Goal: Task Accomplishment & Management: Use online tool/utility

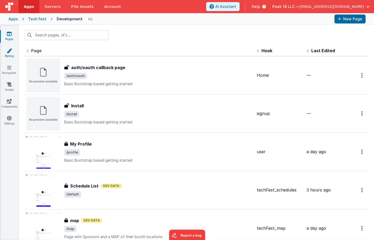
click at [11, 54] on link "Styling" at bounding box center [9, 53] width 19 height 11
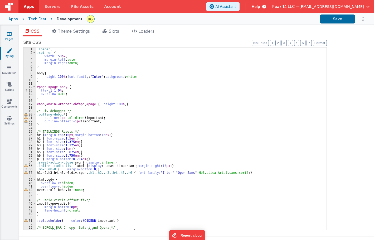
click at [8, 36] on icon at bounding box center [9, 33] width 5 height 5
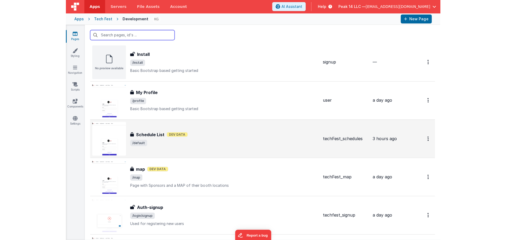
scroll to position [53, 0]
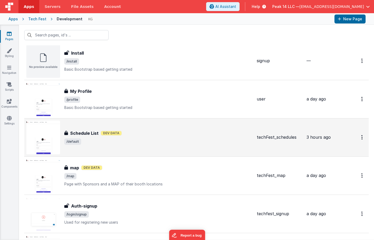
click at [160, 144] on span "/default" at bounding box center [158, 141] width 188 height 6
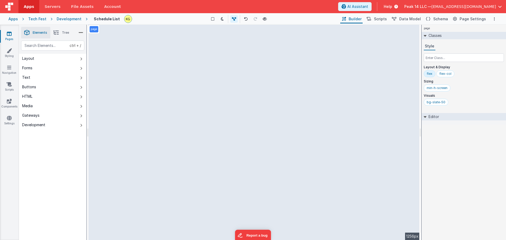
click at [81, 21] on icon at bounding box center [84, 18] width 6 height 5
click at [76, 19] on div "Development" at bounding box center [69, 18] width 25 height 5
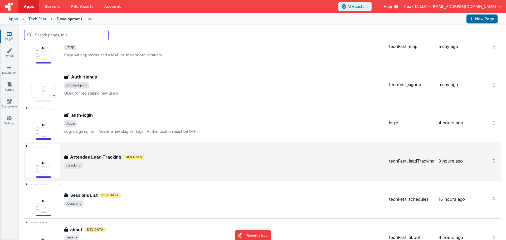
scroll to position [184, 0]
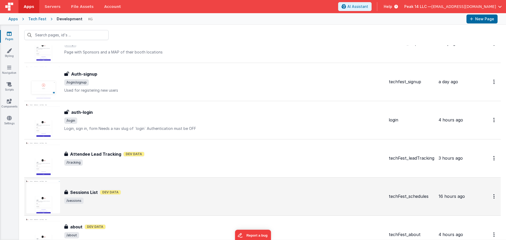
click at [177, 195] on div "Sessions List Dev Data" at bounding box center [224, 192] width 320 height 6
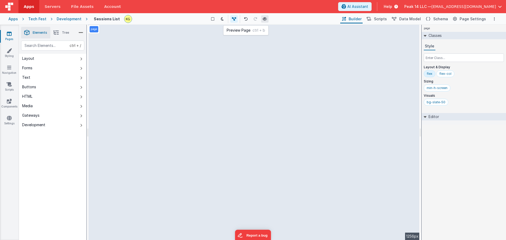
click at [266, 18] on icon at bounding box center [265, 19] width 4 height 4
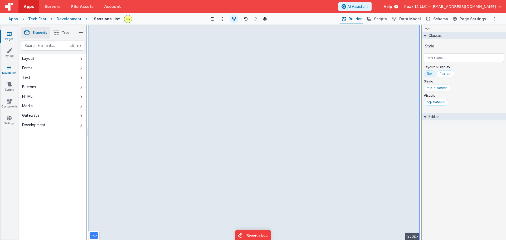
click at [11, 72] on link "Navigation" at bounding box center [9, 70] width 19 height 11
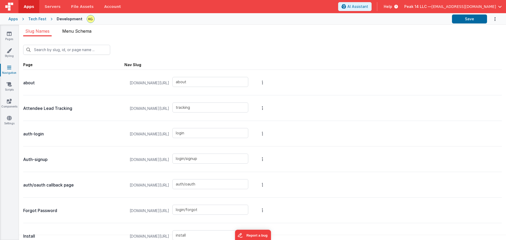
click at [79, 33] on span "Menu Schema" at bounding box center [76, 30] width 29 height 5
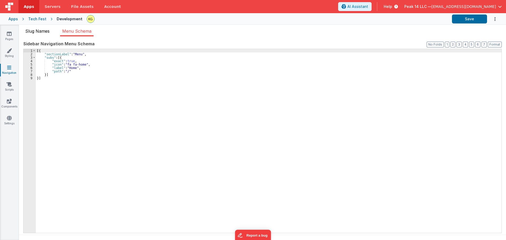
click at [42, 33] on span "Slug Names" at bounding box center [37, 30] width 24 height 5
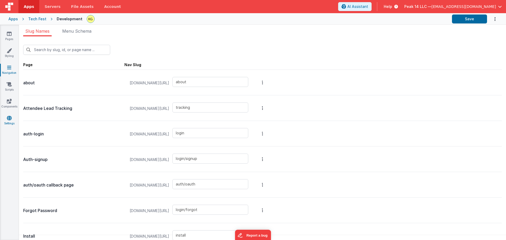
click at [3, 124] on link "Settings" at bounding box center [9, 120] width 19 height 11
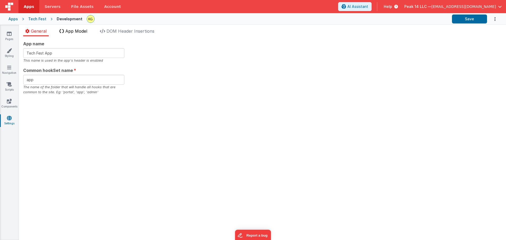
checkbox input "false"
checkbox input "true"
click at [76, 31] on span "App Model" at bounding box center [76, 30] width 22 height 5
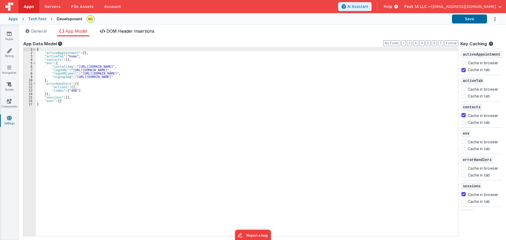
click at [112, 34] on li "DOM Header Insertions" at bounding box center [127, 32] width 59 height 8
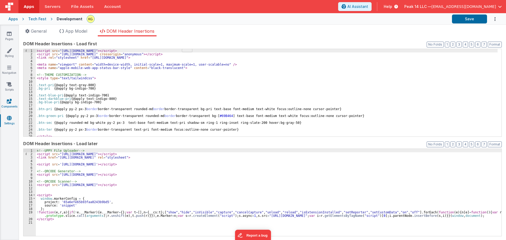
click at [9, 103] on icon at bounding box center [9, 101] width 5 height 5
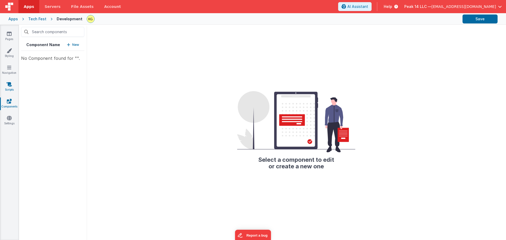
click at [11, 87] on link "Scripts" at bounding box center [9, 87] width 19 height 11
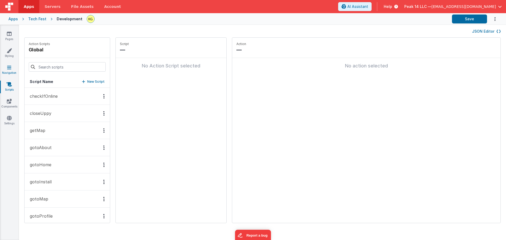
click at [11, 69] on icon at bounding box center [9, 67] width 4 height 5
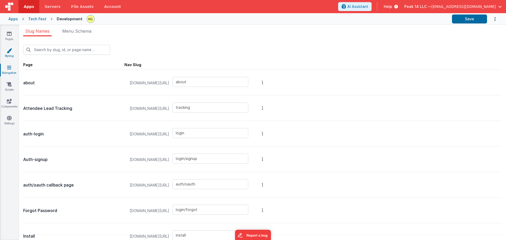
click at [9, 52] on icon at bounding box center [9, 50] width 5 height 5
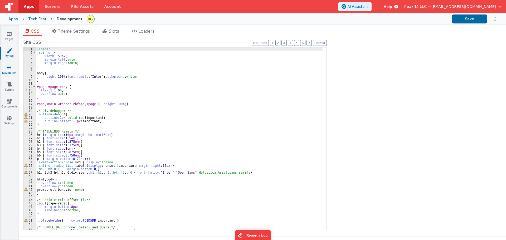
click at [12, 68] on link "Navigation" at bounding box center [9, 70] width 19 height 11
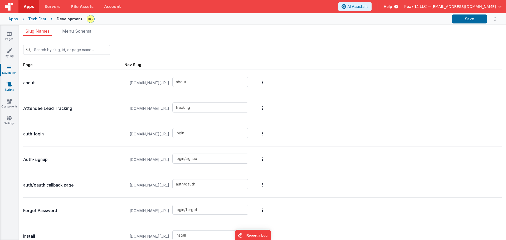
click at [11, 91] on link "Scripts" at bounding box center [9, 87] width 19 height 11
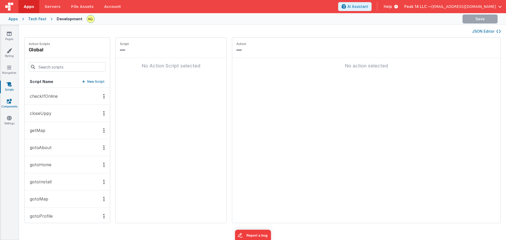
click at [10, 102] on icon at bounding box center [9, 101] width 5 height 5
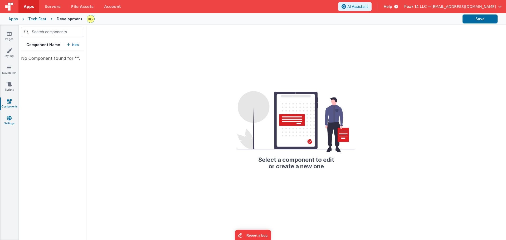
click at [11, 117] on icon at bounding box center [9, 117] width 5 height 5
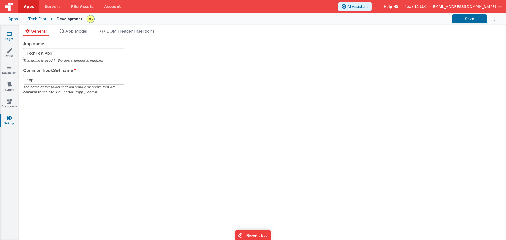
click at [11, 39] on link "Pages" at bounding box center [9, 36] width 19 height 11
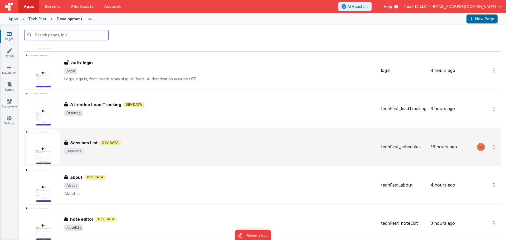
scroll to position [237, 0]
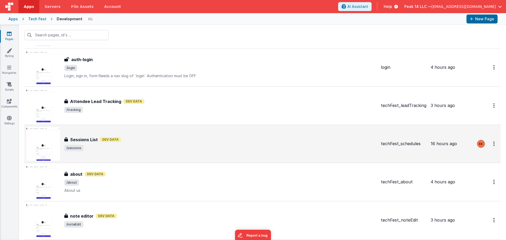
click at [230, 149] on span "/sessions" at bounding box center [220, 148] width 312 height 6
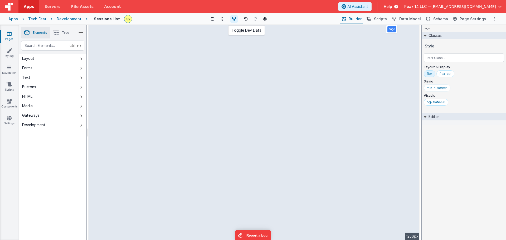
click at [237, 19] on button at bounding box center [233, 18] width 7 height 7
click at [236, 19] on icon at bounding box center [235, 19] width 4 height 4
click at [81, 59] on icon at bounding box center [81, 59] width 2 height 4
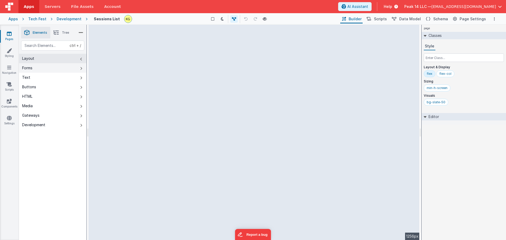
click at [79, 70] on button "Forms" at bounding box center [52, 67] width 67 height 9
click at [78, 75] on button "Text" at bounding box center [52, 77] width 67 height 9
click at [0, 152] on div "Pages Styling Navigation Scripts Components Settings" at bounding box center [9, 132] width 19 height 215
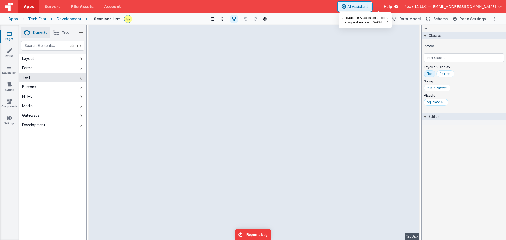
click at [368, 7] on span "AI Assistant" at bounding box center [357, 6] width 21 height 5
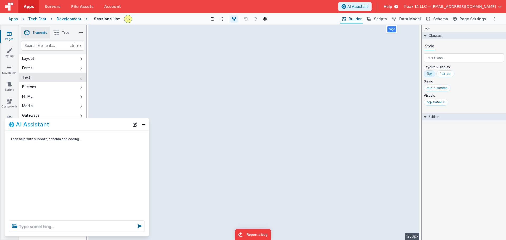
click at [74, 219] on div at bounding box center [77, 226] width 144 height 20
click at [85, 226] on textarea at bounding box center [77, 227] width 136 height 12
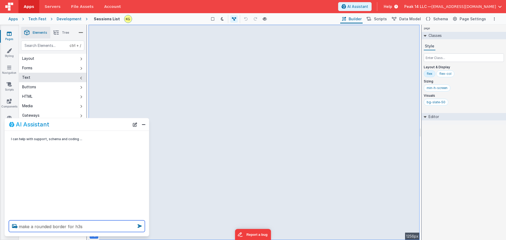
type textarea "make a rounded border for h3s"
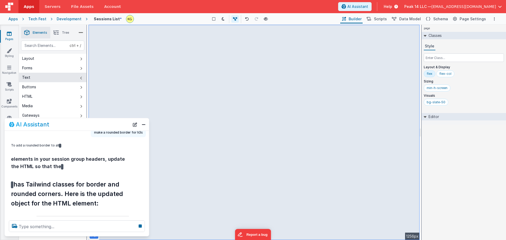
scroll to position [42, 0]
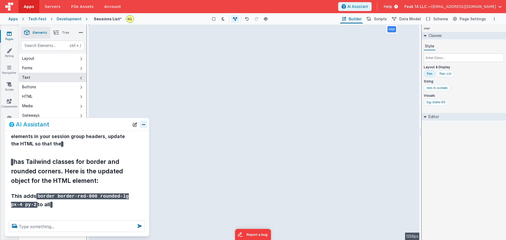
click at [143, 126] on button "Close" at bounding box center [143, 124] width 7 height 7
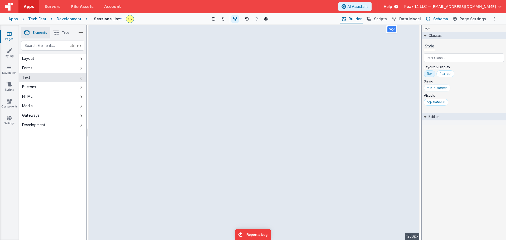
click at [436, 20] on span "Schema" at bounding box center [440, 18] width 15 height 5
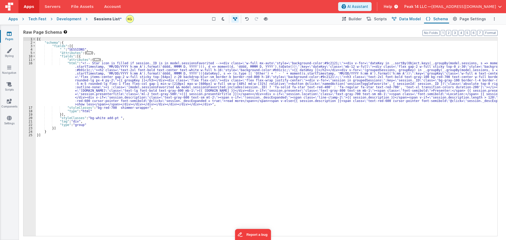
click at [416, 20] on span "Data Model" at bounding box center [410, 18] width 22 height 5
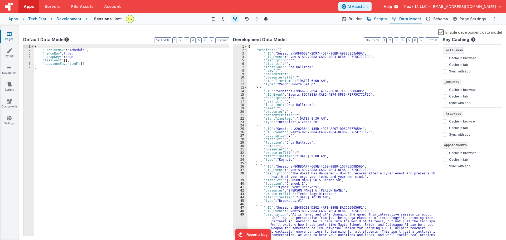
click at [382, 19] on span "Scripts" at bounding box center [380, 18] width 13 height 5
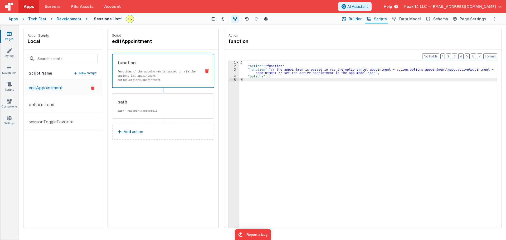
click at [361, 19] on span "Builder" at bounding box center [355, 18] width 13 height 5
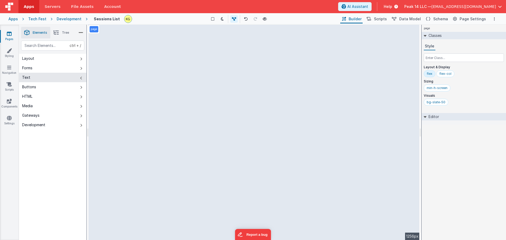
click at [98, 29] on div "page" at bounding box center [94, 29] width 9 height 6
click at [56, 61] on button "Layout" at bounding box center [52, 58] width 67 height 9
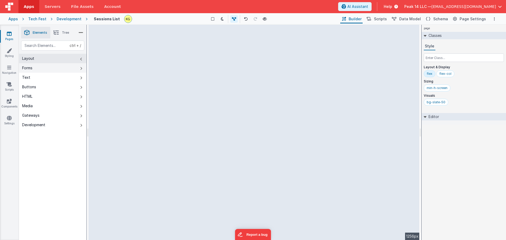
click at [67, 66] on button "Forms" at bounding box center [52, 67] width 67 height 9
click at [68, 57] on button "Layout" at bounding box center [52, 58] width 67 height 9
click at [67, 57] on button "Layout" at bounding box center [52, 58] width 67 height 9
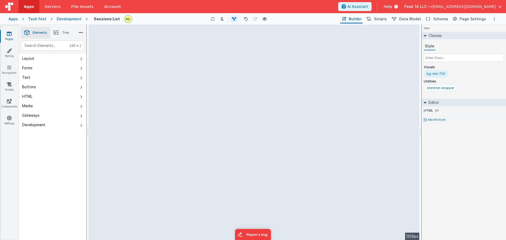
click at [379, 134] on html "Apps Servers File Assets Account Some FUTURE Slot AI Assistant Help Peak 14 LLC…" at bounding box center [253, 120] width 506 height 240
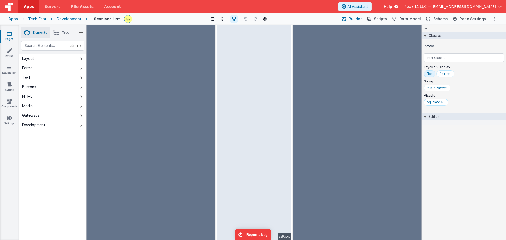
drag, startPoint x: 288, startPoint y: 42, endPoint x: 289, endPoint y: 37, distance: 4.8
click at [289, 37] on html "Apps Servers File Assets Account Some FUTURE Slot AI Assistant Help Peak 14 LLC…" at bounding box center [253, 120] width 506 height 240
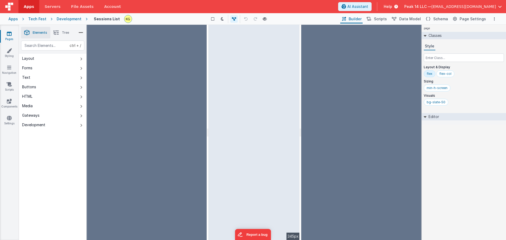
drag, startPoint x: 292, startPoint y: 113, endPoint x: 301, endPoint y: 113, distance: 9.0
click at [301, 113] on html "Apps Servers File Assets Account Some FUTURE Slot AI Assistant Help Peak 14 LLC…" at bounding box center [253, 120] width 506 height 240
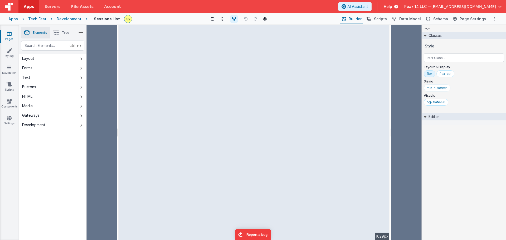
click at [391, 131] on html "Apps Servers File Assets Account Some FUTURE Slot AI Assistant Help Peak 14 LLC…" at bounding box center [253, 120] width 506 height 240
click at [404, 52] on div at bounding box center [406, 132] width 30 height 215
click at [495, 19] on icon "Options" at bounding box center [494, 19] width 1 height 4
click at [401, 38] on button at bounding box center [253, 120] width 506 height 240
click at [492, 18] on button "Options" at bounding box center [494, 19] width 6 height 6
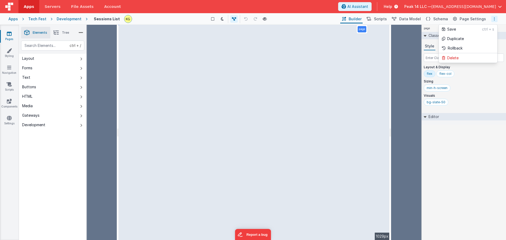
click at [494, 18] on button at bounding box center [253, 120] width 506 height 240
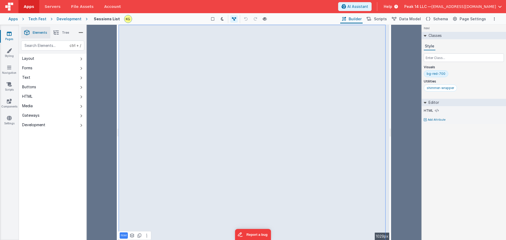
click at [405, 77] on div at bounding box center [406, 132] width 30 height 215
click at [93, 68] on div at bounding box center [102, 132] width 30 height 215
click at [110, 61] on div at bounding box center [102, 132] width 30 height 215
click at [132, 237] on icon at bounding box center [132, 235] width 5 height 4
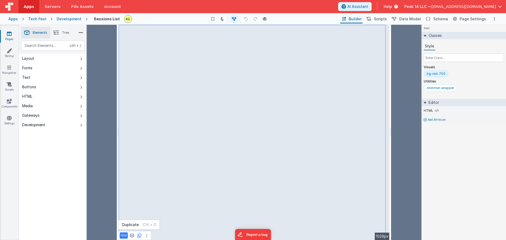
click at [139, 237] on icon at bounding box center [140, 235] width 4 height 4
click at [435, 89] on div "shimmer-wrapper" at bounding box center [440, 88] width 27 height 4
drag, startPoint x: 435, startPoint y: 88, endPoint x: 438, endPoint y: 88, distance: 3.2
click at [438, 88] on div "shimmer-wrapper" at bounding box center [440, 88] width 27 height 4
click at [432, 88] on div "shimmer-wrapper" at bounding box center [440, 88] width 27 height 4
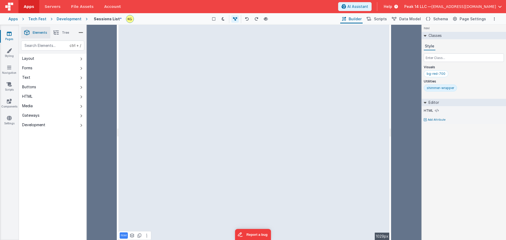
drag, startPoint x: 440, startPoint y: 88, endPoint x: 447, endPoint y: 87, distance: 7.2
click at [447, 87] on div "shimmer-wrapper" at bounding box center [440, 88] width 27 height 4
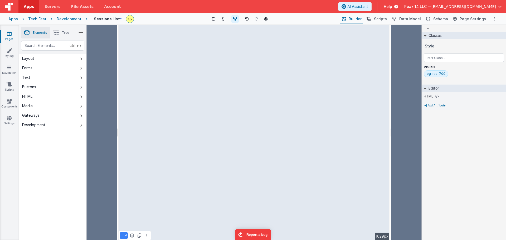
click at [55, 32] on icon at bounding box center [55, 32] width 5 height 7
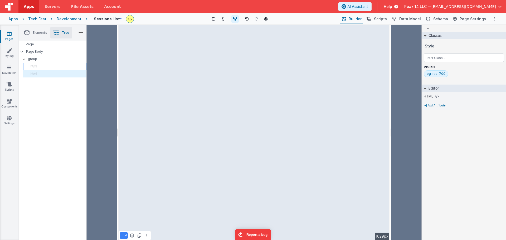
click at [51, 69] on div "html" at bounding box center [54, 66] width 63 height 7
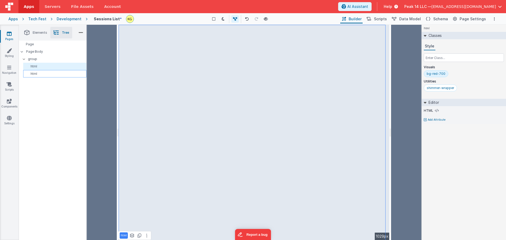
click at [52, 74] on p "html" at bounding box center [55, 74] width 61 height 4
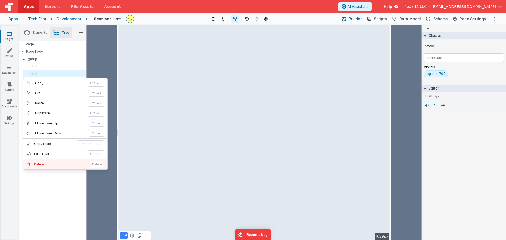
click at [52, 169] on button "Delete Delete" at bounding box center [65, 164] width 84 height 10
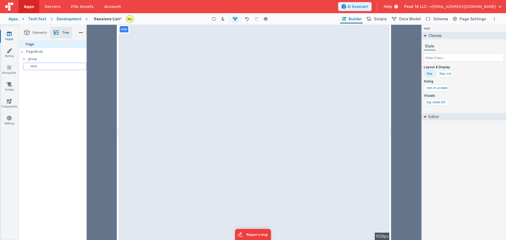
click at [47, 66] on p "html" at bounding box center [55, 66] width 61 height 4
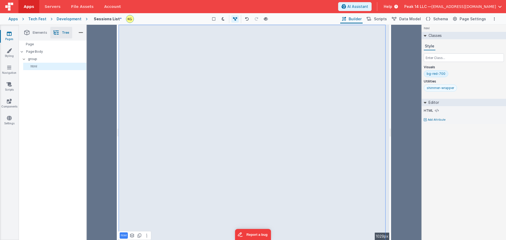
click at [444, 89] on div "shimmer-wrapper" at bounding box center [440, 88] width 27 height 4
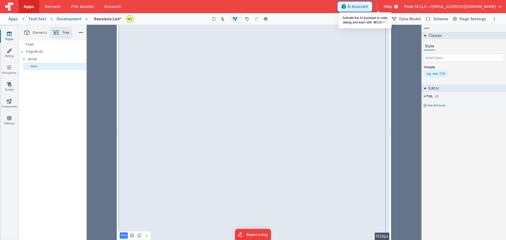
click at [346, 7] on icon at bounding box center [343, 7] width 5 height 0
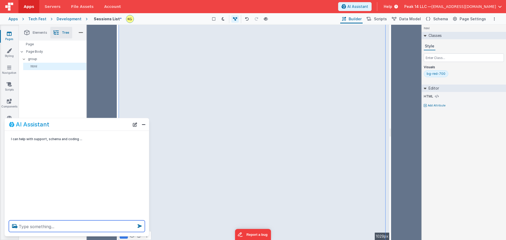
click at [58, 228] on textarea at bounding box center [77, 227] width 136 height 12
type textarea "put a rounded border around the text in h3s with a max width of 800px"
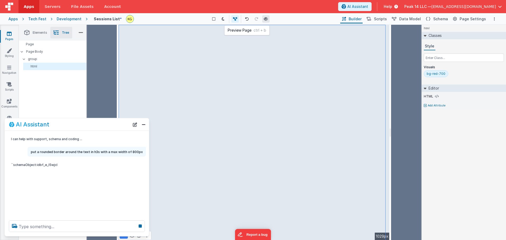
click at [265, 20] on icon at bounding box center [266, 19] width 4 height 4
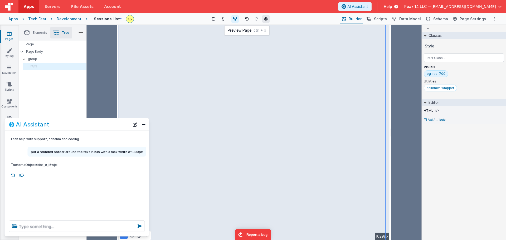
click at [268, 19] on button at bounding box center [265, 18] width 7 height 7
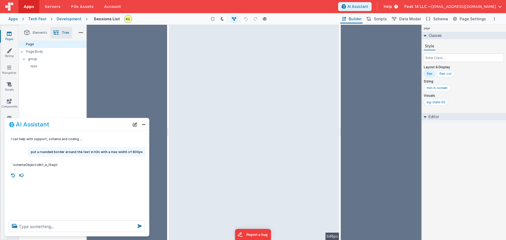
click at [341, 107] on html "Apps Servers File Assets Account Some FUTURE Slot AI Assistant Help Peak 14 LLC…" at bounding box center [253, 120] width 506 height 240
click at [263, 19] on icon at bounding box center [265, 19] width 4 height 4
click at [60, 224] on textarea at bounding box center [77, 227] width 136 height 12
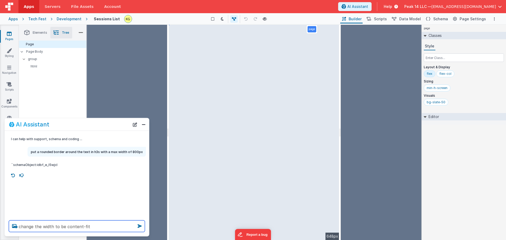
type textarea "change the width to be content-fit"
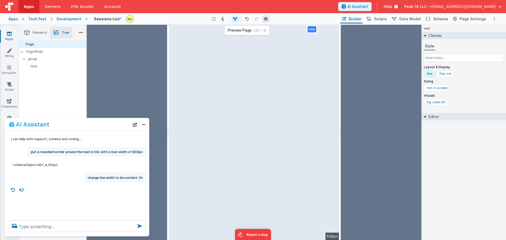
click at [266, 17] on button at bounding box center [265, 18] width 7 height 7
click at [150, 39] on div at bounding box center [127, 132] width 80 height 215
click at [139, 65] on div at bounding box center [127, 132] width 80 height 215
click at [266, 20] on icon at bounding box center [265, 19] width 4 height 4
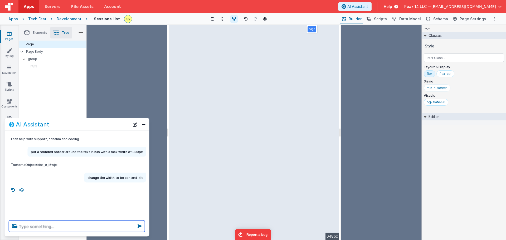
click at [89, 224] on textarea at bounding box center [77, 227] width 136 height 12
click at [89, 226] on textarea at bounding box center [77, 227] width 136 height 12
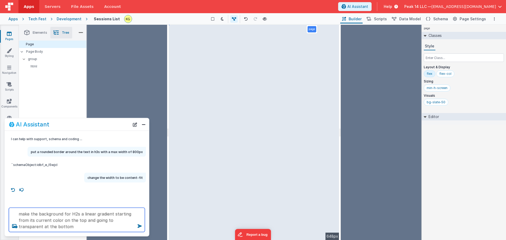
type textarea "make the background for H2s a linear gradient starting from its current color o…"
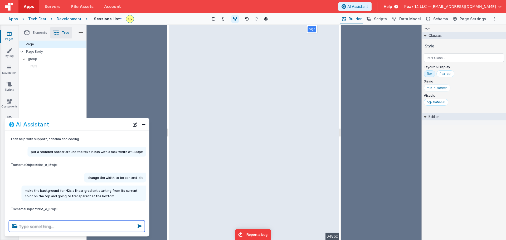
scroll to position [8, 0]
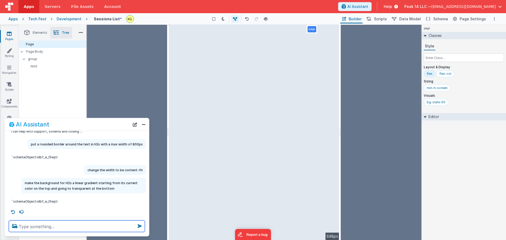
click at [71, 227] on textarea at bounding box center [77, 227] width 136 height 12
type textarea "instead of going to transparent go to the page background color"
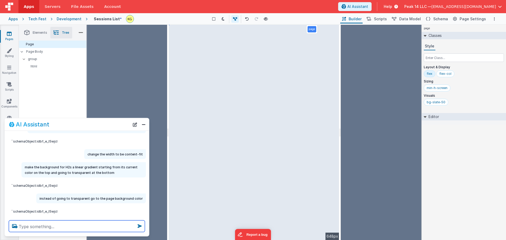
scroll to position [33, 0]
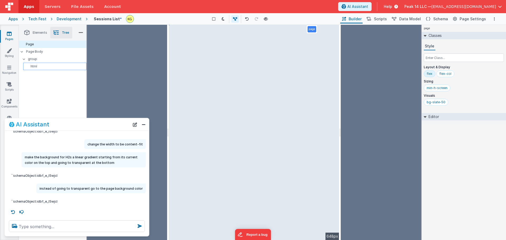
click at [51, 65] on p "html" at bounding box center [55, 66] width 61 height 4
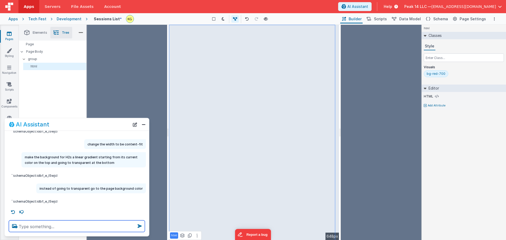
click at [97, 227] on textarea at bounding box center [77, 227] width 136 height 12
click at [95, 230] on textarea at bounding box center [77, 227] width 136 height 12
click at [100, 226] on textarea at bounding box center [77, 227] width 136 height 12
click at [90, 224] on textarea at bounding box center [77, 227] width 136 height 12
type textarea "m"
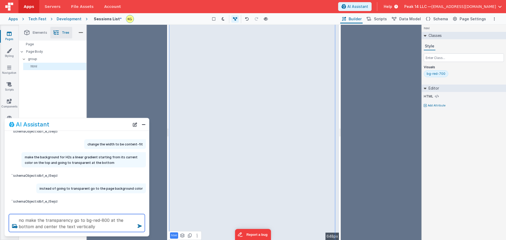
type textarea "no make the transparency go to bg-red-800 at the bottom and center the text ver…"
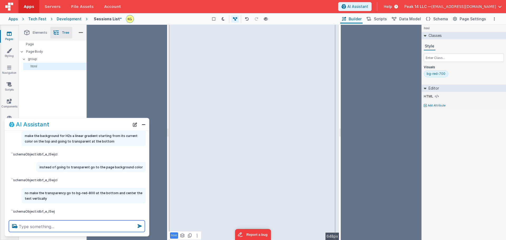
scroll to position [65, 0]
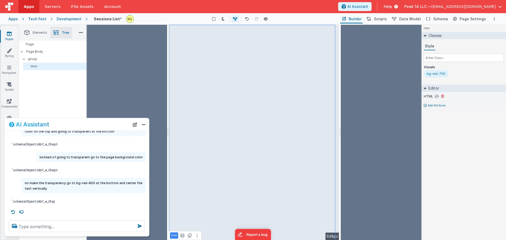
click at [437, 96] on icon at bounding box center [437, 96] width 4 height 4
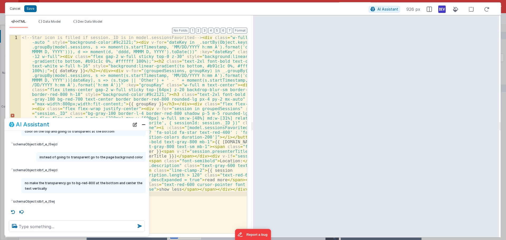
click at [13, 10] on button "Cancel" at bounding box center [15, 8] width 16 height 7
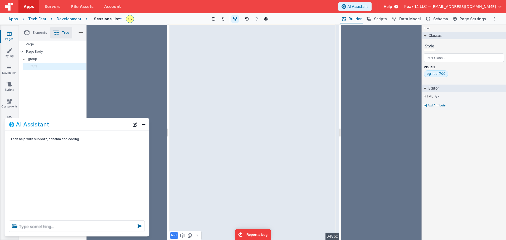
scroll to position [0, 0]
click at [247, 20] on icon at bounding box center [247, 19] width 4 height 4
click at [257, 19] on icon at bounding box center [257, 19] width 4 height 4
click at [249, 19] on button at bounding box center [246, 18] width 7 height 7
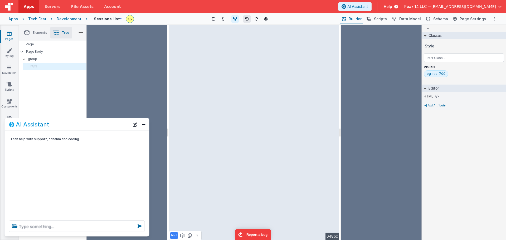
click at [249, 19] on button at bounding box center [246, 18] width 7 height 7
click at [438, 88] on div "shimmer-wrapper" at bounding box center [440, 88] width 27 height 4
click at [248, 21] on button at bounding box center [246, 18] width 7 height 7
click at [246, 18] on icon at bounding box center [247, 19] width 4 height 4
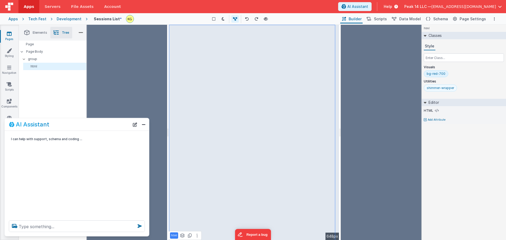
click at [444, 88] on div "shimmer-wrapper" at bounding box center [440, 88] width 27 height 4
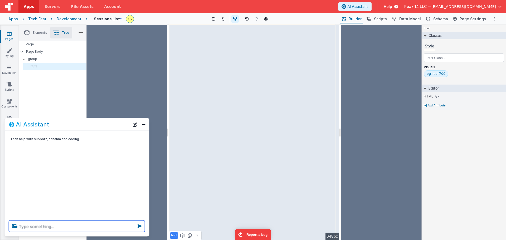
click at [85, 226] on textarea at bounding box center [77, 227] width 136 height 12
click at [437, 95] on icon at bounding box center [437, 96] width 4 height 4
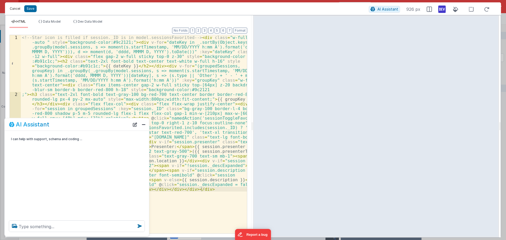
click at [15, 8] on button "Cancel" at bounding box center [15, 8] width 16 height 7
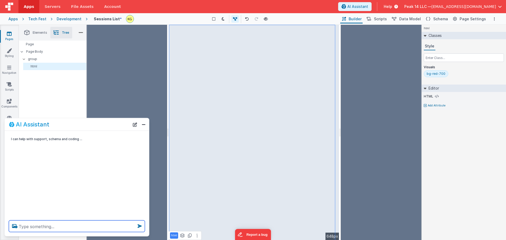
click at [77, 226] on textarea at bounding box center [77, 227] width 136 height 12
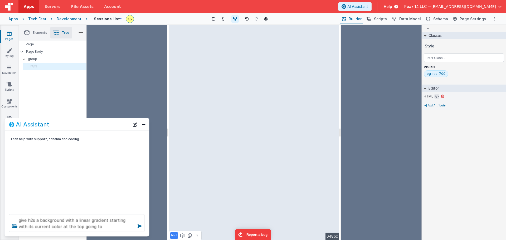
click at [437, 95] on icon at bounding box center [437, 96] width 4 height 4
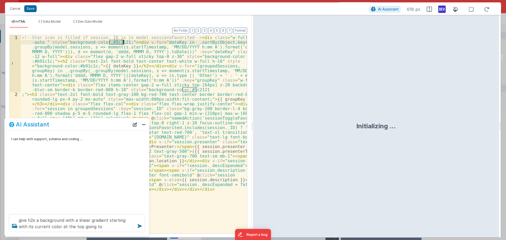
drag, startPoint x: 109, startPoint y: 42, endPoint x: 124, endPoint y: 42, distance: 14.5
click at [124, 42] on div "<!-- Star icon is filled if session._ID is in model.sessionsFavorited --> < div…" at bounding box center [134, 212] width 226 height 355
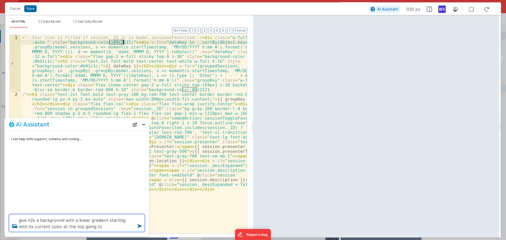
click at [102, 227] on textarea "give h2s a background with a linear gradient starting with its current color at…" at bounding box center [77, 223] width 136 height 18
paste textarea "9c2121"
type textarea "give h2s a background with a linear gradient starting with its current color at…"
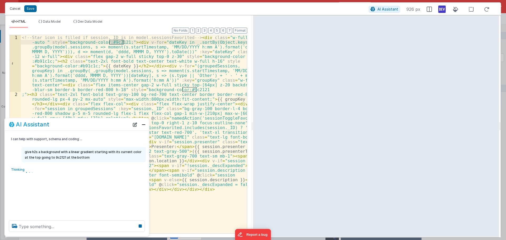
click at [14, 11] on button "Cancel" at bounding box center [15, 8] width 16 height 7
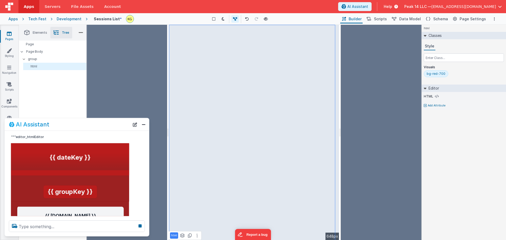
scroll to position [4, 0]
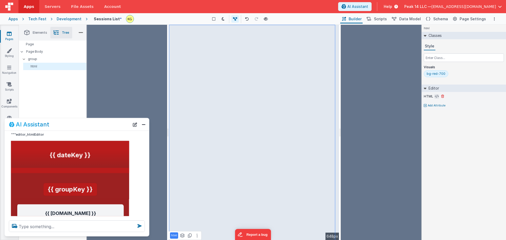
click at [437, 96] on icon at bounding box center [437, 96] width 4 height 4
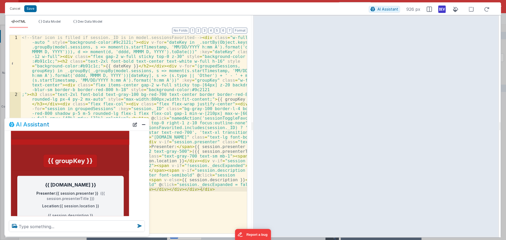
scroll to position [75, 0]
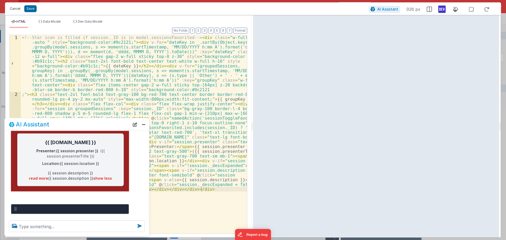
click at [18, 8] on button "Cancel" at bounding box center [15, 8] width 16 height 7
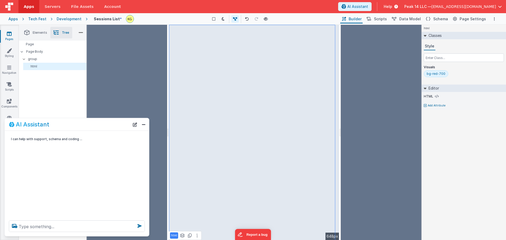
scroll to position [0, 0]
click at [68, 222] on textarea at bounding box center [77, 227] width 136 height 12
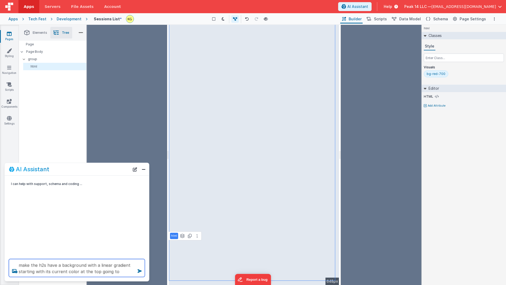
paste textarea "9c2121"
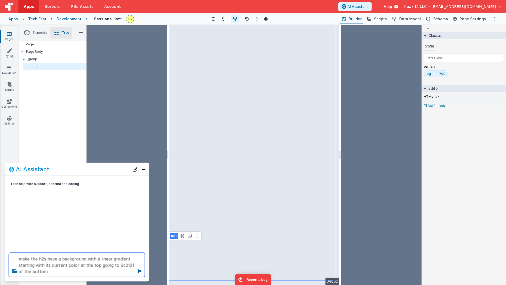
click at [116, 240] on textarea "make the h2s have a background with a linear gradient starting with its current…" at bounding box center [77, 264] width 136 height 24
click at [115, 240] on textarea "make the h2s have a background with a linear gradient starting with its current…" at bounding box center [77, 264] width 136 height 24
click at [71, 240] on textarea "make the h2s have a background with a linear gradient starting with its current…" at bounding box center [77, 264] width 136 height 24
type textarea "make the h2s have a background with a linear gradient starting with its current…"
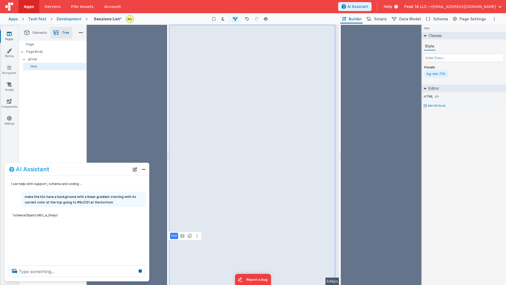
drag, startPoint x: 358, startPoint y: 166, endPoint x: 355, endPoint y: 193, distance: 27.2
click at [355, 193] on div at bounding box center [381, 155] width 80 height 260
click at [76, 190] on div "I can help with support, schema and coding ... make the h2s have a background w…" at bounding box center [77, 217] width 144 height 85
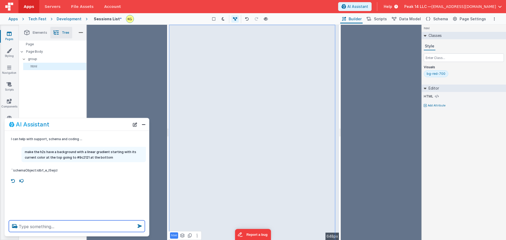
click at [80, 221] on textarea at bounding box center [77, 227] width 136 height 12
click at [40, 227] on textarea "center the text ver" at bounding box center [77, 227] width 136 height 12
click at [69, 228] on textarea "center the h2 text ver" at bounding box center [77, 227] width 136 height 12
click at [67, 226] on textarea "center the h2 text vertivally" at bounding box center [77, 227] width 136 height 12
type textarea "center the h2 text vertic ally"
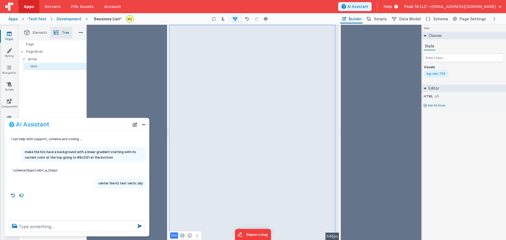
click at [142, 50] on div at bounding box center [127, 132] width 80 height 215
click at [143, 52] on div at bounding box center [127, 132] width 80 height 215
click at [267, 21] on button at bounding box center [264, 18] width 7 height 7
click at [68, 228] on textarea at bounding box center [77, 227] width 136 height 12
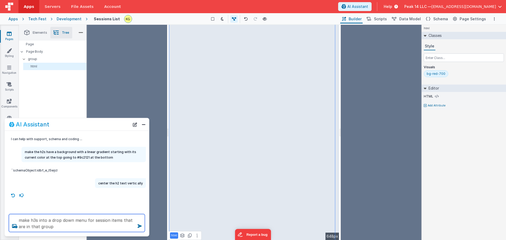
type textarea "make h3s into a drop down menu for session items that are in that group"
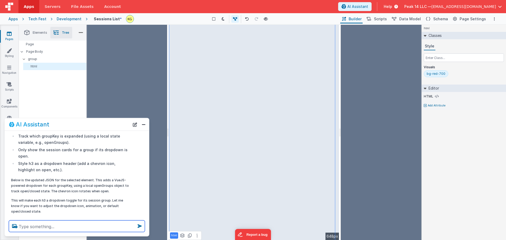
scroll to position [100, 0]
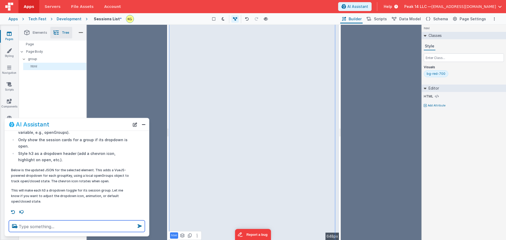
click at [66, 227] on textarea at bounding box center [77, 227] width 136 height 12
type textarea "put the icon on the right of the text in the header"
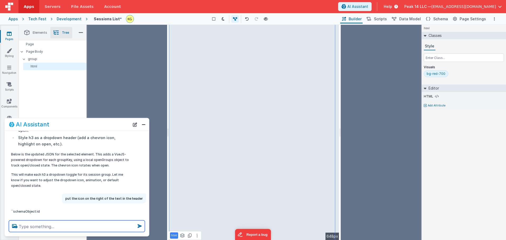
scroll to position [126, 0]
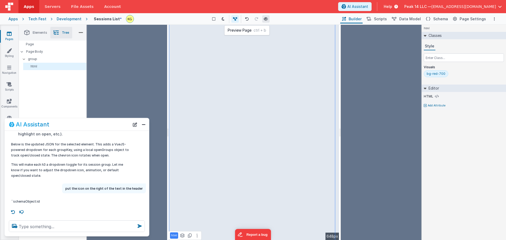
click at [263, 17] on button at bounding box center [265, 18] width 7 height 7
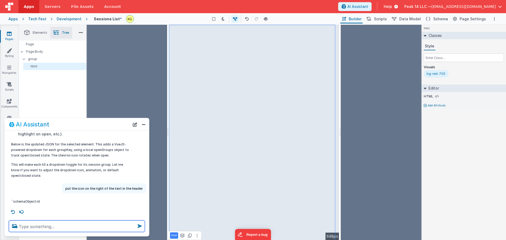
click at [81, 228] on textarea at bounding box center [77, 227] width 136 height 12
type textarea "d"
type textarea "make the default state closed"
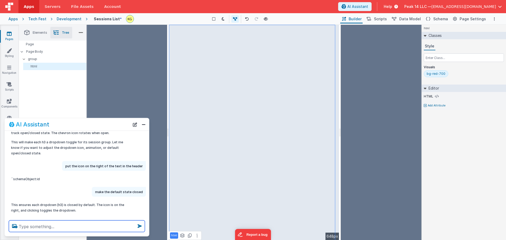
scroll to position [158, 0]
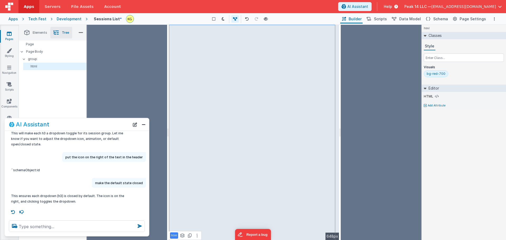
click at [146, 104] on div at bounding box center [127, 132] width 80 height 215
click at [264, 19] on icon at bounding box center [265, 19] width 4 height 4
click at [145, 124] on button "Close" at bounding box center [143, 124] width 7 height 7
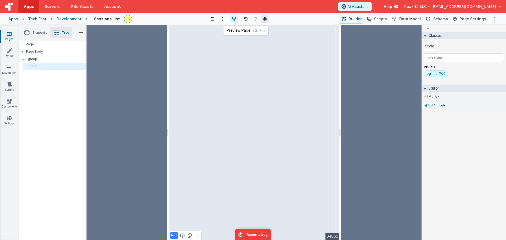
click at [263, 20] on icon at bounding box center [265, 19] width 4 height 4
click at [492, 18] on button "Options" at bounding box center [494, 19] width 6 height 6
click at [449, 48] on p "Rollback" at bounding box center [455, 48] width 15 height 5
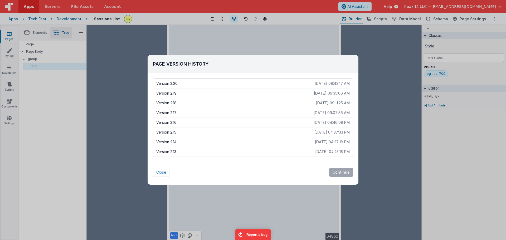
click at [183, 94] on p "Version 2.19" at bounding box center [235, 93] width 158 height 5
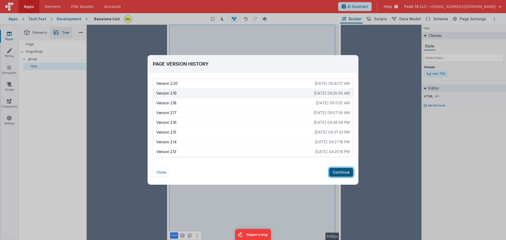
click at [341, 173] on button "Continue" at bounding box center [341, 172] width 24 height 9
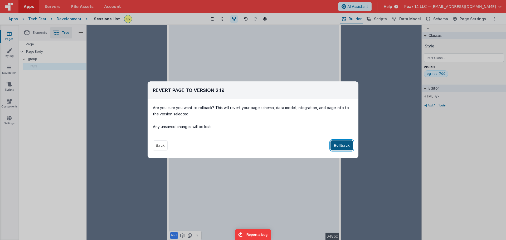
click at [344, 146] on button "Rollback" at bounding box center [341, 145] width 23 height 10
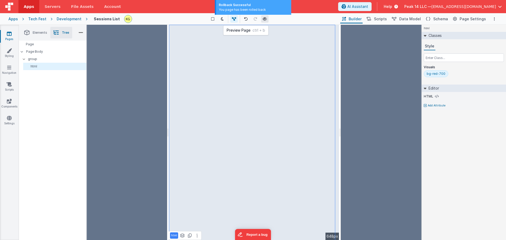
click at [265, 17] on icon at bounding box center [265, 19] width 4 height 4
click at [146, 99] on div at bounding box center [127, 132] width 80 height 215
click at [265, 19] on icon at bounding box center [265, 19] width 4 height 4
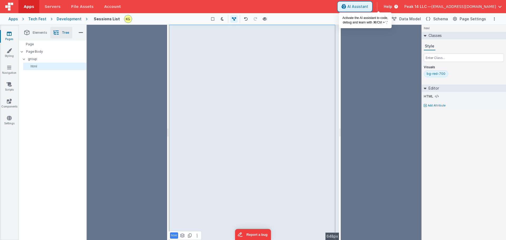
click at [368, 4] on span "AI Assistant" at bounding box center [357, 6] width 21 height 5
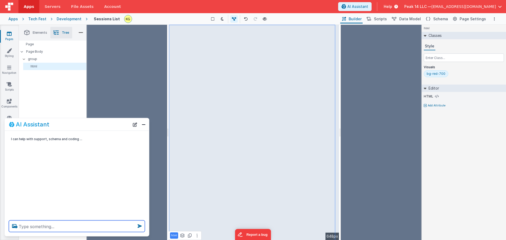
click at [76, 226] on textarea at bounding box center [77, 227] width 136 height 12
type textarea "m"
type textarea "make h3s into a drop-down menu, add the icon on the left of the text and make t…"
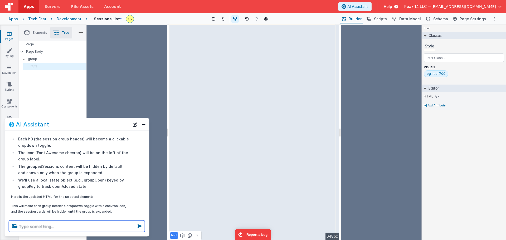
scroll to position [51, 0]
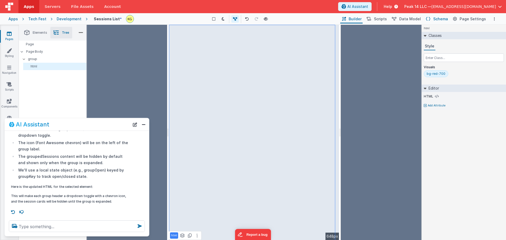
click at [433, 19] on button "Schema" at bounding box center [436, 18] width 25 height 9
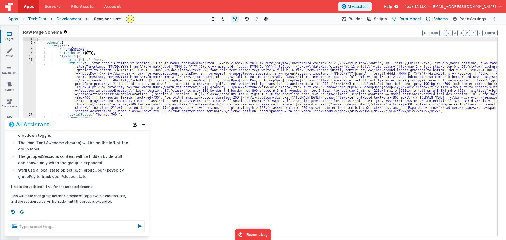
click at [418, 19] on span "Data Model" at bounding box center [410, 18] width 22 height 5
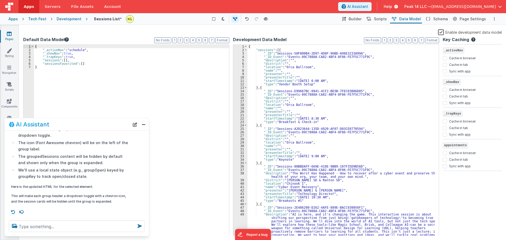
drag, startPoint x: 447, startPoint y: 175, endPoint x: 449, endPoint y: 182, distance: 7.5
click at [449, 182] on div "Key Caching _activeNav Cache in browser Cache in tab Sync with app _showNav Cac…" at bounding box center [472, 135] width 59 height 199
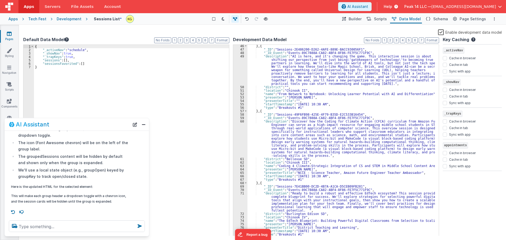
scroll to position [0, 0]
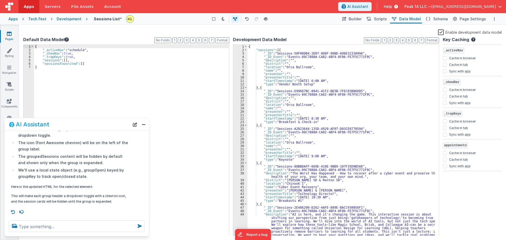
click at [454, 181] on div "Key Caching _activeNav Cache in browser Cache in tab Sync with app _showNav Cac…" at bounding box center [472, 135] width 59 height 199
drag, startPoint x: 454, startPoint y: 181, endPoint x: 464, endPoint y: 187, distance: 11.3
click at [464, 187] on div "Key Caching _activeNav Cache in browser Cache in tab Sync with app _showNav Cac…" at bounding box center [472, 135] width 59 height 199
click at [473, 41] on icon at bounding box center [472, 40] width 6 height 7
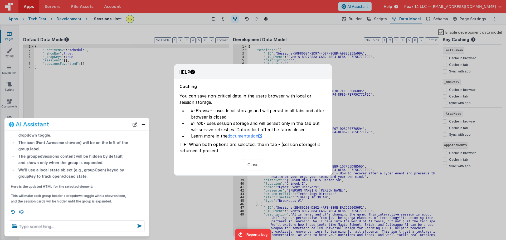
click at [246, 164] on button "Close" at bounding box center [253, 164] width 20 height 11
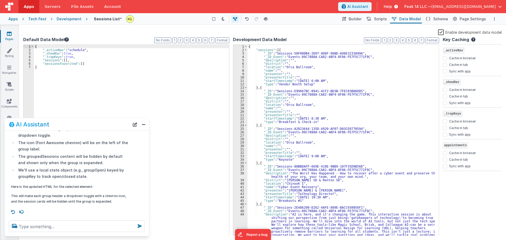
click at [451, 175] on div "Key Caching _activeNav Cache in browser Cache in tab Sync with app _showNav Cac…" at bounding box center [472, 135] width 59 height 199
drag, startPoint x: 451, startPoint y: 175, endPoint x: 453, endPoint y: 185, distance: 10.5
click at [453, 185] on div "Key Caching _activeNav Cache in browser Cache in tab Sync with app _showNav Cac…" at bounding box center [472, 135] width 59 height 199
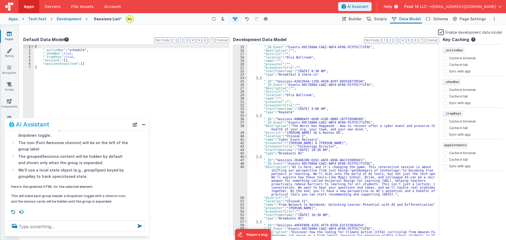
scroll to position [63, 0]
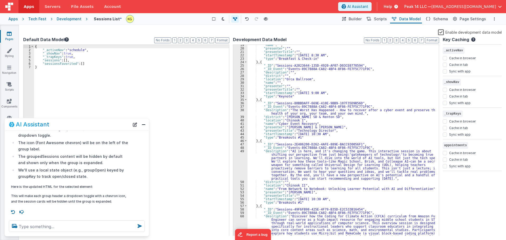
click at [74, 57] on div "{ "_activeNav" : "schedule" , "_showNav" : true , "_trapKeys" : true , "session…" at bounding box center [131, 144] width 195 height 198
click at [382, 18] on span "Scripts" at bounding box center [380, 18] width 13 height 5
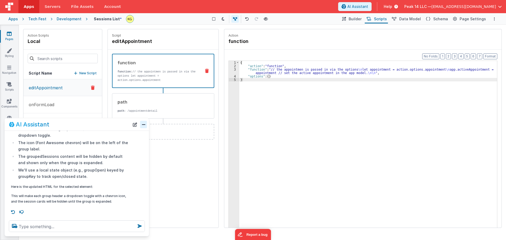
click at [142, 128] on button "Close" at bounding box center [143, 124] width 7 height 7
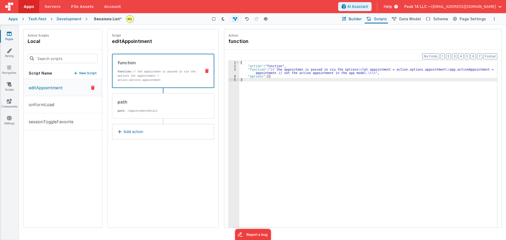
click at [356, 19] on span "Builder" at bounding box center [355, 18] width 13 height 5
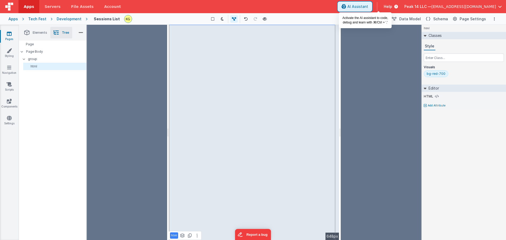
click at [371, 6] on button "AI Assistant" at bounding box center [354, 6] width 33 height 9
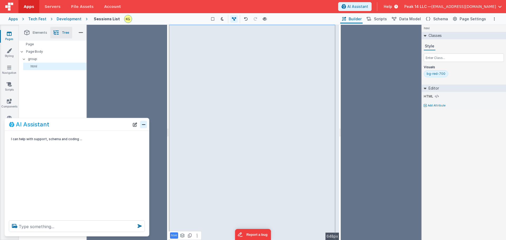
click at [144, 124] on button "Close" at bounding box center [143, 124] width 7 height 7
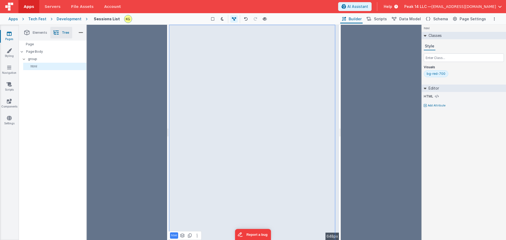
click at [369, 91] on div at bounding box center [381, 132] width 80 height 215
click at [158, 68] on div at bounding box center [127, 132] width 80 height 215
click at [152, 72] on div at bounding box center [127, 132] width 80 height 215
click at [133, 61] on div at bounding box center [127, 132] width 80 height 215
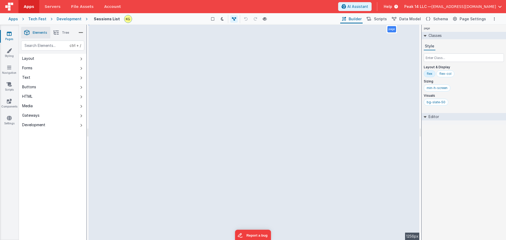
click at [316, 20] on div "Show Group Outlines Toggle Dark Mode Toggle Dev Data Preview Page ctrl + b" at bounding box center [237, 19] width 203 height 8
click at [495, 19] on button "Options" at bounding box center [494, 19] width 6 height 6
click at [494, 18] on button at bounding box center [253, 120] width 506 height 240
click at [470, 20] on span "Page Settings" at bounding box center [472, 18] width 26 height 5
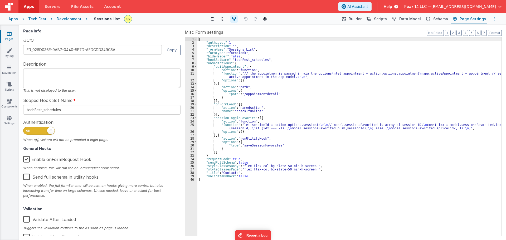
click at [494, 21] on button "Options" at bounding box center [494, 19] width 6 height 6
click at [494, 19] on button at bounding box center [253, 120] width 506 height 240
click at [441, 19] on span "Schema" at bounding box center [440, 18] width 15 height 5
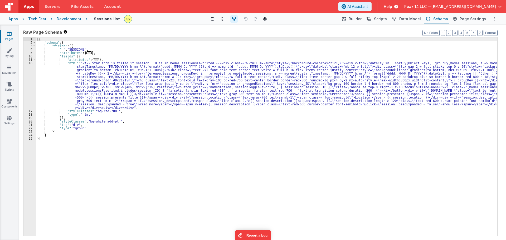
click at [88, 53] on span "..." at bounding box center [88, 52] width 5 height 3
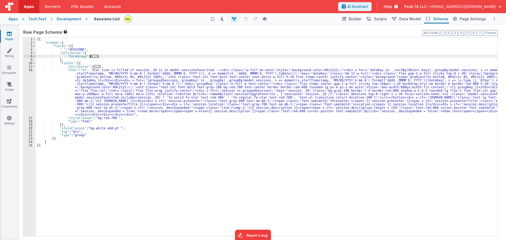
click at [94, 56] on span "..." at bounding box center [94, 56] width 5 height 3
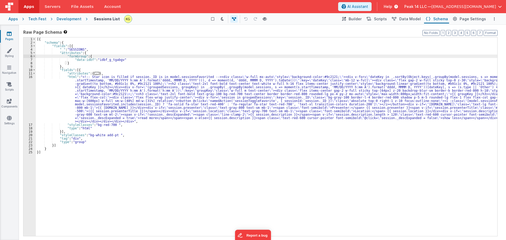
click at [95, 74] on span "..." at bounding box center [96, 73] width 5 height 3
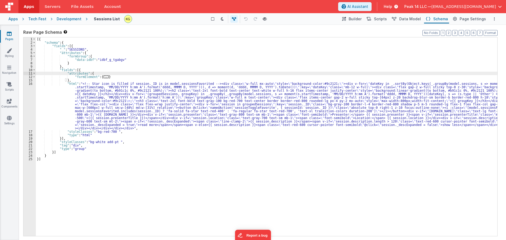
click at [104, 78] on span "..." at bounding box center [106, 76] width 5 height 3
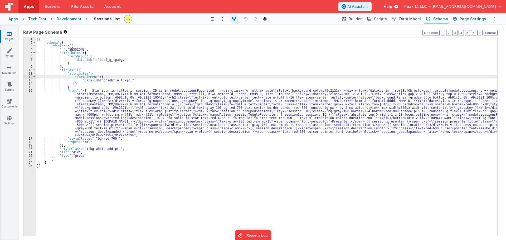
click at [473, 19] on span "Page Settings" at bounding box center [472, 18] width 26 height 5
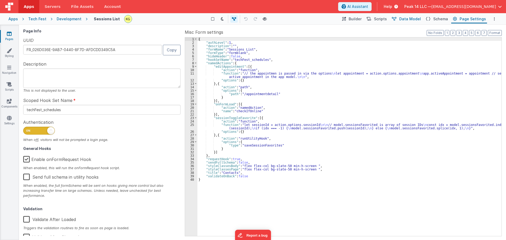
click at [396, 18] on icon at bounding box center [394, 19] width 4 height 6
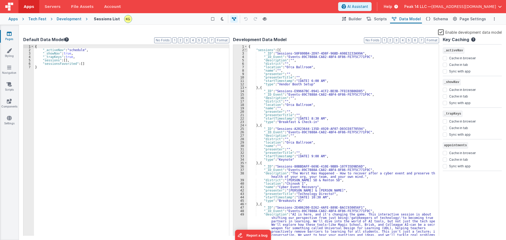
click at [246, 51] on span at bounding box center [245, 49] width 3 height 3
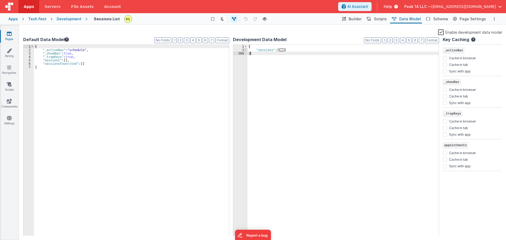
click at [246, 51] on span at bounding box center [245, 49] width 3 height 3
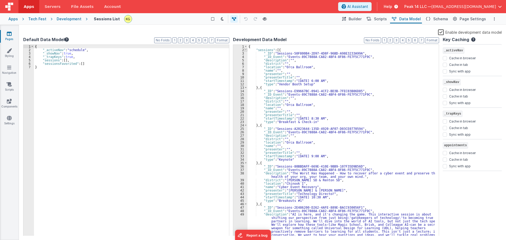
click at [245, 51] on span at bounding box center [245, 49] width 3 height 3
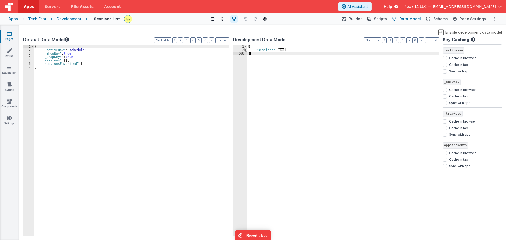
click at [246, 51] on span at bounding box center [245, 49] width 3 height 3
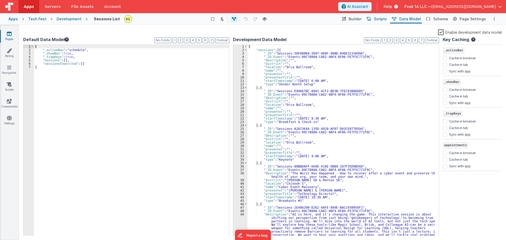
click at [387, 20] on span "Scripts" at bounding box center [380, 18] width 13 height 5
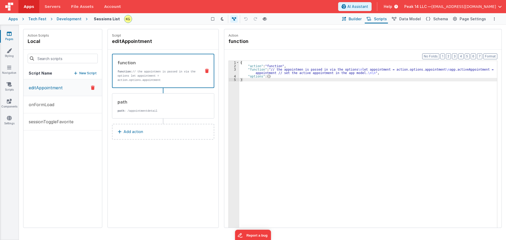
click at [361, 20] on span "Builder" at bounding box center [355, 18] width 13 height 5
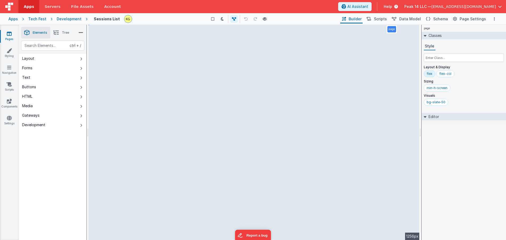
click at [492, 7] on span "[EMAIL_ADDRESS][DOMAIN_NAME]" at bounding box center [463, 6] width 65 height 5
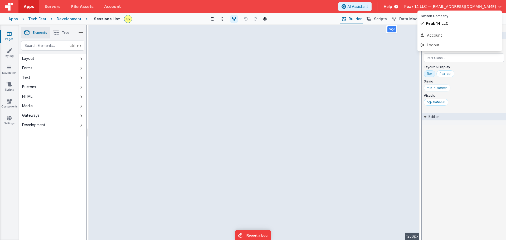
click at [468, 7] on button at bounding box center [253, 120] width 506 height 240
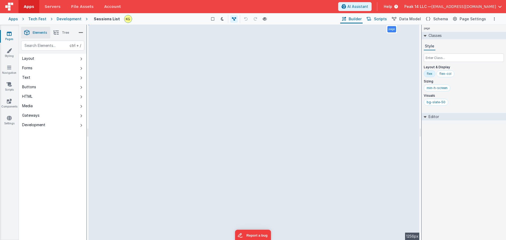
click at [377, 23] on button "Scripts" at bounding box center [376, 18] width 23 height 9
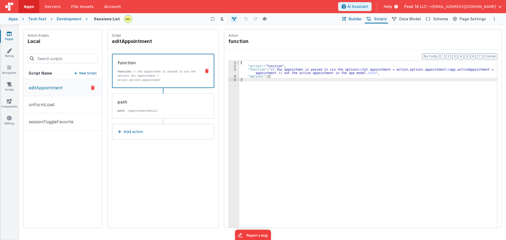
click at [360, 21] on span "Builder" at bounding box center [355, 18] width 13 height 5
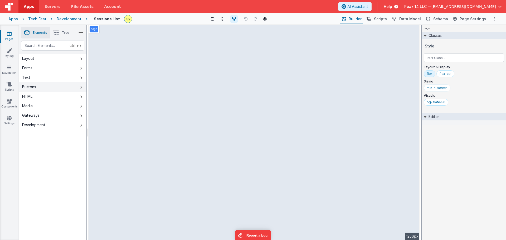
click at [78, 88] on button "Buttons" at bounding box center [52, 86] width 67 height 9
click at [69, 86] on button "Buttons" at bounding box center [52, 86] width 67 height 9
click at [54, 88] on button "Buttons" at bounding box center [52, 86] width 67 height 9
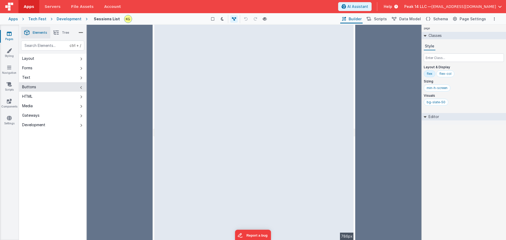
drag, startPoint x: 87, startPoint y: 132, endPoint x: 154, endPoint y: 139, distance: 67.8
click at [154, 139] on html "Apps Servers File Assets Account Some FUTURE Slot AI Assistant Help Peak 14 LLC…" at bounding box center [253, 120] width 506 height 240
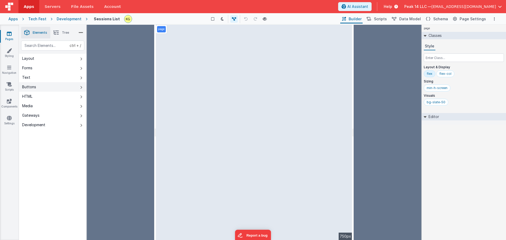
click at [46, 87] on button "Buttons" at bounding box center [52, 86] width 67 height 9
click at [75, 57] on button "Layout" at bounding box center [52, 58] width 67 height 9
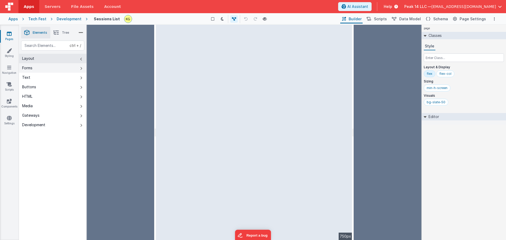
click at [74, 72] on button "Forms" at bounding box center [52, 67] width 67 height 9
click at [73, 80] on button "Text" at bounding box center [52, 77] width 67 height 9
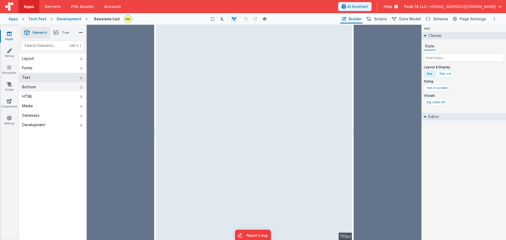
click at [70, 88] on button "Buttons" at bounding box center [52, 86] width 67 height 9
click at [72, 78] on button "Text" at bounding box center [52, 77] width 67 height 9
click at [65, 35] on li "Tree" at bounding box center [61, 33] width 22 height 12
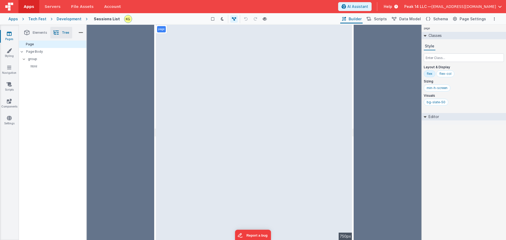
click at [40, 34] on span "Elements" at bounding box center [40, 33] width 14 height 4
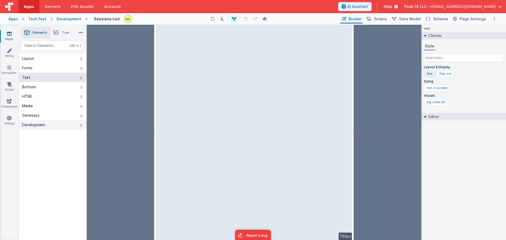
click at [56, 126] on button "Development" at bounding box center [52, 124] width 67 height 9
click at [74, 128] on button "Development" at bounding box center [52, 124] width 67 height 9
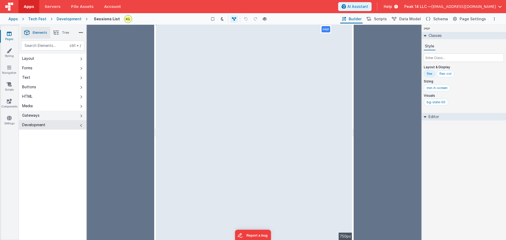
click at [43, 114] on button "Gateways" at bounding box center [52, 115] width 67 height 9
click at [50, 123] on button "Development" at bounding box center [52, 124] width 67 height 9
click at [115, 168] on div at bounding box center [120, 132] width 67 height 215
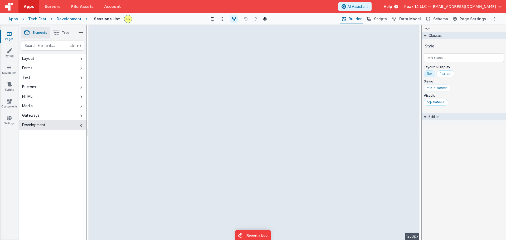
drag, startPoint x: 353, startPoint y: 112, endPoint x: 428, endPoint y: 116, distance: 75.7
click at [428, 116] on html "Apps Servers File Assets Account Some FUTURE Slot AI Assistant Help Peak 14 LLC…" at bounding box center [253, 120] width 506 height 240
click at [32, 87] on div "Buttons" at bounding box center [29, 86] width 14 height 5
click at [50, 165] on div "ctrl + / Layout Forms Text Buttons HTML Media Gateways Development Page Page Bo…" at bounding box center [52, 153] width 67 height 224
click at [383, 21] on span "Scripts" at bounding box center [380, 18] width 13 height 5
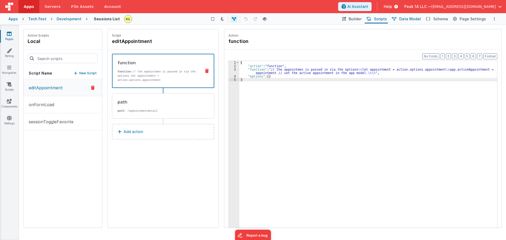
click at [407, 19] on span "Data Model" at bounding box center [410, 18] width 22 height 5
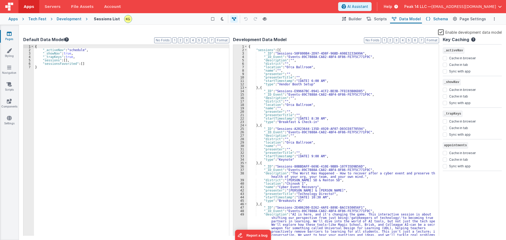
click at [438, 22] on button "Schema" at bounding box center [436, 18] width 25 height 9
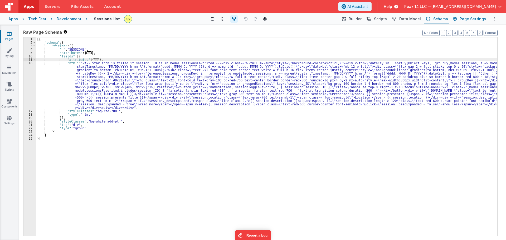
click at [457, 19] on icon at bounding box center [455, 19] width 4 height 6
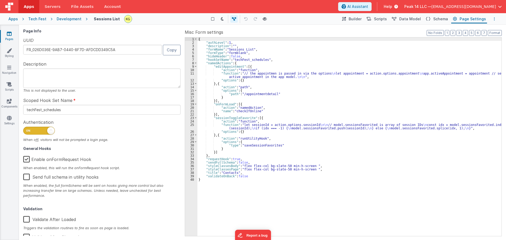
click at [496, 20] on button "Options" at bounding box center [494, 19] width 6 height 6
click at [496, 18] on button at bounding box center [253, 120] width 506 height 240
click at [69, 21] on div "Development" at bounding box center [69, 18] width 25 height 5
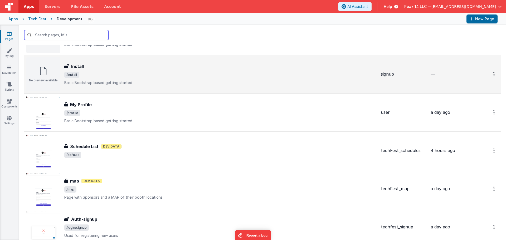
scroll to position [53, 0]
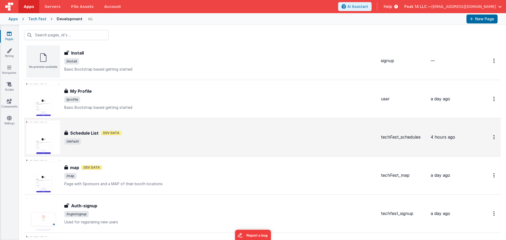
click at [199, 139] on span "/default" at bounding box center [220, 141] width 312 height 6
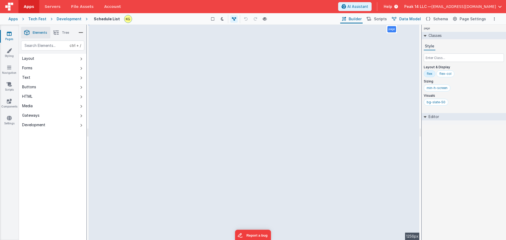
click at [413, 21] on span "Data Model" at bounding box center [410, 18] width 22 height 5
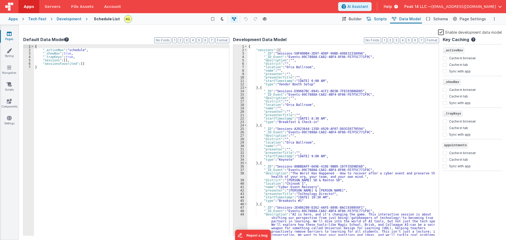
click at [377, 18] on button "Scripts" at bounding box center [376, 18] width 23 height 9
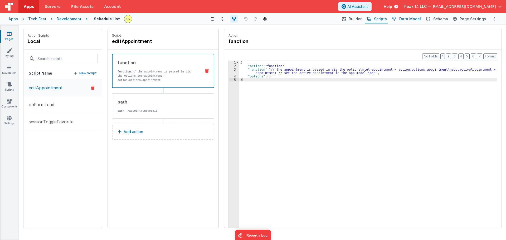
click at [406, 18] on span "Data Model" at bounding box center [410, 18] width 22 height 5
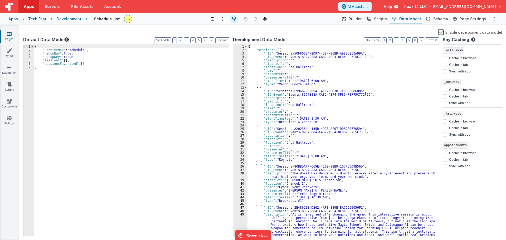
click at [354, 19] on span "Builder" at bounding box center [355, 18] width 13 height 5
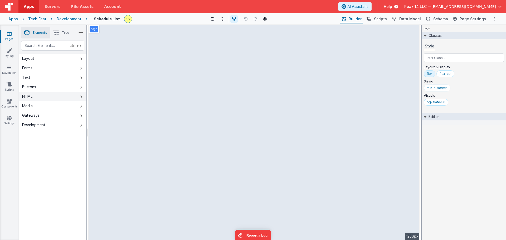
click at [62, 95] on button "HTML" at bounding box center [52, 96] width 67 height 9
click at [58, 56] on button "Layout" at bounding box center [52, 58] width 67 height 9
click at [57, 56] on button "Layout" at bounding box center [52, 58] width 67 height 9
click at [54, 33] on icon at bounding box center [55, 32] width 5 height 7
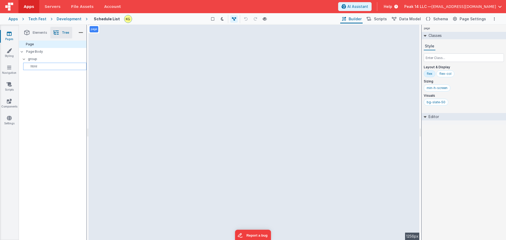
click at [50, 67] on p "html" at bounding box center [55, 66] width 61 height 4
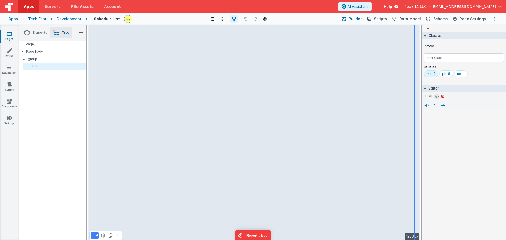
click at [434, 95] on button at bounding box center [436, 96] width 5 height 5
click at [437, 96] on icon at bounding box center [437, 96] width 4 height 4
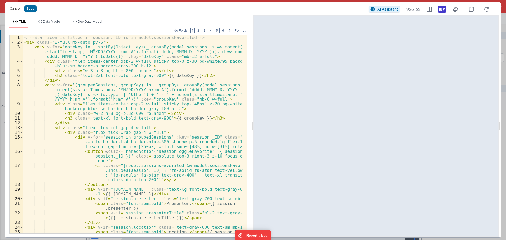
click at [19, 8] on button "Cancel" at bounding box center [15, 8] width 16 height 7
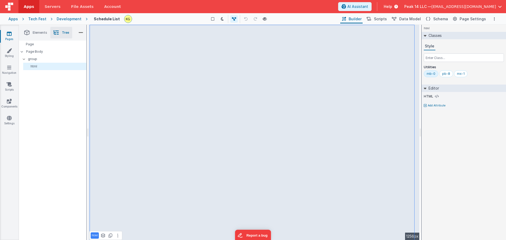
click at [71, 18] on div "Development" at bounding box center [69, 18] width 25 height 5
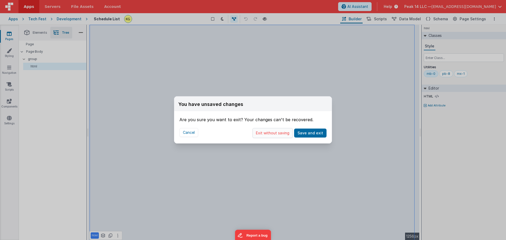
click at [274, 135] on button "Exit without saving" at bounding box center [272, 133] width 40 height 10
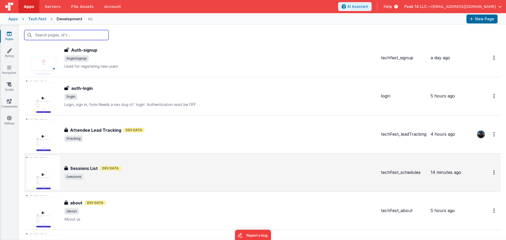
scroll to position [211, 0]
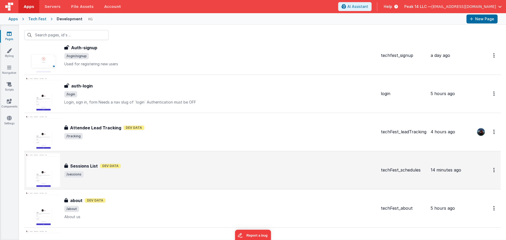
click at [95, 166] on h3 "Sessions List" at bounding box center [84, 166] width 28 height 6
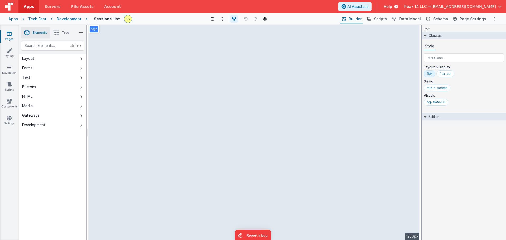
click at [432, 117] on h2 "Editor" at bounding box center [432, 116] width 13 height 7
click at [63, 34] on span "Tree" at bounding box center [65, 33] width 7 height 4
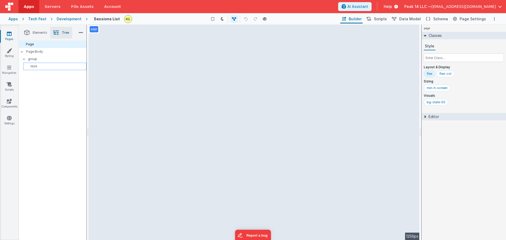
click at [54, 65] on p "html" at bounding box center [55, 66] width 61 height 4
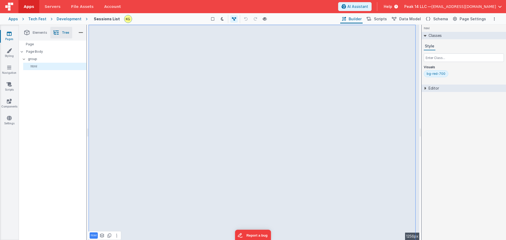
click at [430, 89] on h2 "Editor" at bounding box center [432, 88] width 13 height 7
click at [437, 97] on icon at bounding box center [437, 96] width 4 height 4
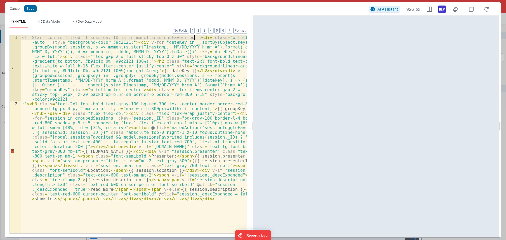
click at [194, 38] on div "<!-- Star icon is filled if session._ID is in model.sessionsFavorited --> < div…" at bounding box center [134, 217] width 226 height 364
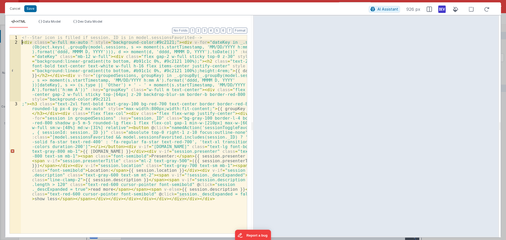
click at [172, 43] on div "<!-- Star icon is filled if session._ID is in model.sessionsFavorited --> < div…" at bounding box center [134, 186] width 226 height 303
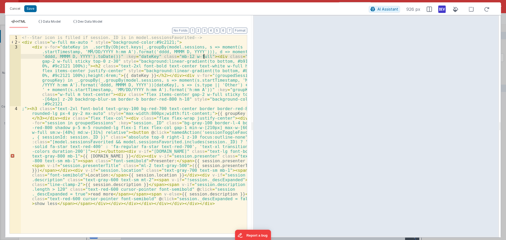
click at [204, 57] on div "<!-- Star icon is filled if session._ID is in model.sessionsFavorited --> < div…" at bounding box center [134, 186] width 226 height 303
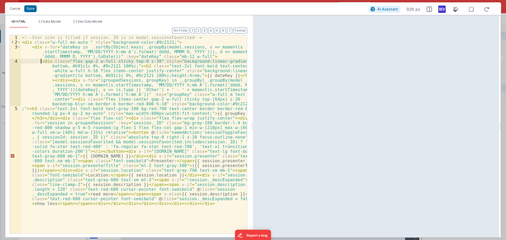
click at [134, 67] on div "<!-- Star icon is filled if session._ID is in model.sessionsFavorited --> < div…" at bounding box center [134, 186] width 226 height 303
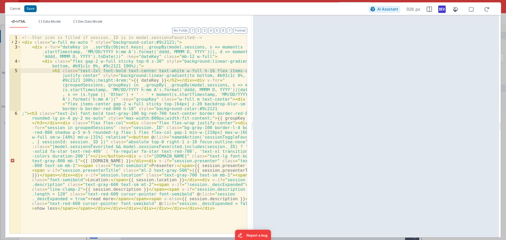
click at [168, 79] on div "<!-- Star icon is filled if session._ID is in model.sessionsFavorited --> < div…" at bounding box center [134, 186] width 226 height 303
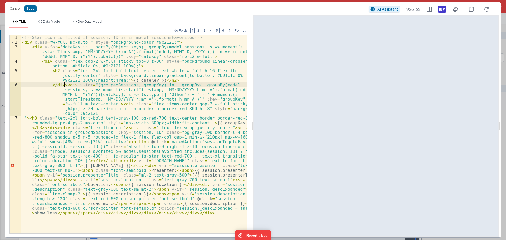
click at [65, 86] on div "<!-- Star icon is filled if session._ID is in model.sessionsFavorited --> < div…" at bounding box center [134, 186] width 226 height 303
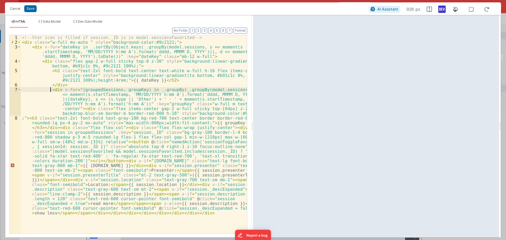
click at [52, 84] on div "<!-- Star icon is filled if session._ID is in model.sessionsFavorited --> < div…" at bounding box center [134, 186] width 226 height 303
click at [50, 84] on div "<!-- Star icon is filled if session._ID is in model.sessionsFavorited --> < div…" at bounding box center [134, 186] width 226 height 303
click at [50, 91] on div "<!-- Star icon is filled if session._ID is in model.sessionsFavorited --> < div…" at bounding box center [134, 186] width 226 height 303
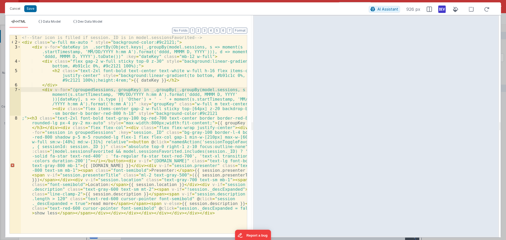
click at [52, 108] on div "<!-- Star icon is filled if session._ID is in model.sessionsFavorited --> < div…" at bounding box center [134, 186] width 226 height 303
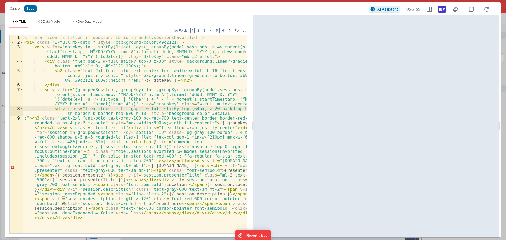
click at [31, 119] on div "<!-- Star icon is filled if session._ID is in model.sessionsFavorited --> < div…" at bounding box center [135, 188] width 224 height 307
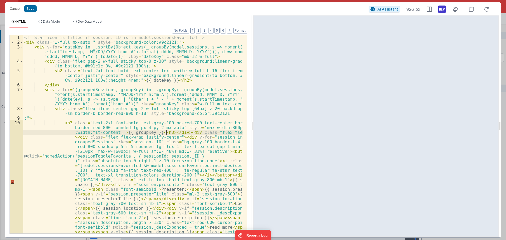
click at [166, 132] on div "<!-- Star icon is filled if session._ID is in model.sessionsFavorited --> < div…" at bounding box center [133, 198] width 220 height 326
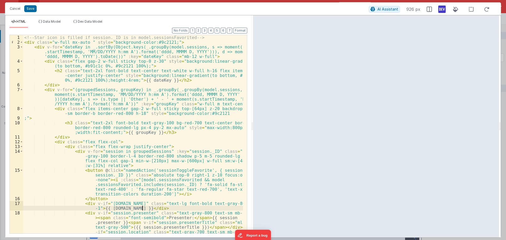
click at [143, 209] on div "<!-- Star icon is filled if session._ID is in model.sessionsFavorited --> < div…" at bounding box center [133, 172] width 220 height 274
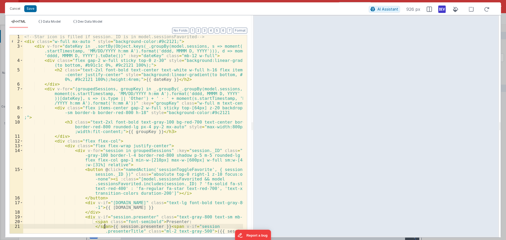
scroll to position [62, 0]
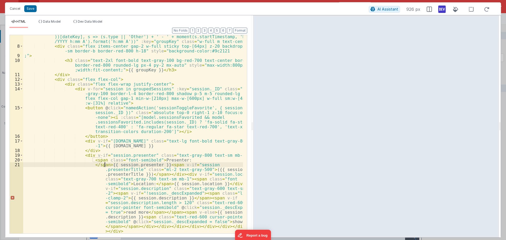
click at [181, 133] on div "< div v-for = "(groupedSessions, groupKey) in _.groupBy(_.groupBy(model.session…" at bounding box center [133, 169] width 220 height 289
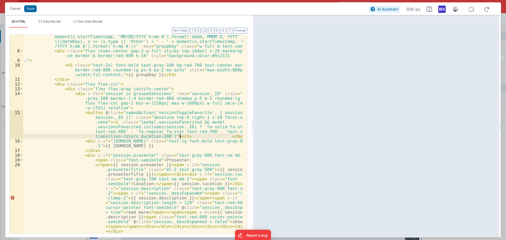
scroll to position [58, 0]
click at [180, 161] on div "< div v-for = "(groupedSessions, groupKey) in _.groupBy(_.groupBy(model.session…" at bounding box center [133, 174] width 220 height 289
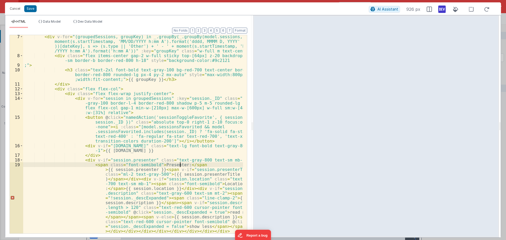
scroll to position [53, 0]
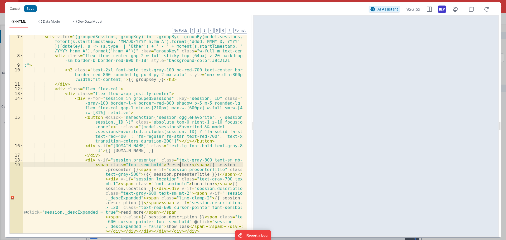
click at [199, 164] on div "< div v-for = "(groupedSessions, groupKey) in _.groupBy(_.groupBy(model.session…" at bounding box center [133, 178] width 220 height 289
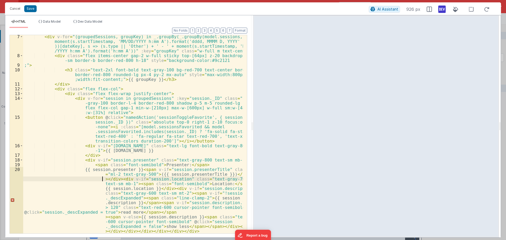
click at [103, 180] on div "< div v-for = "(groupedSessions, groupKey) in _.groupBy(_.groupBy(model.session…" at bounding box center [133, 176] width 220 height 284
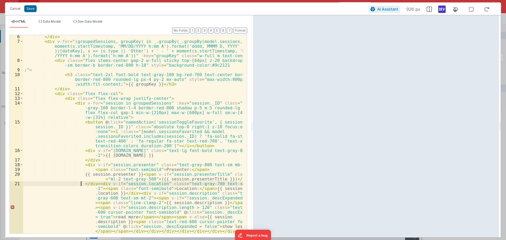
scroll to position [48, 0]
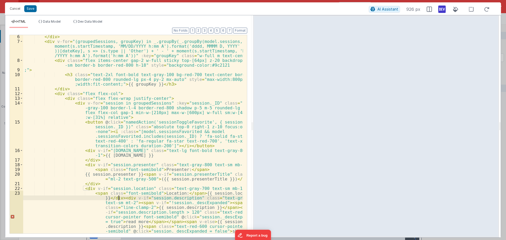
click at [118, 199] on div "</ div > < div v-for = "(groupedSessions, groupKey) in _.groupBy(_.groupBy(mode…" at bounding box center [133, 161] width 220 height 255
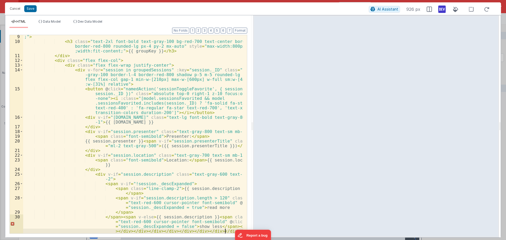
scroll to position [81, 0]
click at [117, 220] on div ";" > < h3 class = "text-2xl font-bold text-gray-100 bg-red-700 text-center bord…" at bounding box center [133, 145] width 220 height 222
click at [117, 217] on div ";" > < h3 class = "text-2xl font-bold text-gray-100 bg-red-700 text-center bord…" at bounding box center [133, 145] width 220 height 222
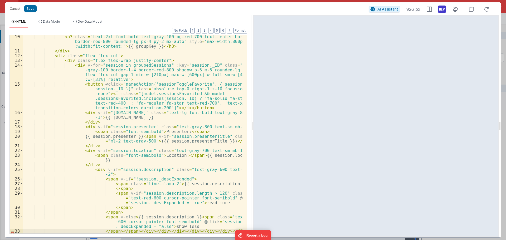
scroll to position [91, 0]
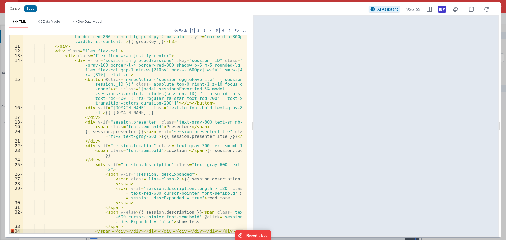
click at [177, 151] on div "< h3 class = "text-2xl font-bold text-gray-100 bg-red-700 text-center border bo…" at bounding box center [133, 138] width 220 height 217
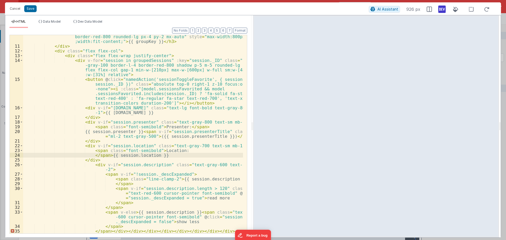
click at [142, 131] on div "< h3 class = "text-2xl font-bold text-gray-100 bg-red-700 text-center border bo…" at bounding box center [133, 138] width 220 height 217
click at [179, 127] on div "< h3 class = "text-2xl font-bold text-gray-100 bg-red-700 text-center border bo…" at bounding box center [133, 138] width 220 height 217
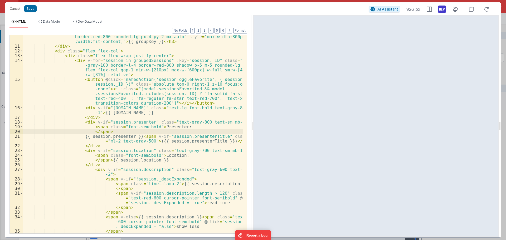
click at [145, 138] on div "< h3 class = "text-2xl font-bold text-gray-100 bg-red-700 text-center border bo…" at bounding box center [133, 138] width 220 height 217
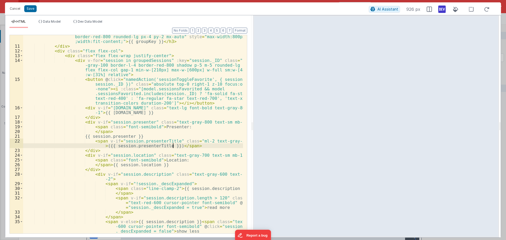
click at [173, 145] on div "< h3 class = "text-2xl font-bold text-gray-100 bg-red-700 text-center border bo…" at bounding box center [133, 138] width 220 height 217
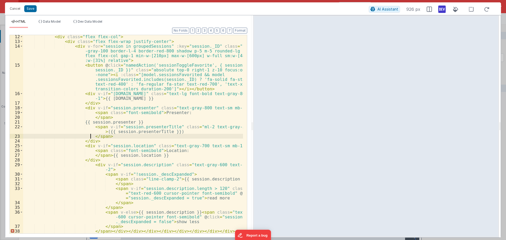
scroll to position [105, 0]
click at [189, 213] on div "< div class = "flex flex-col" > < div class = "flex flex-wrap justify-center" >…" at bounding box center [133, 138] width 220 height 208
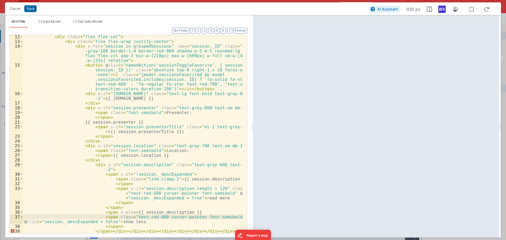
click at [100, 218] on div "< div class = "flex flex-col" > < div class = "flex flex-wrap justify-center" >…" at bounding box center [133, 138] width 220 height 208
click at [91, 231] on div "< div class = "flex flex-col" > < div class = "flex flex-wrap justify-center" >…" at bounding box center [133, 138] width 220 height 208
click at [113, 231] on div "< div class = "flex flex-col" > < div class = "flex flex-wrap justify-center" >…" at bounding box center [133, 138] width 220 height 208
click at [99, 232] on div "< div class = "flex flex-col" > < div class = "flex flex-wrap justify-center" >…" at bounding box center [133, 138] width 220 height 208
click at [97, 232] on div "< div class = "flex flex-col" > < div class = "flex flex-wrap justify-center" >…" at bounding box center [133, 138] width 220 height 208
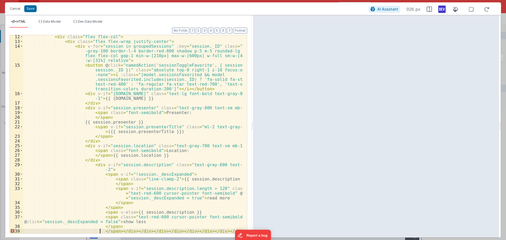
click at [116, 231] on div "< div class = "flex flex-col" > < div class = "flex flex-wrap justify-center" >…" at bounding box center [133, 138] width 220 height 208
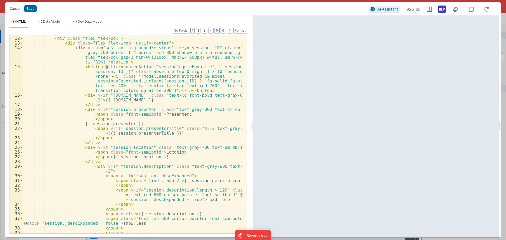
scroll to position [119, 0]
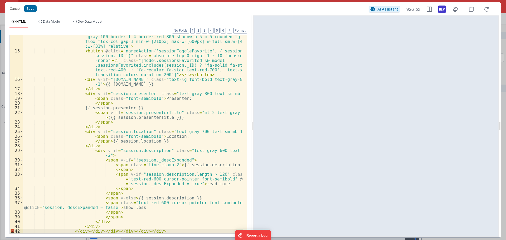
click at [85, 229] on div "< div v-for = "session in groupedSessions" :key = "session._ID" class = "bg -gr…" at bounding box center [133, 141] width 220 height 222
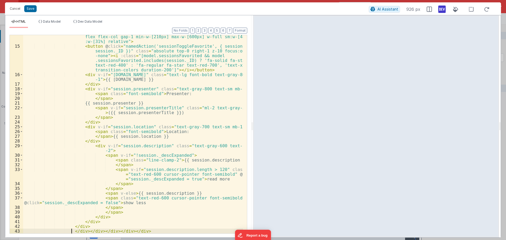
scroll to position [124, 0]
click at [76, 231] on div "< div v-for = "session in groupedSessions" :key = "session._ID" class = "bg -gr…" at bounding box center [133, 136] width 220 height 222
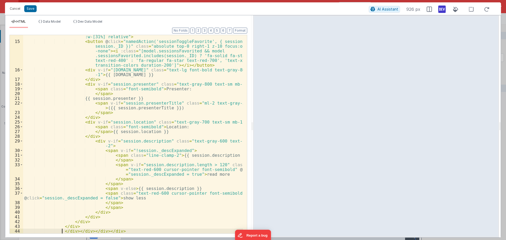
scroll to position [129, 0]
click at [67, 231] on div "< div v-for = "session in groupedSessions" :key = "session._ID" class = "bg -gr…" at bounding box center [133, 131] width 220 height 222
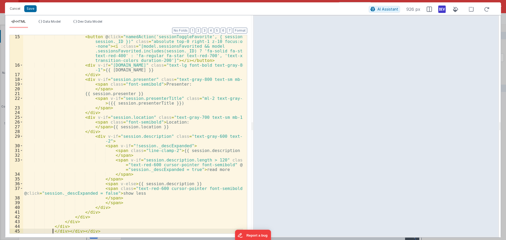
scroll to position [134, 0]
click at [57, 231] on div "< button @ click = "namedAction('sessionToggleFavorite', { sessionId: session._…" at bounding box center [133, 150] width 220 height 232
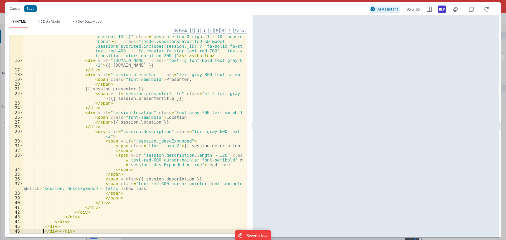
scroll to position [138, 0]
click at [47, 231] on div "< button @ click = "namedAction('sessionToggleFavorite', { sessionId: session._…" at bounding box center [133, 146] width 220 height 232
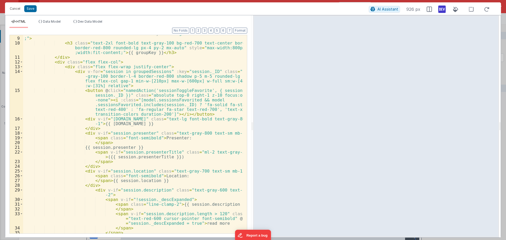
scroll to position [0, 0]
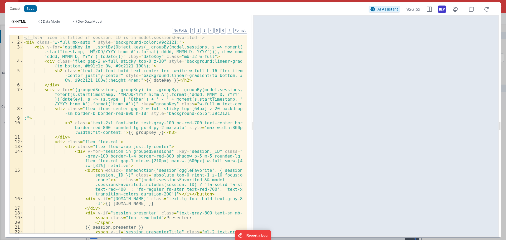
click at [216, 114] on div "<!-- Star icon is filled if session._ID is in model.sessionsFavorited --> < div…" at bounding box center [133, 141] width 220 height 213
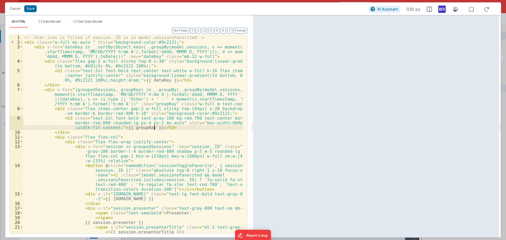
click at [154, 126] on div "<!-- Star icon is filled if session._ID is in model.sessionsFavorited --> < div…" at bounding box center [133, 139] width 220 height 208
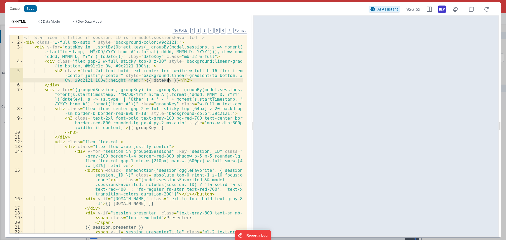
click at [169, 80] on div "<!-- Star icon is filled if session._ID is in model.sessionsFavorited --> < div…" at bounding box center [133, 141] width 220 height 213
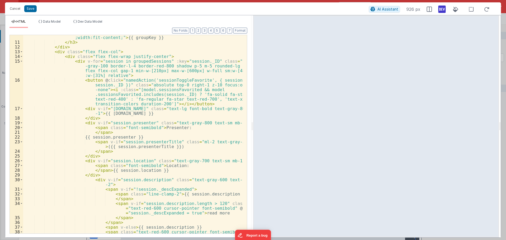
scroll to position [111, 0]
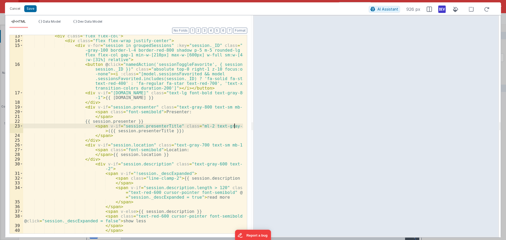
click at [236, 127] on div "< div class = "flex flex-col" > < div class = "flex flex-wrap justify-center" >…" at bounding box center [133, 137] width 220 height 208
click at [237, 127] on div "< div class = "flex flex-col" > < div class = "flex flex-wrap justify-center" >…" at bounding box center [133, 137] width 220 height 208
click at [238, 126] on div "< div class = "flex flex-col" > < div class = "flex flex-wrap justify-center" >…" at bounding box center [133, 137] width 220 height 208
click at [180, 91] on div "< div class = "flex flex-col" > < div class = "flex flex-wrap justify-center" >…" at bounding box center [133, 137] width 220 height 208
click at [179, 88] on div "< div class = "flex flex-col" > < div class = "flex flex-wrap justify-center" >…" at bounding box center [133, 134] width 220 height 198
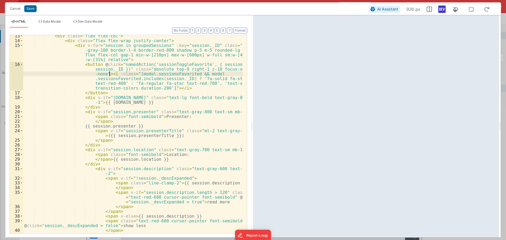
click at [109, 74] on div "< div class = "flex flex-col" > < div class = "flex flex-wrap justify-center" >…" at bounding box center [133, 137] width 220 height 208
click at [108, 74] on div "< div class = "flex flex-col" > < div class = "flex flex-wrap justify-center" >…" at bounding box center [133, 137] width 220 height 208
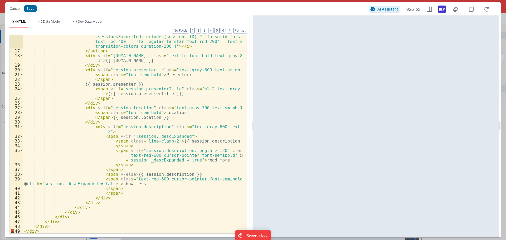
scroll to position [153, 0]
click at [99, 180] on div "< button @ click = "namedAction('sessionToggleFavorite', { sessionId: session._…" at bounding box center [133, 136] width 220 height 232
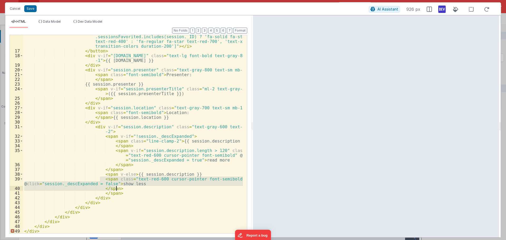
drag, startPoint x: 100, startPoint y: 178, endPoint x: 118, endPoint y: 189, distance: 20.7
click at [118, 189] on div "< button @ click = "namedAction('sessionToggleFavorite', { sessionId: session._…" at bounding box center [133, 136] width 220 height 232
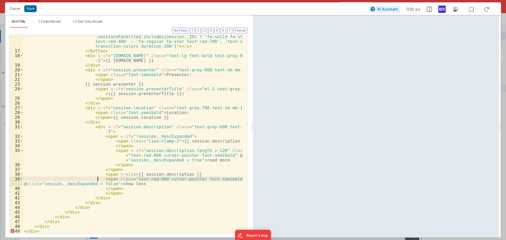
click at [97, 178] on div "< button @ click = "namedAction('sessionToggleFavorite', { sessionId: session._…" at bounding box center [133, 136] width 220 height 232
click at [100, 179] on div "< button @ click = "namedAction('sessionToggleFavorite', { sessionId: session._…" at bounding box center [133, 136] width 220 height 232
click at [100, 190] on div "< button @ click = "namedAction('sessionToggleFavorite', { sessionId: session._…" at bounding box center [133, 136] width 220 height 232
click at [81, 202] on div "< button @ click = "namedAction('sessionToggleFavorite', { sessionId: session._…" at bounding box center [133, 136] width 220 height 232
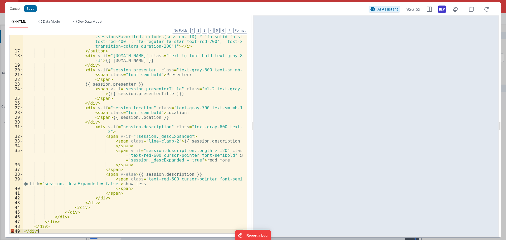
drag, startPoint x: 42, startPoint y: 232, endPoint x: 16, endPoint y: 234, distance: 26.4
click at [16, 234] on div "Format 7 6 5 4 3 2 1 No Folds 16 17 18 19 20 21 22 23 24 25 26 27 28 29 30 31 3…" at bounding box center [128, 132] width 246 height 209
drag, startPoint x: 40, startPoint y: 230, endPoint x: 23, endPoint y: 231, distance: 16.9
click at [23, 231] on div "< button @ click = "namedAction('sessionToggleFavorite', { sessionId: session._…" at bounding box center [133, 136] width 220 height 232
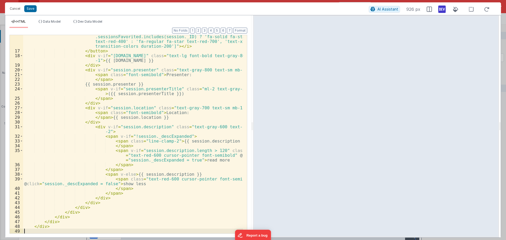
click at [35, 227] on div "< button @ click = "namedAction('sessionToggleFavorite', { sessionId: session._…" at bounding box center [133, 136] width 220 height 232
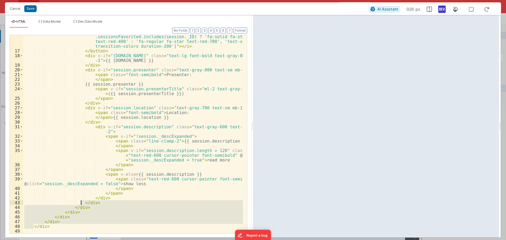
drag, startPoint x: 34, startPoint y: 227, endPoint x: 82, endPoint y: 202, distance: 53.9
click at [82, 202] on div "< button @ click = "namedAction('sessionToggleFavorite', { sessionId: session._…" at bounding box center [133, 136] width 220 height 232
click at [87, 212] on div "< button @ click = "namedAction('sessionToggleFavorite', { sessionId: session._…" at bounding box center [133, 134] width 220 height 198
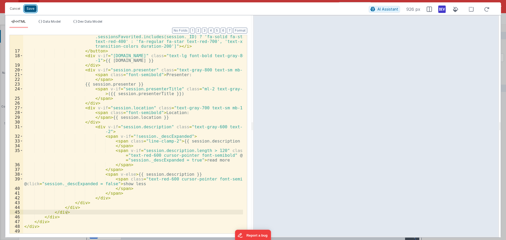
click at [30, 9] on button "Save" at bounding box center [30, 8] width 12 height 7
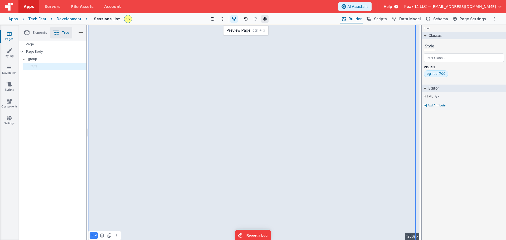
click at [266, 19] on icon at bounding box center [265, 19] width 4 height 4
click at [55, 65] on p "html" at bounding box center [55, 66] width 61 height 4
click at [436, 97] on icon at bounding box center [437, 96] width 4 height 4
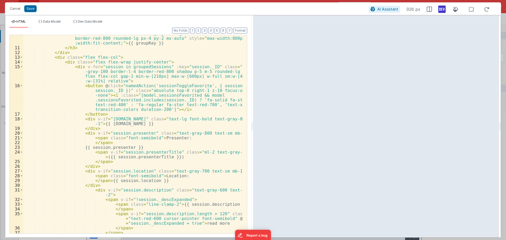
scroll to position [74, 0]
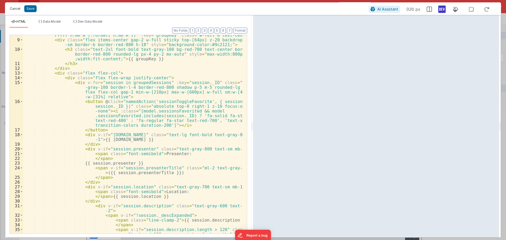
click at [20, 12] on button "Cancel" at bounding box center [15, 8] width 16 height 7
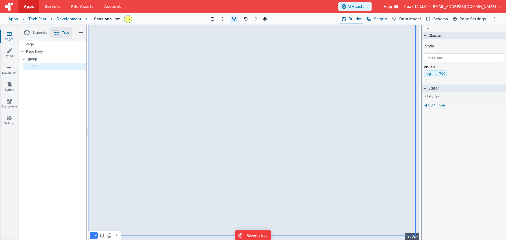
click at [380, 19] on span "Scripts" at bounding box center [380, 18] width 13 height 5
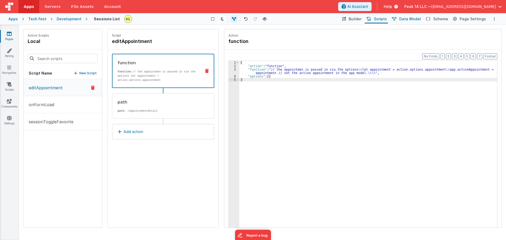
click at [404, 20] on span "Data Model" at bounding box center [410, 18] width 22 height 5
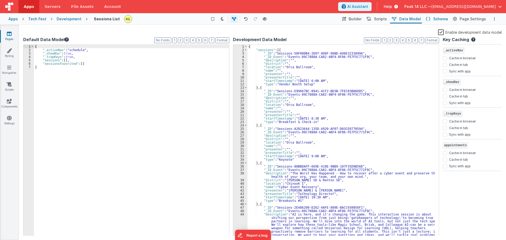
click at [430, 21] on icon at bounding box center [428, 19] width 4 height 6
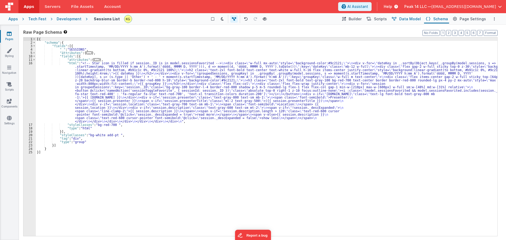
click at [409, 21] on span "Data Model" at bounding box center [410, 18] width 22 height 5
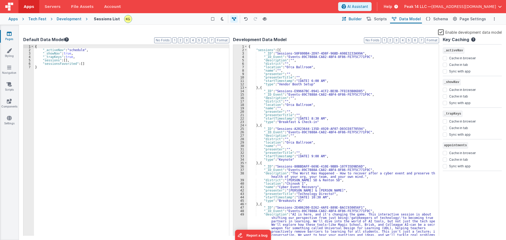
click at [356, 20] on span "Builder" at bounding box center [355, 18] width 13 height 5
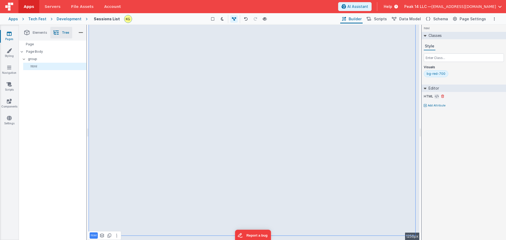
click at [437, 97] on icon at bounding box center [437, 96] width 4 height 4
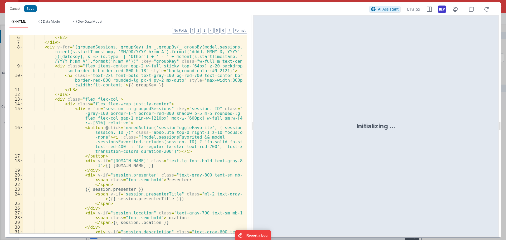
scroll to position [153, 0]
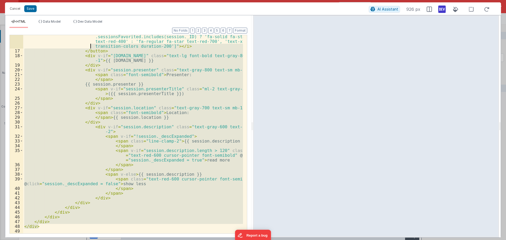
drag, startPoint x: 60, startPoint y: 225, endPoint x: 59, endPoint y: 46, distance: 179.4
click at [59, 46] on div "< button @ click = "namedAction('sessionToggleFavorite', { sessionId: session._…" at bounding box center [133, 136] width 220 height 232
click at [142, 123] on div "< button @ click = "namedAction('sessionToggleFavorite', { sessionId: session._…" at bounding box center [133, 134] width 220 height 198
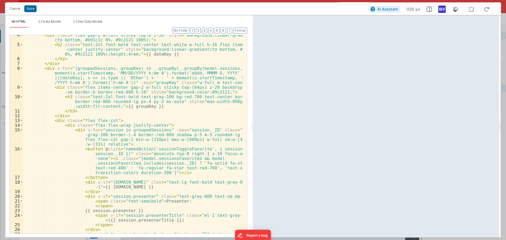
scroll to position [0, 0]
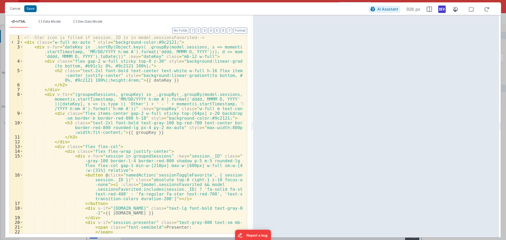
click at [151, 69] on div "<!-- Star icon is filled if session._ID is in model.sessionsFavorited --> < div…" at bounding box center [133, 139] width 220 height 208
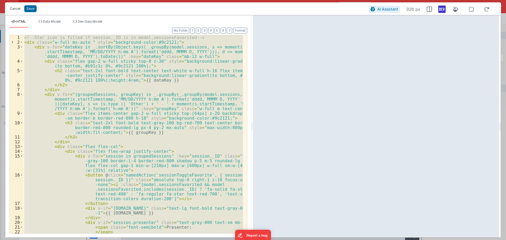
click at [20, 10] on button "Cancel" at bounding box center [15, 8] width 16 height 7
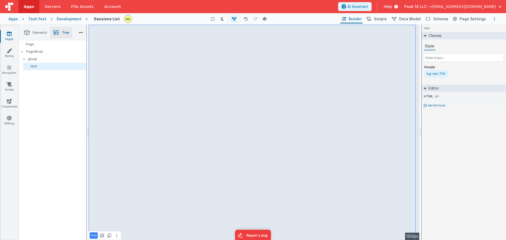
click at [73, 18] on div "Development" at bounding box center [69, 18] width 25 height 5
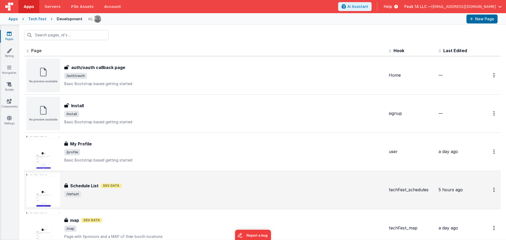
click at [146, 188] on div "Schedule List Dev Data" at bounding box center [224, 186] width 320 height 6
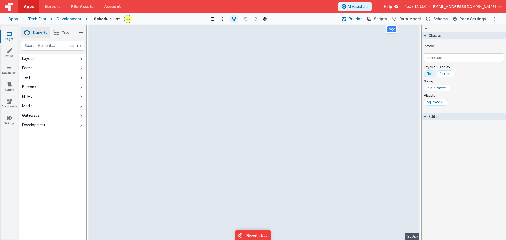
click at [65, 34] on span "Tree" at bounding box center [65, 33] width 7 height 4
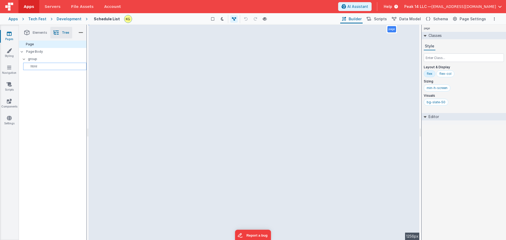
click at [55, 65] on p "html" at bounding box center [55, 66] width 61 height 4
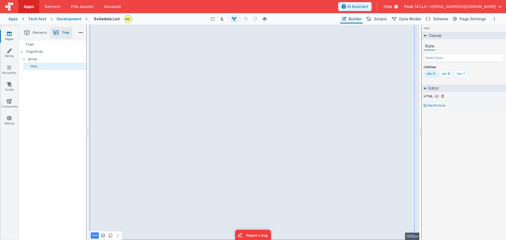
click at [438, 97] on icon at bounding box center [437, 96] width 4 height 4
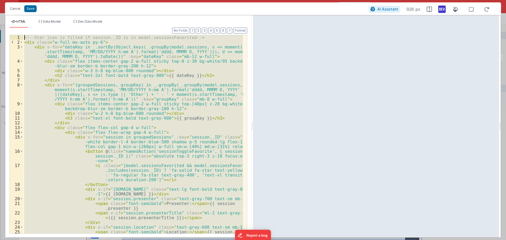
drag, startPoint x: 50, startPoint y: 228, endPoint x: 61, endPoint y: -32, distance: 259.8
click at [61, 0] on html "Cancel Save AI Assistant 926 px HTML Data Model Dev Data Model Format 7 6 5 4 3…" at bounding box center [253, 120] width 506 height 240
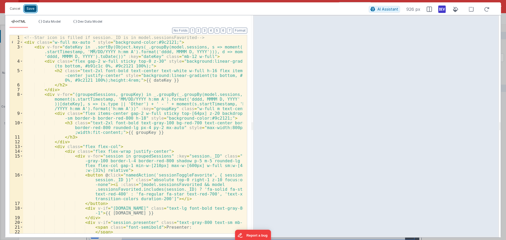
click at [30, 9] on button "Save" at bounding box center [30, 8] width 12 height 7
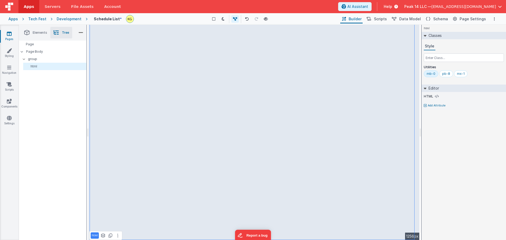
click at [161, 21] on div "Show Group Outlines Toggle Dark Mode Toggle Dev Data Preview Page ctrl + b" at bounding box center [238, 19] width 201 height 8
click at [265, 19] on icon at bounding box center [265, 19] width 4 height 4
click at [46, 66] on p "html" at bounding box center [55, 66] width 61 height 4
click at [436, 95] on icon at bounding box center [437, 96] width 4 height 4
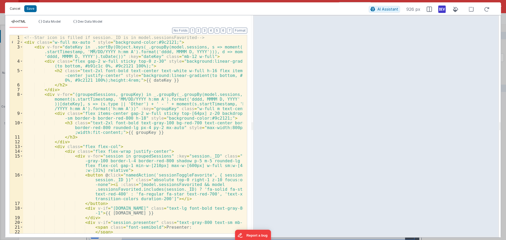
click at [15, 7] on button "Cancel" at bounding box center [15, 8] width 16 height 7
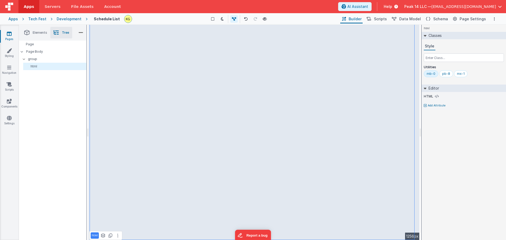
click at [72, 17] on div "Development" at bounding box center [69, 18] width 25 height 5
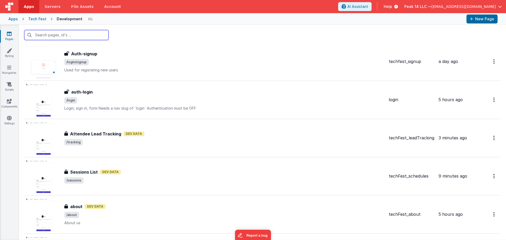
scroll to position [211, 0]
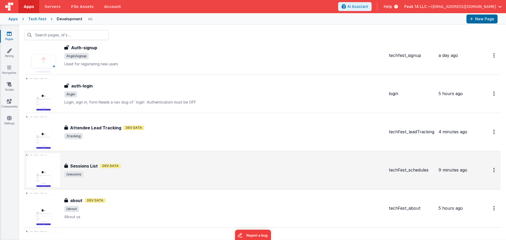
click at [145, 170] on div "Sessions List Sessions List Dev Data /sessions" at bounding box center [224, 170] width 320 height 15
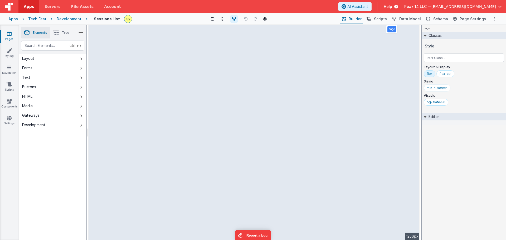
click at [67, 37] on li "Tree" at bounding box center [61, 33] width 22 height 12
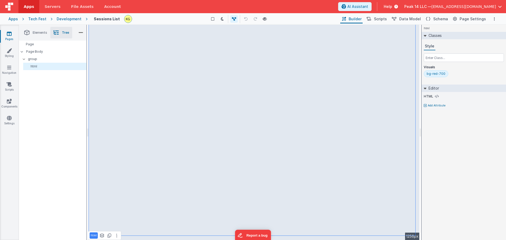
click at [70, 21] on div "Development" at bounding box center [69, 18] width 25 height 5
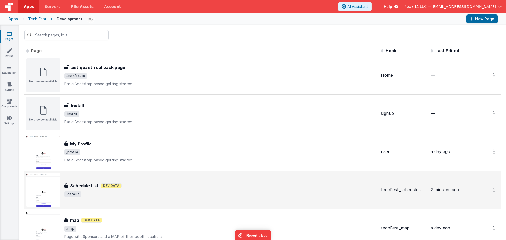
click at [175, 183] on div "Schedule List Dev Data" at bounding box center [220, 186] width 312 height 6
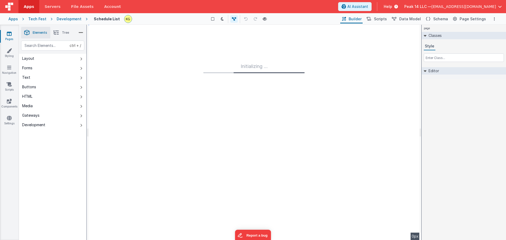
click at [54, 27] on div "Saved Duplicating Page" at bounding box center [272, 27] width 506 height 4
click at [59, 30] on li "Tree" at bounding box center [61, 33] width 22 height 12
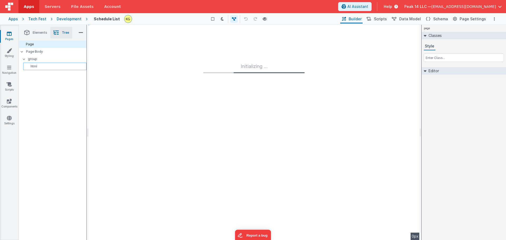
click at [43, 66] on p "html" at bounding box center [55, 66] width 61 height 4
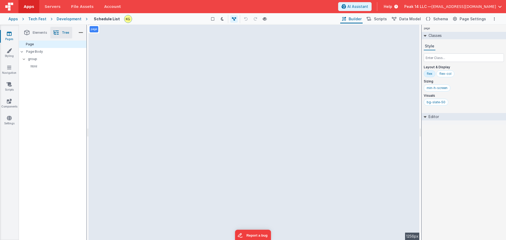
click at [448, 62] on div "Style Layout & Display flex flex-col Sizing min-h-screen Visuals bg-slate-50" at bounding box center [464, 74] width 80 height 65
click at [438, 103] on div "bg-slate-50" at bounding box center [436, 102] width 19 height 4
drag, startPoint x: 440, startPoint y: 61, endPoint x: 442, endPoint y: 59, distance: 2.8
click at [442, 59] on input "text" at bounding box center [464, 57] width 80 height 8
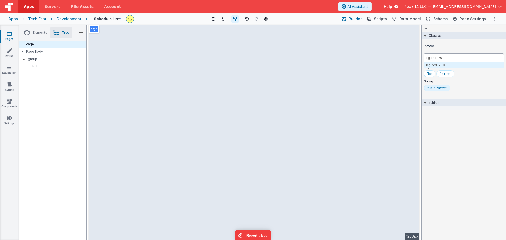
type input "bg-red-700"
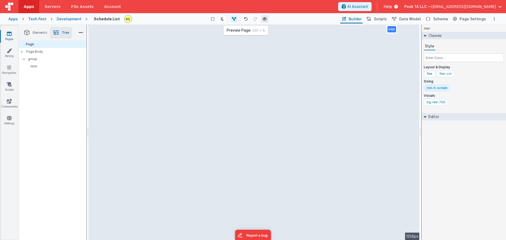
click at [265, 21] on button at bounding box center [264, 18] width 7 height 7
click at [169, 21] on div "Show Group Outlines Toggle Dark Mode Toggle Dev Data Preview Page ctrl + b" at bounding box center [238, 19] width 201 height 8
click at [11, 71] on link "Navigation" at bounding box center [9, 70] width 19 height 11
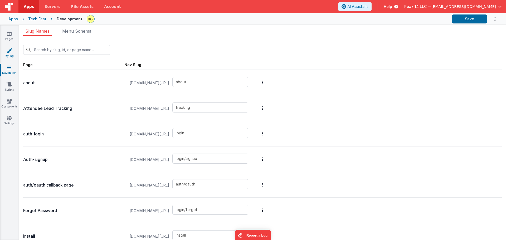
click at [7, 52] on icon at bounding box center [9, 50] width 5 height 5
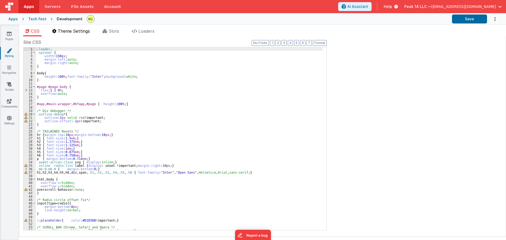
click at [79, 34] on li "Theme Settings" at bounding box center [71, 32] width 42 height 8
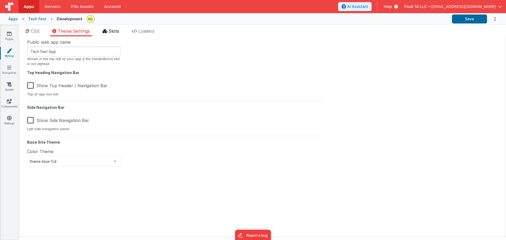
click at [105, 36] on li "Slots" at bounding box center [110, 32] width 21 height 8
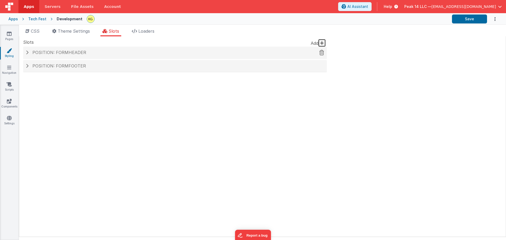
click at [85, 55] on div "Position: formHeader" at bounding box center [175, 53] width 304 height 12
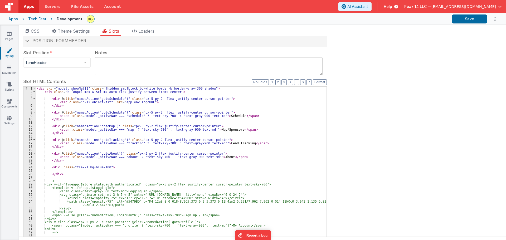
scroll to position [3, 0]
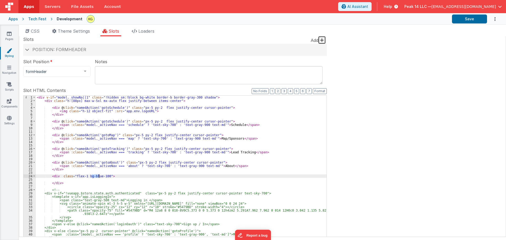
drag, startPoint x: 91, startPoint y: 176, endPoint x: 99, endPoint y: 175, distance: 7.7
click at [99, 175] on div "< div v-if = "model._showNa||1" class = "!hidden sm:!block bg-white border-b bo…" at bounding box center [181, 185] width 291 height 178
drag, startPoint x: 99, startPoint y: 176, endPoint x: 104, endPoint y: 176, distance: 4.5
click at [104, 176] on div "< div v-if = "model._showNa||1" class = "!hidden sm:!block bg-white border-b bo…" at bounding box center [181, 185] width 291 height 178
click at [465, 21] on button "Save" at bounding box center [469, 18] width 35 height 9
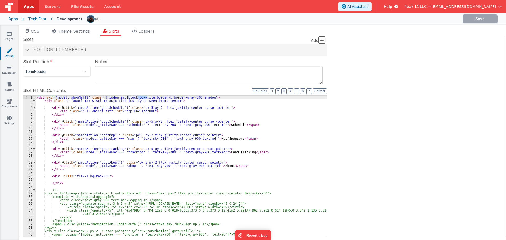
drag, startPoint x: 138, startPoint y: 97, endPoint x: 146, endPoint y: 97, distance: 8.7
click at [146, 97] on div "< div v-if = "model._showNa||1" class = "!hidden sm:!block bg-white border-b bo…" at bounding box center [181, 185] width 291 height 178
drag, startPoint x: 180, startPoint y: 98, endPoint x: 187, endPoint y: 98, distance: 6.3
click at [187, 98] on div "< div v-if = "model._showNa||1" class = "!hidden sm:!block bg-red-800 border-b …" at bounding box center [181, 185] width 291 height 178
click at [190, 98] on div "< div v-if = "model._showNa||1" class = "!hidden sm:!block bg-red-800 border-b …" at bounding box center [181, 185] width 291 height 178
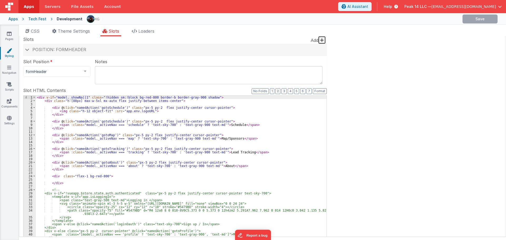
click at [38, 18] on div "Tech Fest" at bounding box center [37, 18] width 18 height 5
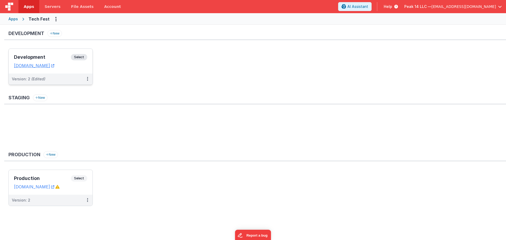
click at [38, 63] on div "Development Select" at bounding box center [50, 58] width 73 height 9
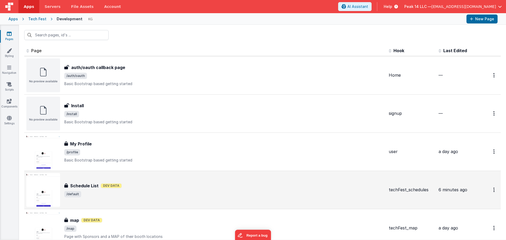
click at [133, 188] on div "Schedule List Dev Data" at bounding box center [224, 186] width 320 height 6
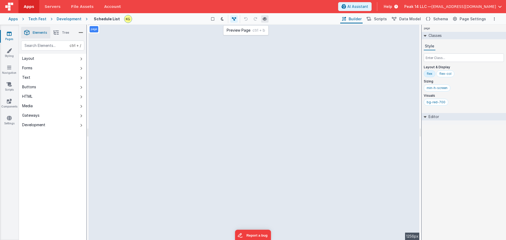
click at [263, 20] on icon at bounding box center [265, 19] width 4 height 4
click at [9, 65] on icon at bounding box center [9, 67] width 4 height 5
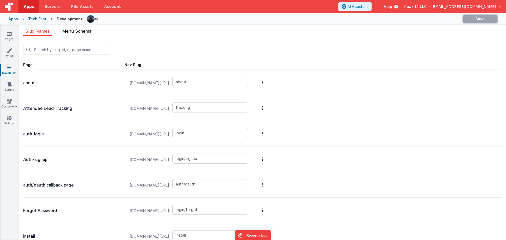
click at [68, 32] on span "Menu Schema" at bounding box center [76, 30] width 29 height 5
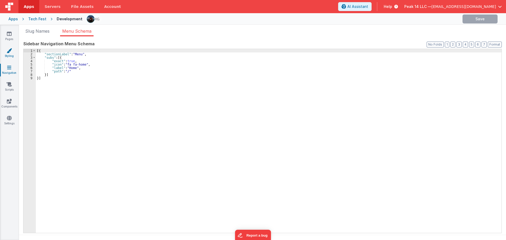
click at [10, 53] on link "Styling" at bounding box center [9, 53] width 19 height 11
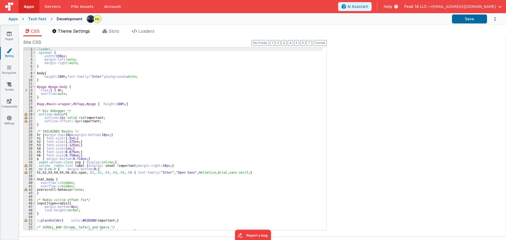
click at [79, 31] on span "Theme Settings" at bounding box center [74, 30] width 32 height 5
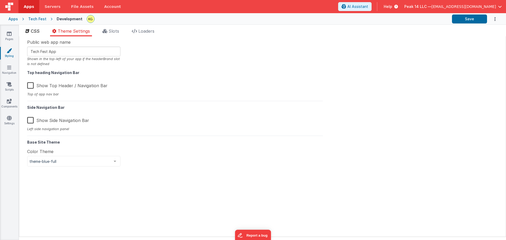
click at [33, 30] on span "CSS" at bounding box center [35, 30] width 9 height 5
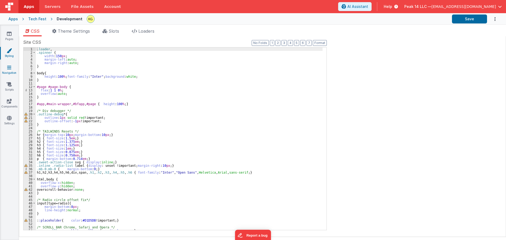
click at [11, 67] on link "Navigation" at bounding box center [9, 70] width 19 height 11
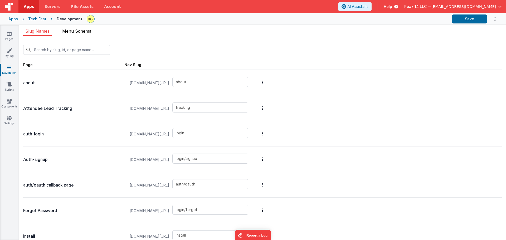
click at [72, 33] on span "Menu Schema" at bounding box center [76, 30] width 29 height 5
type input "install"
type input "map"
type input "profile"
type input "noteEdit"
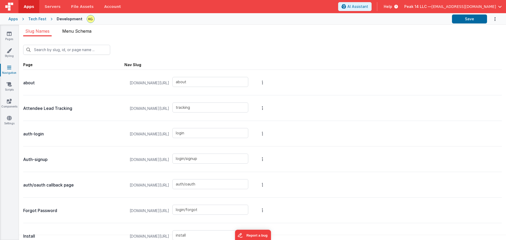
type input "appointments"
type input "bookmarkmodal"
type input "contacts"
type input "default"
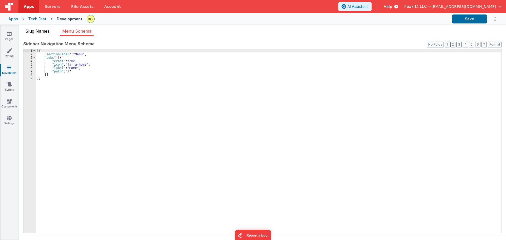
click at [48, 30] on span "Slug Names" at bounding box center [37, 30] width 24 height 5
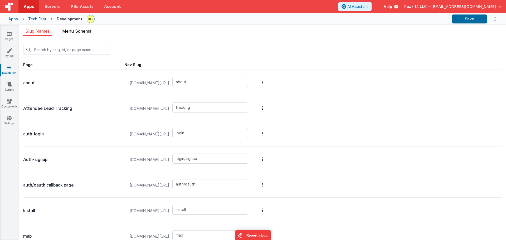
click at [69, 34] on li "Menu Schema" at bounding box center [76, 32] width 33 height 8
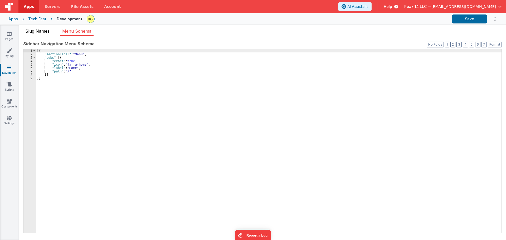
click at [47, 33] on span "Slug Names" at bounding box center [37, 30] width 24 height 5
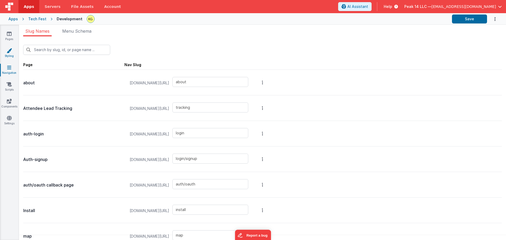
click at [9, 53] on icon at bounding box center [9, 50] width 5 height 5
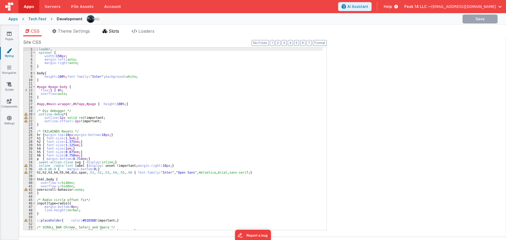
click at [106, 33] on li "Slots" at bounding box center [110, 32] width 21 height 8
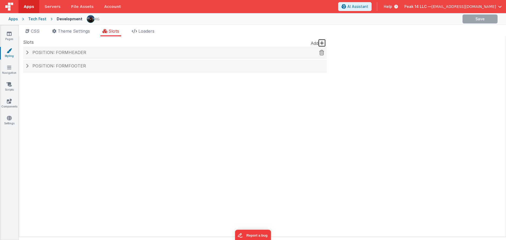
click at [82, 56] on div "Position: formHeader" at bounding box center [175, 53] width 304 height 12
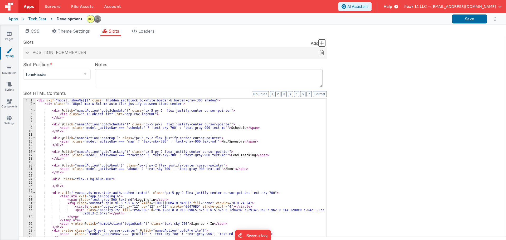
click at [27, 51] on span at bounding box center [27, 52] width 4 height 3
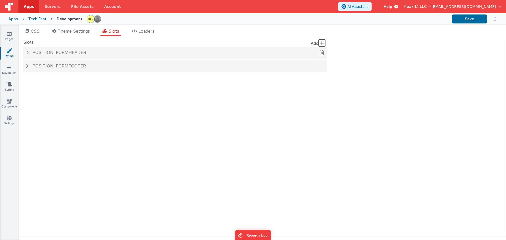
click at [30, 52] on h4 "Position: formHeader" at bounding box center [175, 52] width 298 height 5
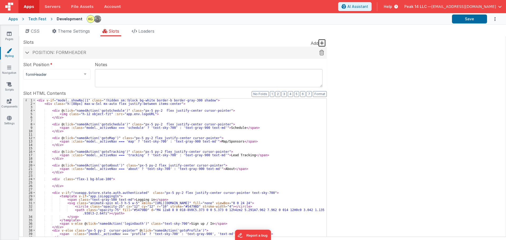
click at [29, 52] on span at bounding box center [27, 52] width 4 height 3
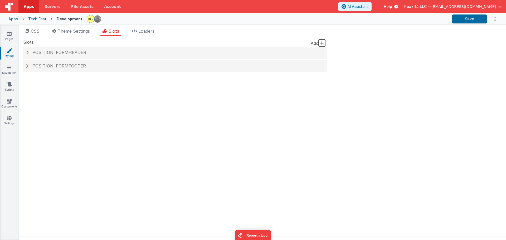
click at [34, 19] on div "Tech Fest" at bounding box center [37, 18] width 18 height 5
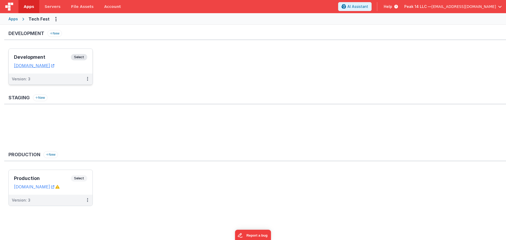
click at [42, 61] on div "Development Select" at bounding box center [50, 58] width 73 height 9
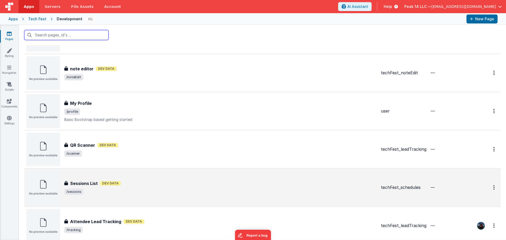
scroll to position [339, 0]
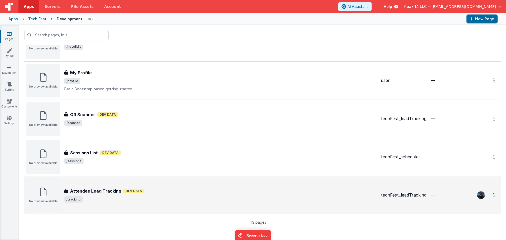
click at [99, 191] on h3 "Attendee Lead Tracking" at bounding box center [95, 191] width 51 height 6
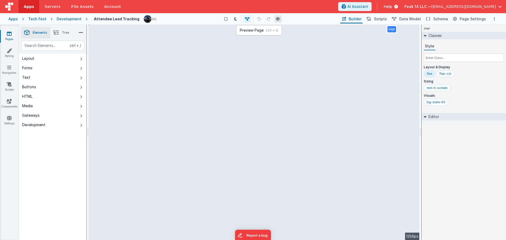
click at [278, 21] on button at bounding box center [277, 18] width 7 height 7
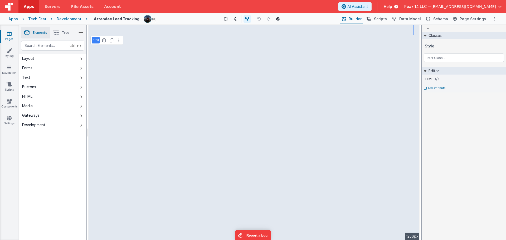
click at [64, 33] on span "Tree" at bounding box center [65, 33] width 7 height 4
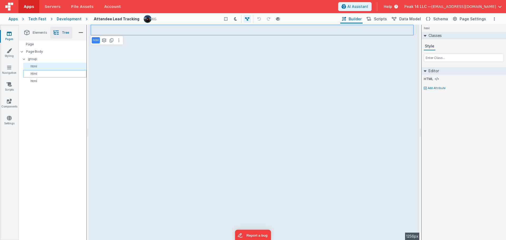
click at [52, 73] on p "html" at bounding box center [55, 74] width 61 height 4
click at [50, 82] on p "html" at bounding box center [55, 81] width 61 height 4
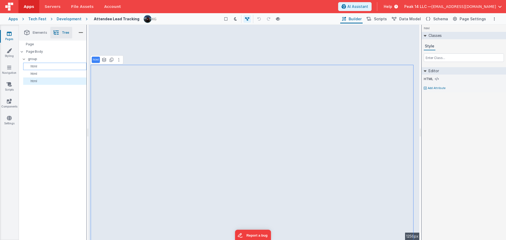
click at [52, 67] on p "html" at bounding box center [55, 66] width 61 height 4
click at [437, 78] on icon at bounding box center [437, 79] width 4 height 4
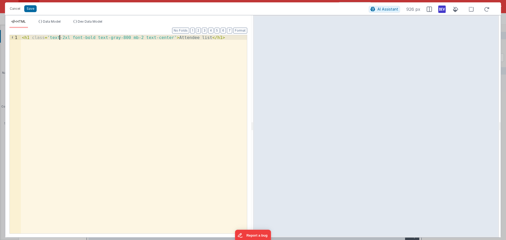
click at [62, 38] on div "< h1 class = 'text-2xl font-bold text-gray-800 mb-2 text-center' > Attendee lis…" at bounding box center [134, 139] width 226 height 208
click at [163, 37] on div "< h1 class = 'text-3xl font-bold text-gray-800 mb-2 text-center' > Attendee lis…" at bounding box center [134, 139] width 226 height 208
click at [175, 63] on div "< h1 class = 'text-3xl font-bold text-gray-800 mb-2 text-center justify-center'…" at bounding box center [134, 143] width 226 height 217
drag, startPoint x: 165, startPoint y: 37, endPoint x: 199, endPoint y: 39, distance: 33.5
click at [199, 39] on div "< h1 class = 'text-3xl font-bold text-gray-800 mb-2 text-center justify-center'…" at bounding box center [134, 143] width 226 height 217
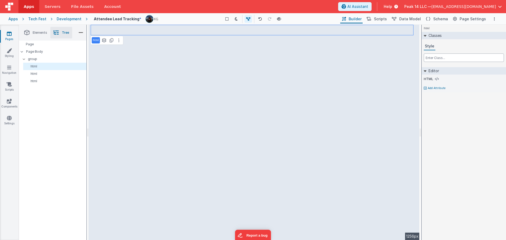
click at [438, 57] on input "text" at bounding box center [464, 57] width 80 height 8
click at [49, 72] on p "html" at bounding box center [55, 74] width 61 height 4
click at [435, 62] on div "Classes Style" at bounding box center [464, 48] width 84 height 33
click at [439, 55] on input "text" at bounding box center [464, 57] width 80 height 8
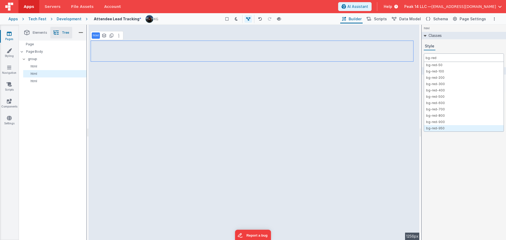
type input "bg-red"
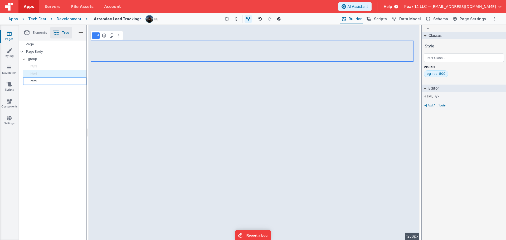
click at [46, 80] on p "html" at bounding box center [55, 81] width 61 height 4
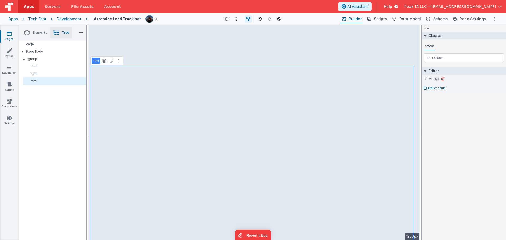
click at [436, 81] on icon at bounding box center [437, 79] width 4 height 4
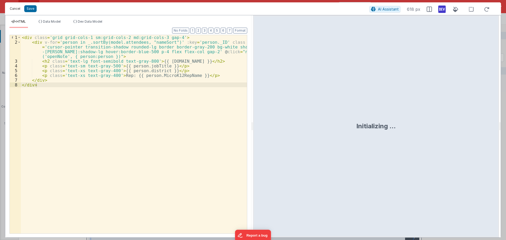
click at [11, 5] on button "Cancel" at bounding box center [15, 8] width 16 height 7
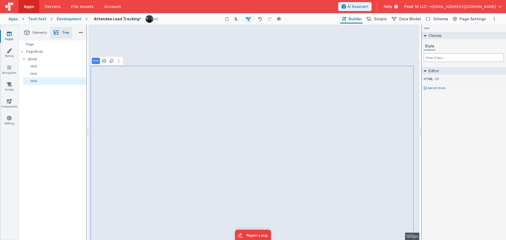
click at [440, 59] on input "text" at bounding box center [464, 57] width 80 height 8
type input "bg-red-800"
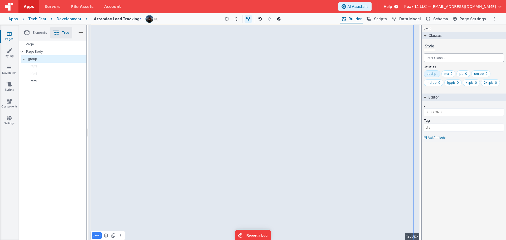
click at [447, 61] on input "text" at bounding box center [464, 57] width 80 height 8
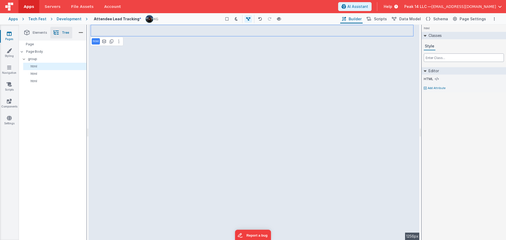
click at [444, 58] on input "text" at bounding box center [464, 57] width 80 height 8
type input "bg-red-700"
click at [436, 97] on icon at bounding box center [437, 96] width 4 height 4
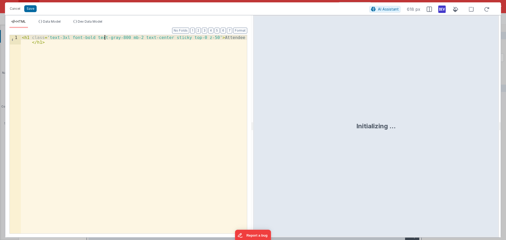
click at [105, 38] on div "< h1 class = 'text-3xl font-bold text-gray-800 mb-2 text-center sticky top-0 z-…" at bounding box center [134, 143] width 226 height 217
click at [118, 37] on div "< h1 class = 'text-3xl font-bold text-gray-800 mb-2 text-center sticky top-0 z-…" at bounding box center [134, 143] width 226 height 217
click at [30, 9] on button "Save" at bounding box center [30, 8] width 12 height 7
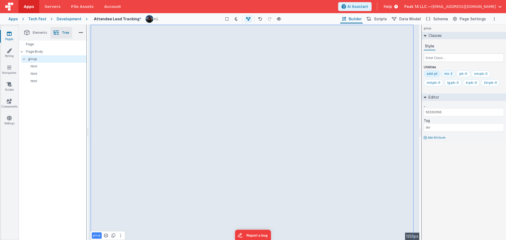
click at [448, 74] on div "mx-2" at bounding box center [448, 74] width 8 height 4
click at [438, 58] on input "text" at bounding box center [464, 57] width 80 height 8
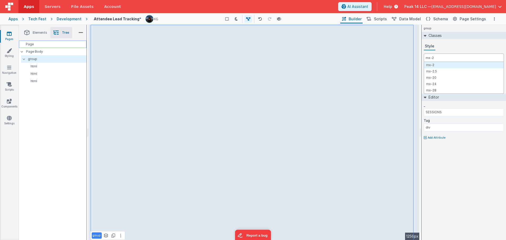
type input "mx-2"
click at [36, 45] on div "Page" at bounding box center [52, 44] width 67 height 7
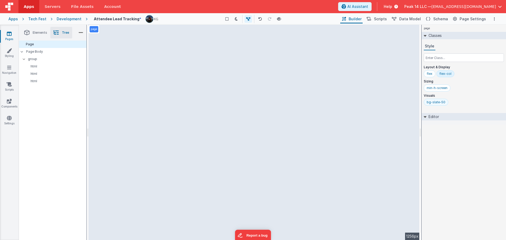
click at [440, 99] on div "bg-slate-50" at bounding box center [436, 102] width 25 height 7
click at [440, 57] on input "text" at bounding box center [464, 57] width 80 height 8
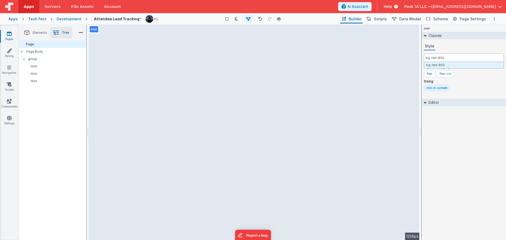
type input "bg-red-800"
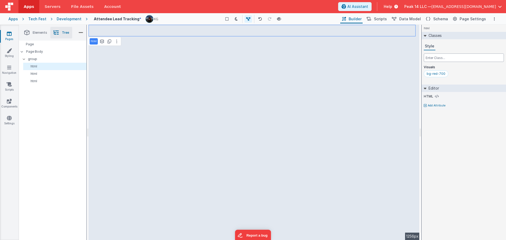
click at [446, 58] on input "text" at bounding box center [464, 57] width 80 height 8
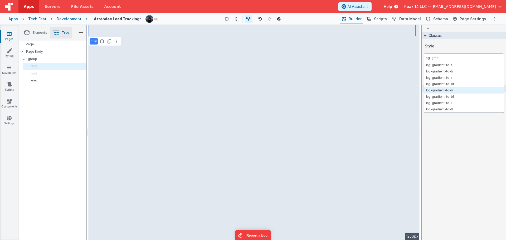
type input "bg-gradi"
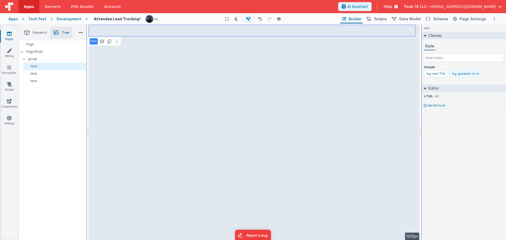
click at [460, 75] on div "bg-gradient-to-b" at bounding box center [465, 74] width 27 height 4
click at [437, 95] on icon at bounding box center [437, 96] width 4 height 4
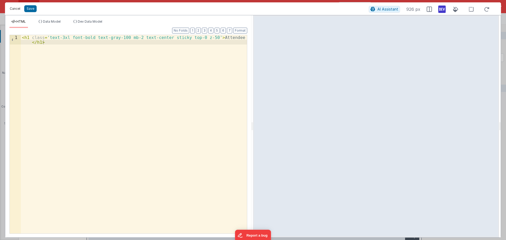
click at [19, 6] on button "Cancel" at bounding box center [15, 8] width 16 height 7
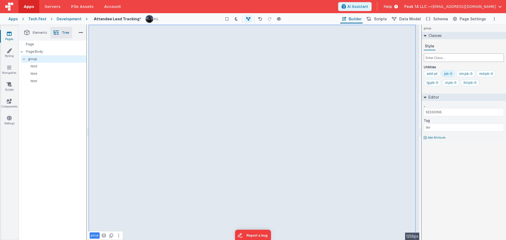
click at [436, 60] on input "text" at bounding box center [464, 57] width 80 height 8
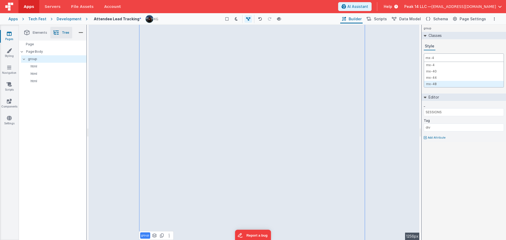
click at [441, 57] on input "mx-4" at bounding box center [464, 57] width 80 height 8
type input "mx-5"
click at [449, 44] on div "Style" at bounding box center [464, 46] width 80 height 8
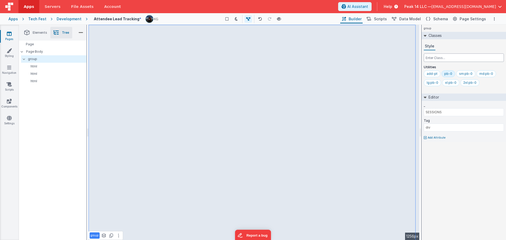
click at [447, 60] on input "text" at bounding box center [464, 57] width 80 height 8
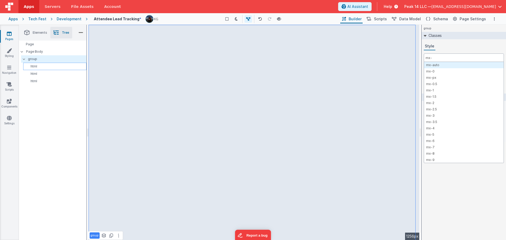
type input "mx-"
click at [44, 69] on div "html" at bounding box center [54, 66] width 63 height 7
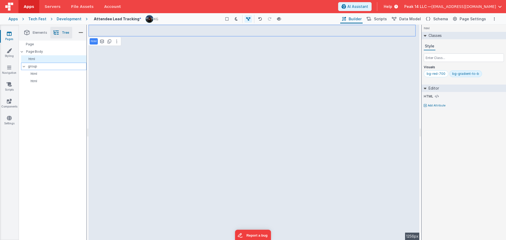
click at [60, 65] on p "group" at bounding box center [57, 66] width 58 height 6
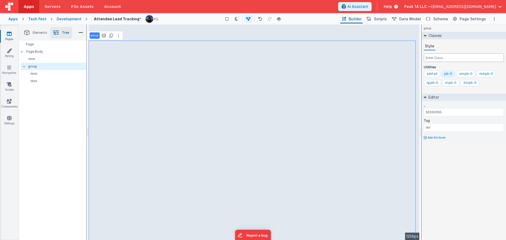
click at [450, 58] on input "text" at bounding box center [464, 57] width 80 height 8
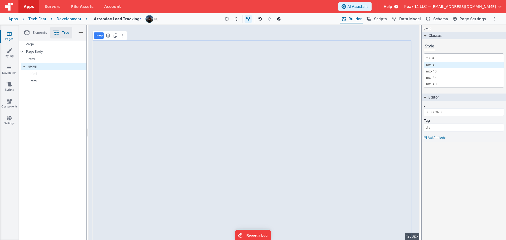
drag, startPoint x: 437, startPoint y: 59, endPoint x: 432, endPoint y: 59, distance: 4.7
click at [432, 59] on input "mx-4" at bounding box center [464, 57] width 80 height 8
type input "mx-5"
click at [438, 59] on input "text" at bounding box center [464, 57] width 80 height 8
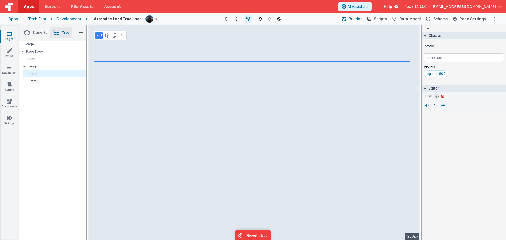
click at [436, 97] on icon at bounding box center [437, 96] width 4 height 4
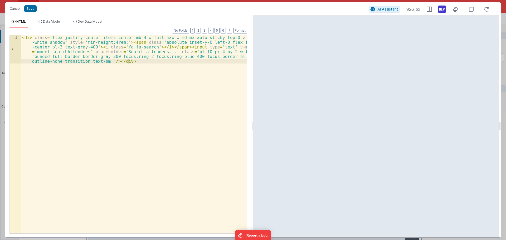
click at [62, 56] on div "< div class = 'flex justify-center items-center mb-4 w-full max-w-md mx-auto st…" at bounding box center [134, 162] width 226 height 255
click at [150, 74] on div "< div class = 'flex justify-center items-center mb-4 w-full max-w-md mx-auto st…" at bounding box center [134, 162] width 226 height 255
drag, startPoint x: 69, startPoint y: 57, endPoint x: 94, endPoint y: 57, distance: 25.3
click at [94, 57] on div "< div class = 'flex justify-center items-center mb-4 w-full max-w-md mx-auto st…" at bounding box center [134, 162] width 226 height 255
click at [70, 58] on div "< div class = 'flex justify-center items-center mb-4 w-full max-w-md mx-auto st…" at bounding box center [134, 162] width 226 height 255
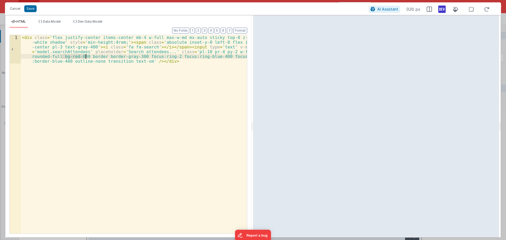
drag, startPoint x: 63, startPoint y: 57, endPoint x: 86, endPoint y: 58, distance: 22.9
click at [86, 58] on div "< div class = 'flex justify-center items-center mb-4 w-full max-w-md mx-auto st…" at bounding box center [134, 162] width 226 height 255
click at [94, 46] on div "< div class = 'flex justify-center items-center mb-4 w-full max-w-md mx-auto st…" at bounding box center [134, 162] width 226 height 255
click at [92, 46] on div "< div class = 'flex justify-center items-center mb-4 w-full max-w-md mx-auto st…" at bounding box center [134, 162] width 226 height 255
click at [179, 43] on div "< div class = 'flex justify-center items-center mb-4 w-full max-w-md mx-auto st…" at bounding box center [134, 162] width 226 height 255
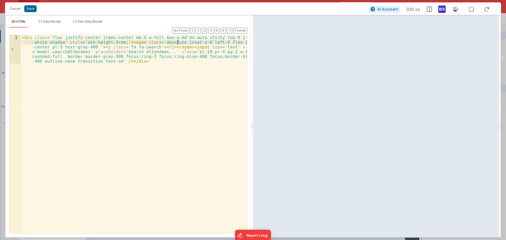
click at [228, 42] on div "< div class = 'flex justify-center items-center mb-4 w-full max-w-md mx-auto st…" at bounding box center [134, 162] width 226 height 255
click at [97, 37] on div "< div class = 'flex justify-center items-center mb-4 w-full max-w-md mx-auto st…" at bounding box center [134, 162] width 226 height 255
paste textarea
click at [230, 43] on div "< div class = 'flex justify-center items-center mb-4 w-full max-w-md mx-auto st…" at bounding box center [134, 162] width 226 height 255
paste textarea
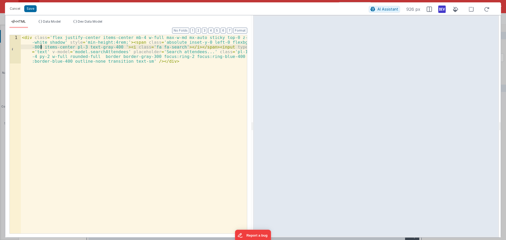
click at [227, 44] on div "< div class = 'flex justify-center items-center mb-4 w-full max-w-md mx-auto st…" at bounding box center [134, 162] width 226 height 255
click at [31, 7] on button "Save" at bounding box center [30, 8] width 12 height 7
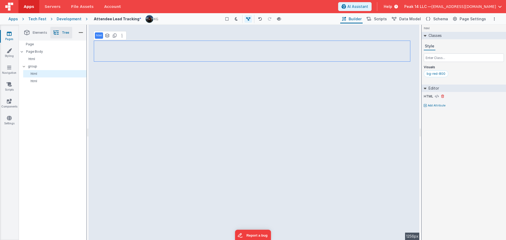
click at [439, 95] on div "HTML" at bounding box center [464, 96] width 80 height 5
click at [437, 95] on icon at bounding box center [437, 96] width 4 height 4
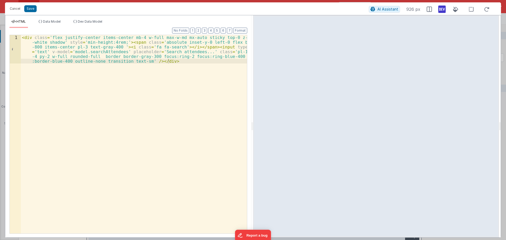
click at [97, 57] on div "< div class = 'flex justify-center items-center mb-4 w-full max-w-md mx-auto st…" at bounding box center [134, 162] width 226 height 255
click at [115, 57] on div "< div class = 'flex justify-center items-center mb-4 w-full max-w-md mx-auto st…" at bounding box center [134, 162] width 226 height 255
click at [115, 56] on div "< div class = 'flex justify-center items-center mb-4 w-full max-w-md mx-auto st…" at bounding box center [134, 162] width 226 height 255
drag, startPoint x: 99, startPoint y: 56, endPoint x: 120, endPoint y: 56, distance: 21.9
click at [120, 56] on div "< div class = 'flex justify-center items-center mb-4 w-full max-w-md mx-auto st…" at bounding box center [134, 162] width 226 height 255
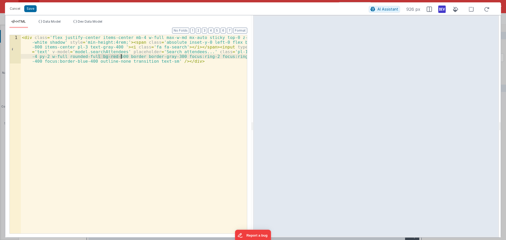
click at [120, 56] on div "< div class = 'flex justify-center items-center mb-4 w-full max-w-md mx-auto st…" at bounding box center [134, 134] width 226 height 198
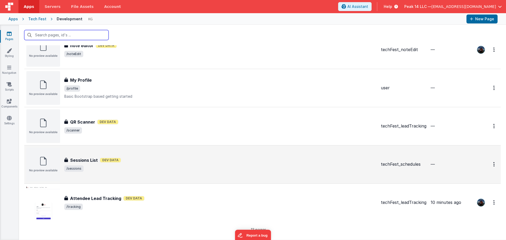
scroll to position [339, 0]
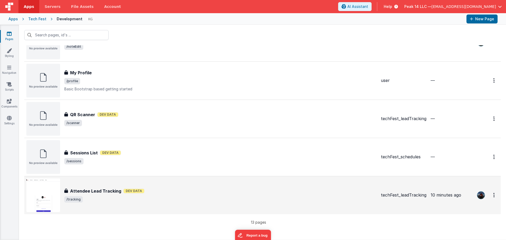
click at [209, 193] on div "Attendee Lead Tracking Dev Data" at bounding box center [220, 191] width 312 height 6
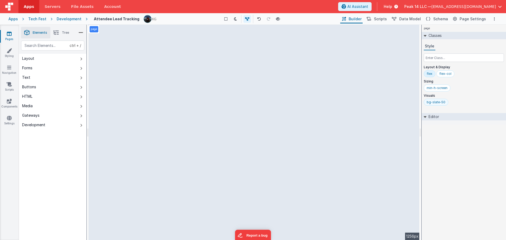
click at [442, 103] on div "bg-slate-50" at bounding box center [436, 102] width 19 height 4
click at [455, 60] on input "text" at bounding box center [464, 57] width 80 height 8
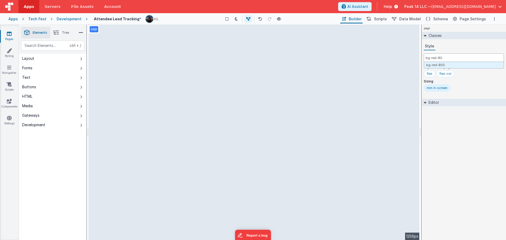
type input "bg-red-800"
click at [66, 35] on li "Tree" at bounding box center [61, 33] width 22 height 12
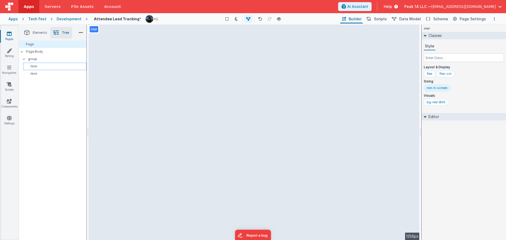
click at [58, 65] on p "html" at bounding box center [55, 66] width 61 height 4
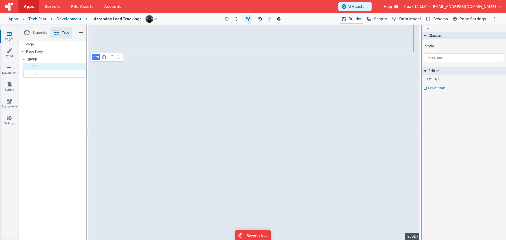
click at [53, 75] on p "html" at bounding box center [55, 74] width 61 height 4
click at [54, 67] on p "html" at bounding box center [55, 66] width 61 height 4
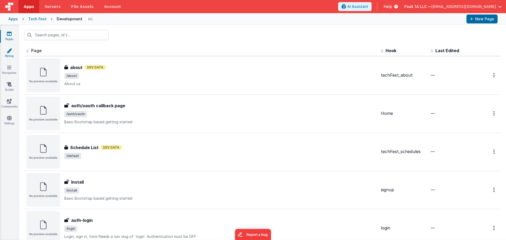
click at [3, 50] on link "Styling" at bounding box center [9, 53] width 19 height 11
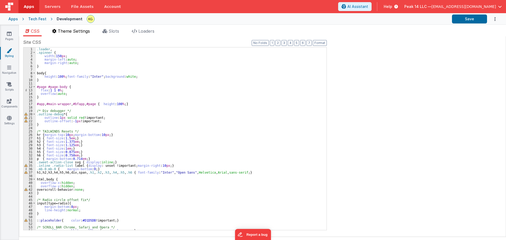
click at [84, 33] on span "Theme Settings" at bounding box center [74, 30] width 32 height 5
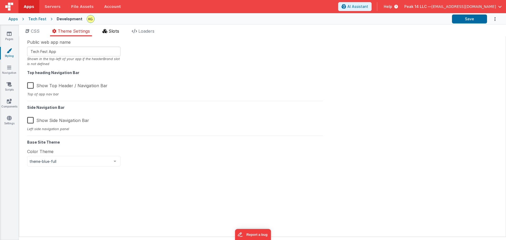
click at [106, 32] on icon at bounding box center [104, 31] width 5 height 4
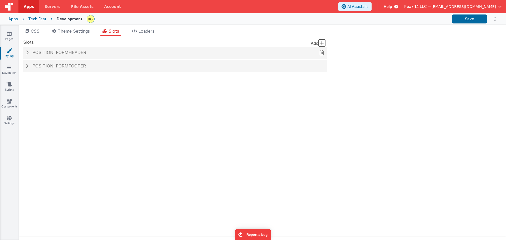
click at [96, 53] on h4 "Position: formHeader" at bounding box center [175, 52] width 298 height 5
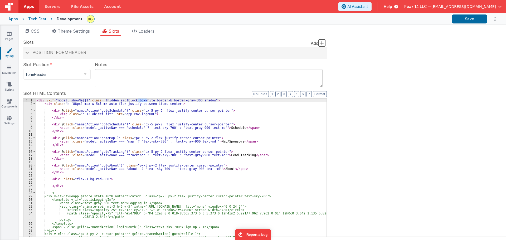
drag, startPoint x: 138, startPoint y: 100, endPoint x: 147, endPoint y: 100, distance: 9.2
click at [147, 100] on div "< div v-if = "model._showNa||1" class = "!hidden sm:!block bg-white border-b bo…" at bounding box center [181, 188] width 291 height 178
drag, startPoint x: 177, startPoint y: 101, endPoint x: 184, endPoint y: 100, distance: 7.1
click at [184, 100] on div "< div v-if = "model._showNa||1" class = "!hidden sm:!block bg-white border-b bo…" at bounding box center [181, 188] width 291 height 178
click at [185, 100] on div "< div v-if = "model._showNa||1" class = "!hidden sm:!block bg-white border-b bo…" at bounding box center [181, 188] width 291 height 178
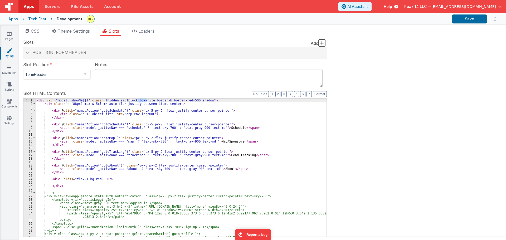
drag, startPoint x: 138, startPoint y: 100, endPoint x: 146, endPoint y: 100, distance: 8.2
click at [146, 100] on div "< div v-if = "model._showNa||1" class = "!hidden sm:!block bg-white border-b bo…" at bounding box center [181, 188] width 291 height 178
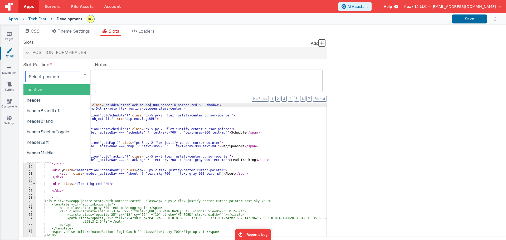
click at [87, 74] on div at bounding box center [85, 74] width 11 height 10
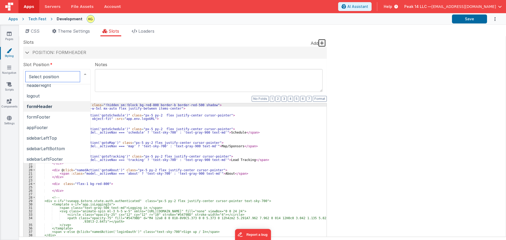
scroll to position [79, 0]
click at [93, 43] on div "Slots Add Position: formHeader Slot Position inactive header headerBrandLeft he…" at bounding box center [175, 168] width 304 height 258
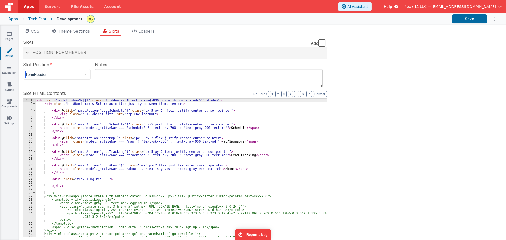
click at [86, 75] on div at bounding box center [85, 74] width 11 height 10
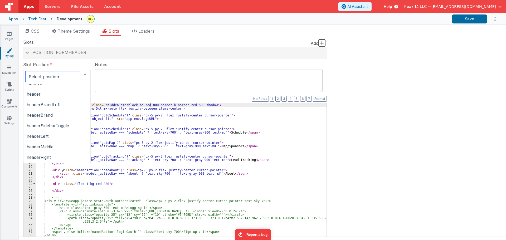
scroll to position [0, 0]
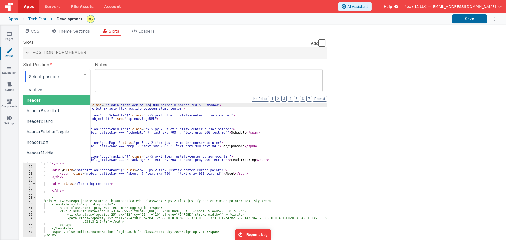
click at [58, 100] on span "header" at bounding box center [56, 100] width 67 height 11
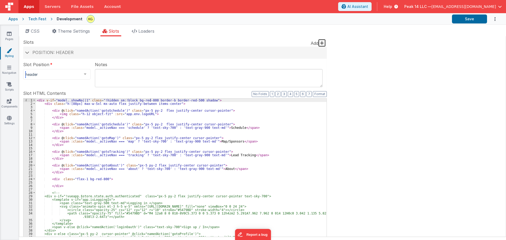
click at [86, 77] on div at bounding box center [85, 74] width 11 height 10
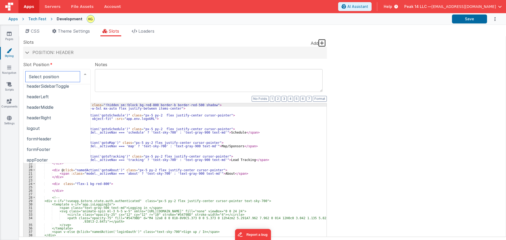
scroll to position [48, 0]
click at [69, 133] on ul "inactive header headerBrandLeft headerBrand headerSidebarToggle headerLeft head…" at bounding box center [56, 115] width 67 height 158
click at [70, 133] on span "formHeader" at bounding box center [56, 136] width 67 height 11
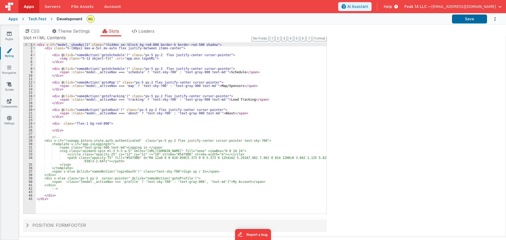
scroll to position [0, 0]
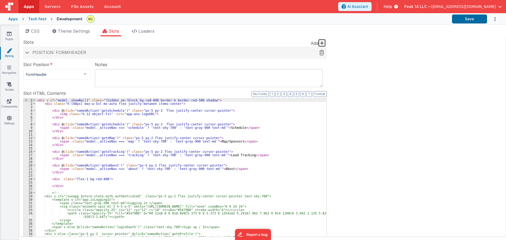
click at [25, 53] on span at bounding box center [27, 52] width 4 height 3
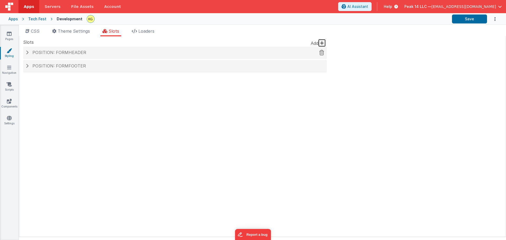
click at [28, 53] on span at bounding box center [27, 52] width 3 height 4
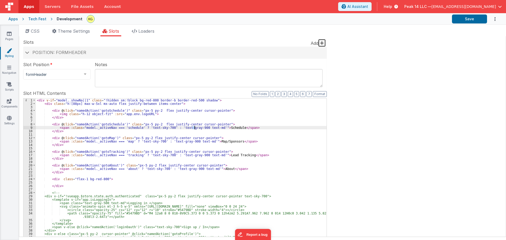
click at [194, 129] on div "< div v-if = "model._showNa||1" class = "!hidden sm:!block bg-red-800 border-b …" at bounding box center [181, 188] width 291 height 178
click at [185, 142] on div "< div v-if = "model._showNa||1" class = "!hidden sm:!block bg-red-800 border-b …" at bounding box center [181, 188] width 291 height 178
click at [194, 155] on div "< div v-if = "model._showNa||1" class = "!hidden sm:!block bg-red-800 border-b …" at bounding box center [181, 188] width 291 height 178
click at [189, 169] on div "< div v-if = "model._showNa||1" class = "!hidden sm:!block bg-red-800 border-b …" at bounding box center [181, 188] width 291 height 178
click at [498, 17] on div "Apps Tech Fest Development Save" at bounding box center [253, 19] width 506 height 12
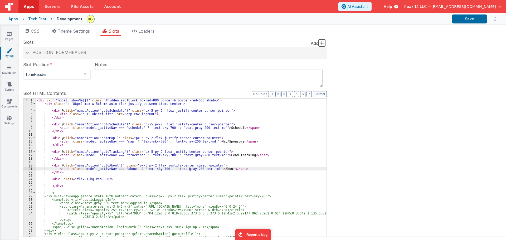
click at [495, 18] on icon "Options" at bounding box center [494, 19] width 5 height 11
click at [495, 19] on button at bounding box center [253, 120] width 506 height 240
click at [470, 19] on button "Save" at bounding box center [469, 18] width 35 height 9
click at [9, 34] on icon at bounding box center [9, 33] width 5 height 5
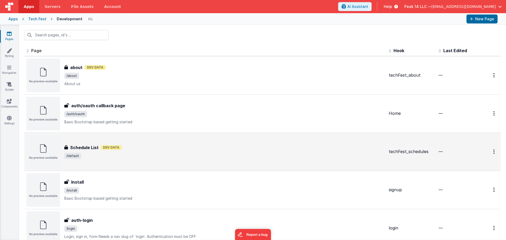
click at [155, 157] on span "/default" at bounding box center [224, 156] width 320 height 6
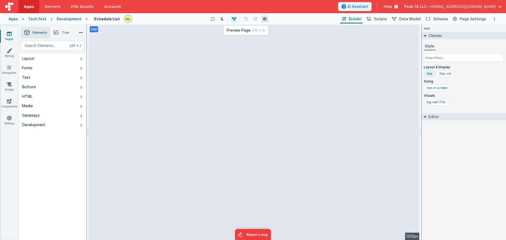
click at [265, 19] on icon at bounding box center [265, 19] width 4 height 4
click at [6, 53] on link "Styling" at bounding box center [9, 53] width 19 height 11
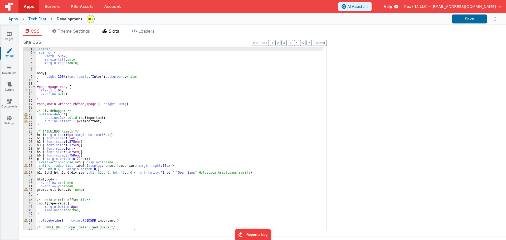
click at [113, 31] on span "Slots" at bounding box center [114, 30] width 11 height 5
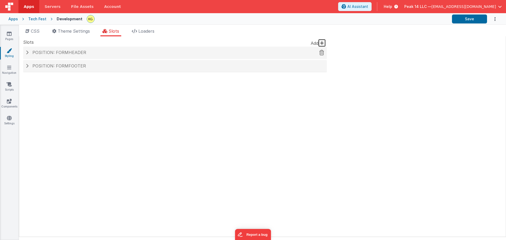
click at [77, 54] on span "Position: formHeader" at bounding box center [59, 52] width 54 height 5
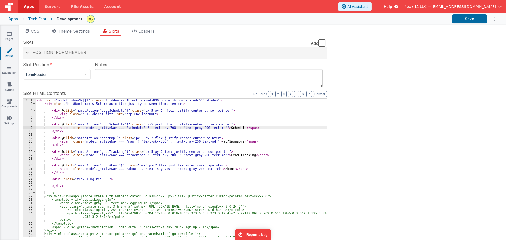
click at [194, 128] on div "< div v-if = "model._showNa||1" class = "!hidden sm:!block bg-red-800 border-b …" at bounding box center [181, 188] width 291 height 178
click at [185, 141] on div "< div v-if = "model._showNa||1" class = "!hidden sm:!block bg-red-800 border-b …" at bounding box center [181, 188] width 291 height 178
click at [194, 156] on div "< div v-if = "model._showNa||1" class = "!hidden sm:!block bg-red-800 border-b …" at bounding box center [181, 188] width 291 height 178
click at [189, 169] on div "< div v-if = "model._showNa||1" class = "!hidden sm:!block bg-red-800 border-b …" at bounding box center [181, 188] width 291 height 178
click at [189, 100] on div "< div v-if = "model._showNa||1" class = "!hidden sm:!block bg-red-800 border-b …" at bounding box center [181, 188] width 291 height 178
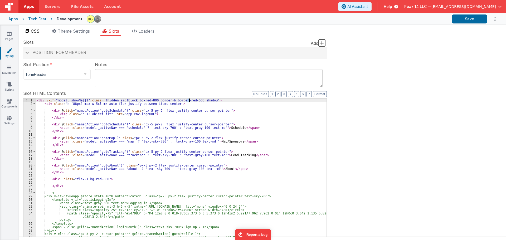
click at [38, 32] on span "CSS" at bounding box center [35, 30] width 9 height 5
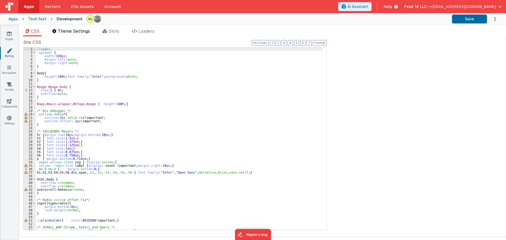
click at [67, 33] on span "Theme Settings" at bounding box center [74, 30] width 32 height 5
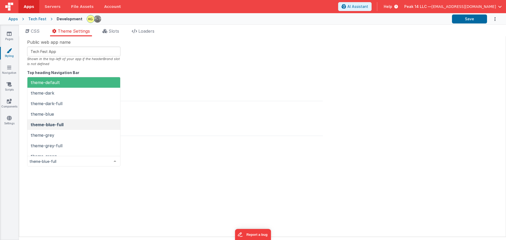
click at [99, 162] on span "theme-blue-full" at bounding box center [70, 161] width 80 height 5
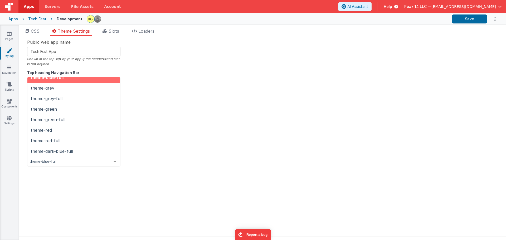
scroll to position [48, 0]
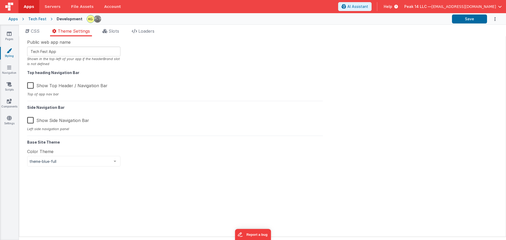
click at [154, 148] on div "Public web app name Tech Fest App Shown in the top-left of your app if the head…" at bounding box center [175, 136] width 304 height 195
click at [113, 30] on span "Slots" at bounding box center [114, 30] width 11 height 5
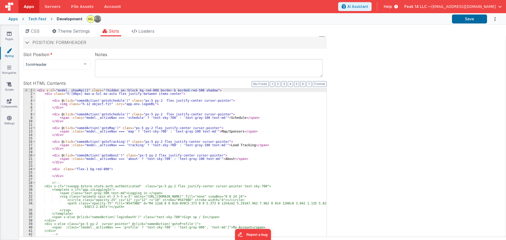
scroll to position [0, 0]
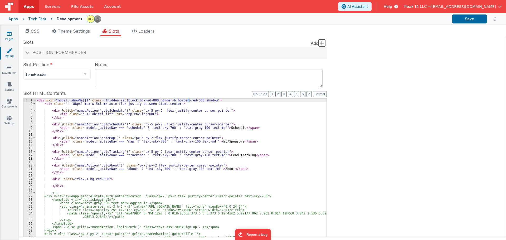
click at [9, 36] on icon at bounding box center [9, 33] width 5 height 5
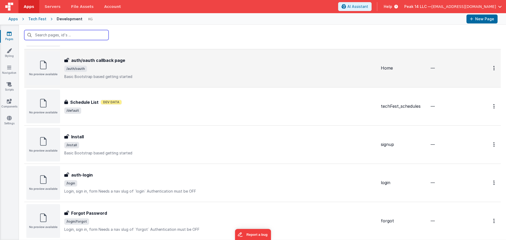
scroll to position [53, 0]
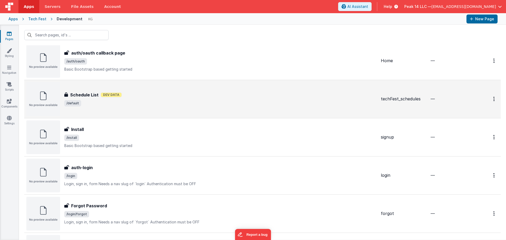
click at [183, 102] on span "/default" at bounding box center [220, 103] width 312 height 6
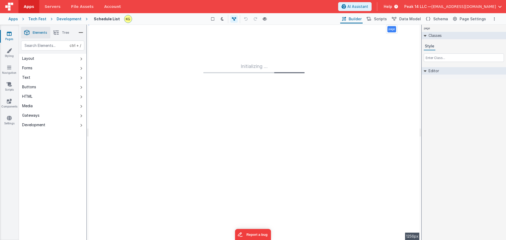
click at [70, 34] on li "Tree" at bounding box center [61, 33] width 22 height 12
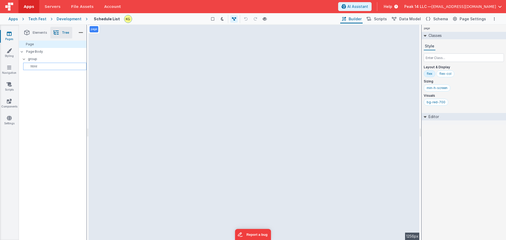
click at [52, 68] on p "html" at bounding box center [55, 66] width 61 height 4
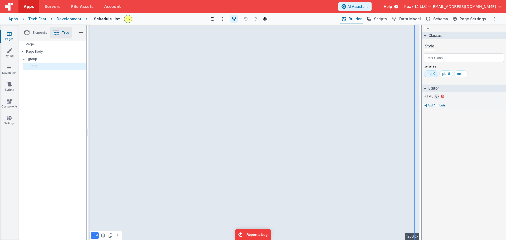
click at [436, 97] on icon at bounding box center [437, 96] width 4 height 4
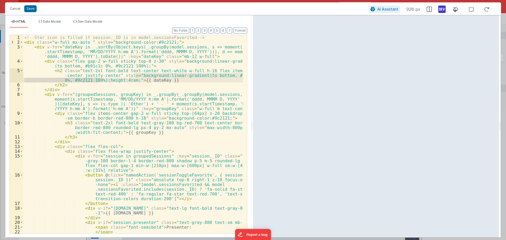
drag, startPoint x: 136, startPoint y: 77, endPoint x: 101, endPoint y: 81, distance: 35.2
click at [101, 81] on div "<!-- Star icon is filled if session._ID is in model.sessionsFavorited --> < div…" at bounding box center [133, 139] width 220 height 208
click at [18, 9] on button "Cancel" at bounding box center [15, 8] width 16 height 7
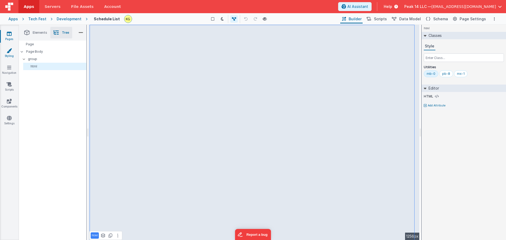
click at [13, 51] on link "Styling" at bounding box center [9, 53] width 19 height 11
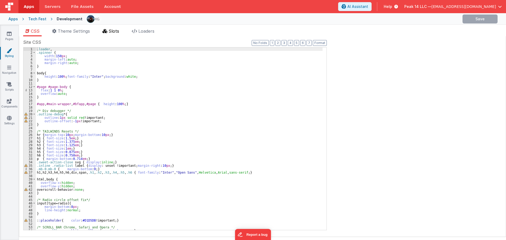
click at [111, 32] on span "Slots" at bounding box center [114, 30] width 11 height 5
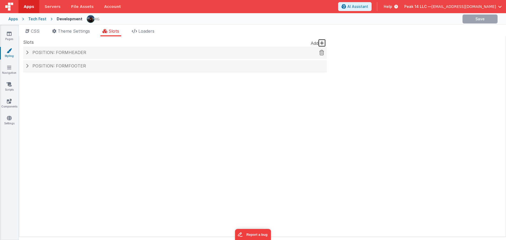
click at [71, 52] on span "Position: formHeader" at bounding box center [59, 52] width 54 height 5
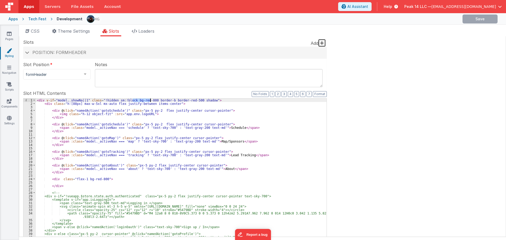
drag, startPoint x: 132, startPoint y: 101, endPoint x: 150, endPoint y: 101, distance: 18.2
click at [150, 101] on div "< div v-if = "model._showNa||1" class = "!hidden sm:!block bg-red-800 border-b …" at bounding box center [181, 188] width 291 height 178
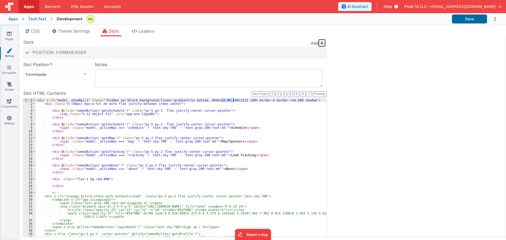
drag, startPoint x: 221, startPoint y: 101, endPoint x: 233, endPoint y: 101, distance: 11.3
click at [233, 101] on div "< div v-if = "model._showNa||1" class = "!hidden sm:!block background:linear-gr…" at bounding box center [181, 188] width 291 height 178
click at [200, 102] on div "< div v-if = "model._showNa||1" class = "!hidden sm:!block background:linear-gr…" at bounding box center [181, 188] width 291 height 178
click at [199, 101] on div "< div v-if = "model._showNa||1" class = "!hidden sm:!block background:linear-gr…" at bounding box center [181, 188] width 291 height 178
drag, startPoint x: 214, startPoint y: 101, endPoint x: 226, endPoint y: 100, distance: 12.4
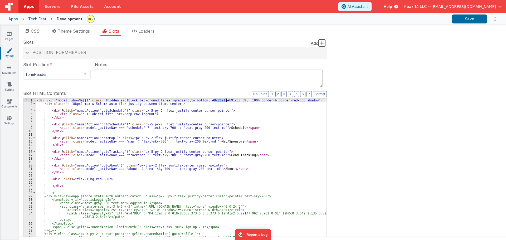
click at [226, 100] on div "< div v-if = "model._showNa||1" class = "!hidden sm:!block background:linear-gr…" at bounding box center [181, 188] width 291 height 178
click at [221, 101] on div "< div v-if = "model._showNa||1" class = "!hidden sm:!block background:linear-gr…" at bounding box center [181, 188] width 291 height 178
click at [281, 102] on div "< div v-if = "model._showNa||1" class = "!hidden sm:!block background:linear-gr…" at bounding box center [181, 188] width 291 height 178
drag, startPoint x: 201, startPoint y: 101, endPoint x: 212, endPoint y: 101, distance: 11.1
click at [212, 101] on div "< div v-if = "model._showNa||1" class = "!hidden sm:!block background:linear-gr…" at bounding box center [181, 188] width 291 height 178
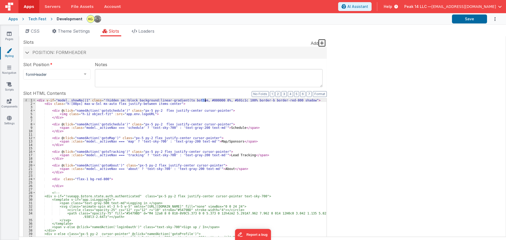
click at [205, 101] on div "< div v-if = "model._showNa||1" class = "!hidden sm:!block background:linear-gr…" at bounding box center [181, 188] width 291 height 178
click at [462, 18] on button "Save" at bounding box center [469, 18] width 35 height 9
click at [15, 36] on link "Pages" at bounding box center [9, 36] width 19 height 11
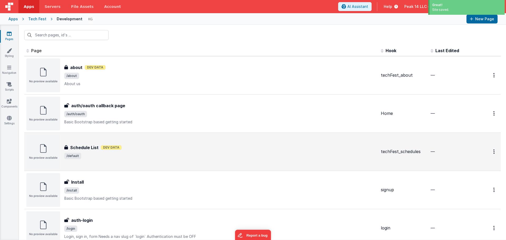
click at [177, 155] on span "/default" at bounding box center [220, 156] width 312 height 6
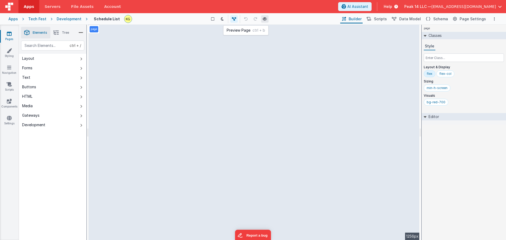
click at [266, 19] on icon at bounding box center [265, 19] width 4 height 4
click at [5, 67] on link "Navigation" at bounding box center [9, 70] width 19 height 11
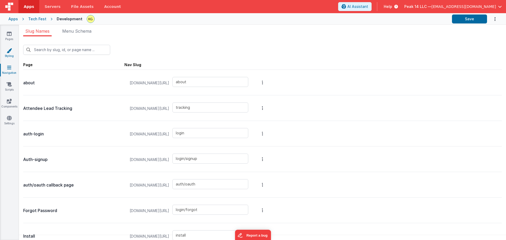
click at [10, 51] on icon at bounding box center [9, 50] width 5 height 5
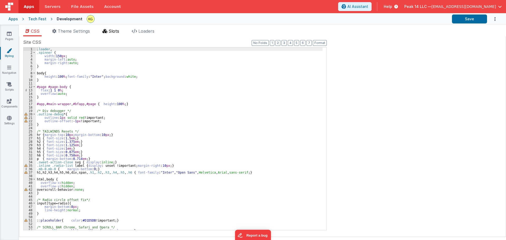
click at [106, 34] on li "Slots" at bounding box center [110, 32] width 21 height 8
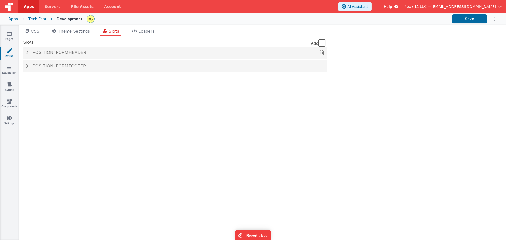
click at [65, 54] on span "Position: formHeader" at bounding box center [59, 52] width 54 height 5
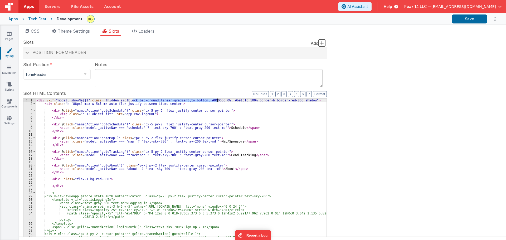
drag, startPoint x: 133, startPoint y: 100, endPoint x: 217, endPoint y: 101, distance: 84.1
click at [217, 101] on div "< div v-if = "model._showNa||1" class = "!hidden sm:!block background:linear-gr…" at bounding box center [181, 188] width 291 height 178
click at [273, 105] on div "< div v-if = "model._showNa||1" class = "!hidden sm:!block background:linear-gr…" at bounding box center [181, 188] width 291 height 178
drag, startPoint x: 272, startPoint y: 100, endPoint x: 277, endPoint y: 100, distance: 4.7
click at [277, 100] on div "< div v-if = "model._showNa||1" class = "!hidden sm:!block background:linear-gr…" at bounding box center [181, 188] width 291 height 178
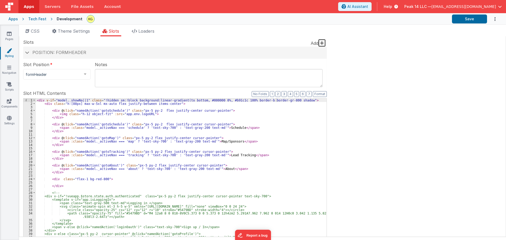
click at [116, 108] on div "< div v-if = "model._showNa||1" class = "!hidden sm:!block background:linear-gr…" at bounding box center [181, 188] width 291 height 178
click at [134, 100] on div "< div v-if = "model._showNa||1" class = "!hidden sm:!block background:linear-gr…" at bounding box center [181, 188] width 291 height 178
drag, startPoint x: 133, startPoint y: 100, endPoint x: 242, endPoint y: 99, distance: 109.6
click at [242, 99] on div "< div v-if = "model._showNa||1" class = "!hidden sm:!block background:linear-gr…" at bounding box center [181, 188] width 291 height 178
click at [179, 100] on div "< div v-if = "model._showNa||1" class = "!hidden sm:!block bg-white border-b bo…" at bounding box center [181, 188] width 291 height 178
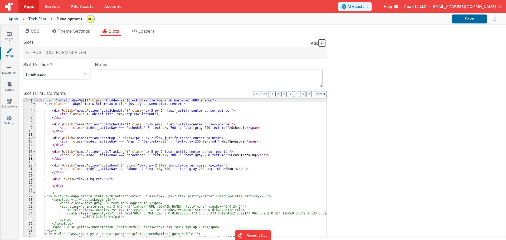
click at [181, 100] on div "< div v-if = "model._showNa||1" class = "!hidden sm:!block bg-white border-b bo…" at bounding box center [181, 188] width 291 height 178
click at [193, 129] on div "< div v-if = "model._showNa||1" class = "!hidden sm:!block bg-white border-b bo…" at bounding box center [181, 188] width 291 height 178
click at [186, 142] on div "< div v-if = "model._showNa||1" class = "!hidden sm:!block bg-white border-b bo…" at bounding box center [181, 188] width 291 height 178
click at [193, 156] on div "< div v-if = "model._showNa||1" class = "!hidden sm:!block bg-white border-b bo…" at bounding box center [181, 188] width 291 height 178
click at [125, 93] on label "Slot HTML Contents" at bounding box center [175, 93] width 304 height 6
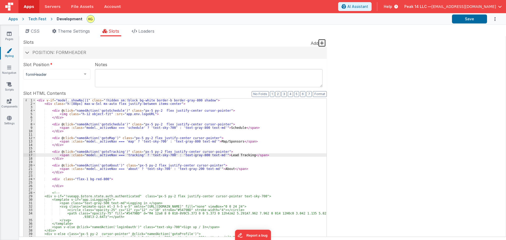
click at [90, 92] on label "Slot HTML Contents" at bounding box center [175, 93] width 304 height 6
click at [189, 168] on div "< div v-if = "model._showNa||1" class = "!hidden sm:!block bg-white border-b bo…" at bounding box center [181, 188] width 291 height 178
drag, startPoint x: 92, startPoint y: 180, endPoint x: 105, endPoint y: 180, distance: 12.9
click at [105, 180] on div "< div v-if = "model._showNa||1" class = "!hidden sm:!block bg-white border-b bo…" at bounding box center [181, 188] width 291 height 178
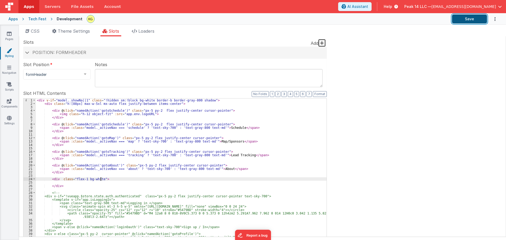
click at [459, 22] on button "Save" at bounding box center [469, 18] width 35 height 9
click at [124, 21] on div at bounding box center [267, 18] width 361 height 9
click at [43, 19] on div "Tech Fest" at bounding box center [37, 18] width 18 height 5
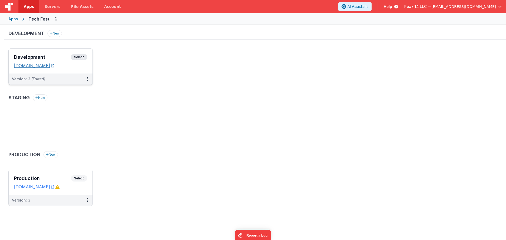
click at [53, 63] on link "[DOMAIN_NAME]" at bounding box center [34, 65] width 40 height 5
click at [54, 67] on link "[DOMAIN_NAME]" at bounding box center [34, 65] width 40 height 5
click at [38, 55] on h3 "Development" at bounding box center [42, 57] width 57 height 5
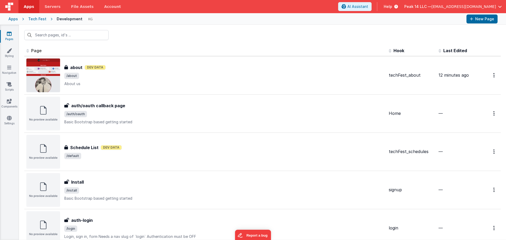
click at [39, 19] on div "Tech Fest" at bounding box center [37, 18] width 18 height 5
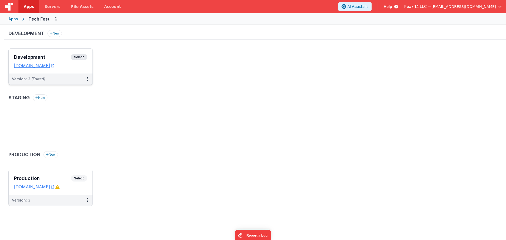
click at [37, 57] on h3 "Development" at bounding box center [42, 57] width 57 height 5
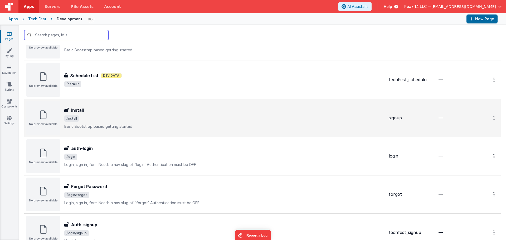
scroll to position [26, 0]
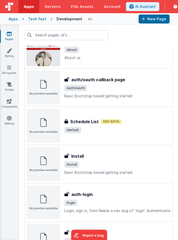
click at [21, 197] on div "Id Page Description Hook Last Edited FR_5F3F2262-43B4-B742-86BF-A6A31F4990F1 ab…" at bounding box center [98, 142] width 159 height 194
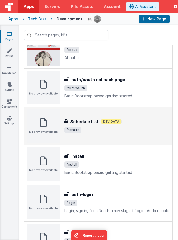
click at [94, 123] on h3 "Schedule List" at bounding box center [84, 121] width 28 height 6
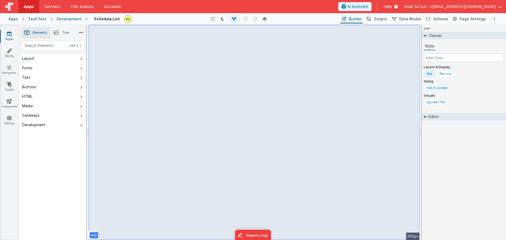
click at [437, 89] on div "min-h-screen" at bounding box center [437, 88] width 21 height 4
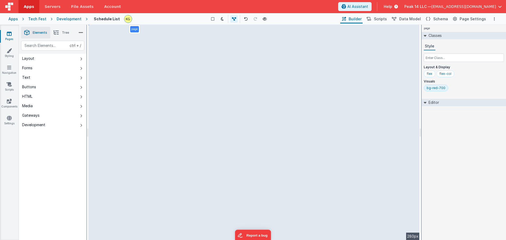
click at [270, 17] on div "Show Group Outlines Toggle Dark Mode Toggle Dev Data Preview Page ctrl + b" at bounding box center [237, 19] width 203 height 8
click at [265, 18] on icon at bounding box center [265, 19] width 4 height 4
click at [444, 89] on div "bg-red-700" at bounding box center [436, 88] width 19 height 4
click at [442, 56] on input "text" at bounding box center [464, 57] width 80 height 8
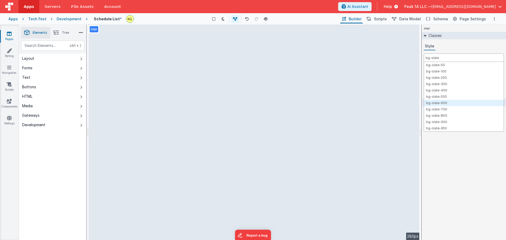
type input "bg-slate"
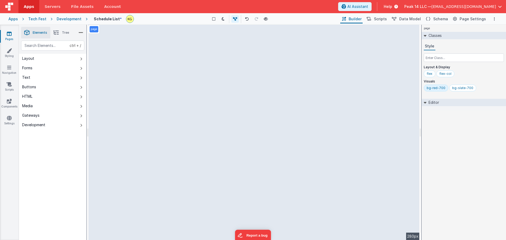
click at [438, 89] on div "bg-red-700" at bounding box center [436, 88] width 19 height 4
click at [61, 33] on li "Tree" at bounding box center [61, 33] width 22 height 12
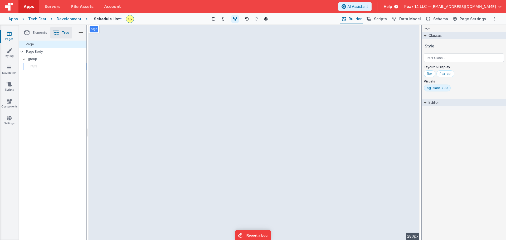
click at [36, 64] on p "html" at bounding box center [55, 66] width 61 height 4
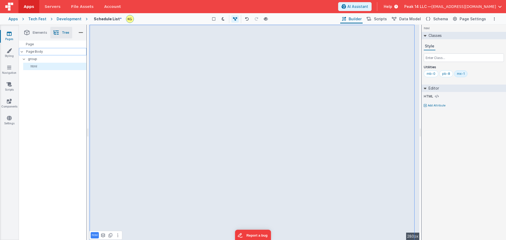
click at [41, 53] on p "Page Body" at bounding box center [56, 52] width 60 height 4
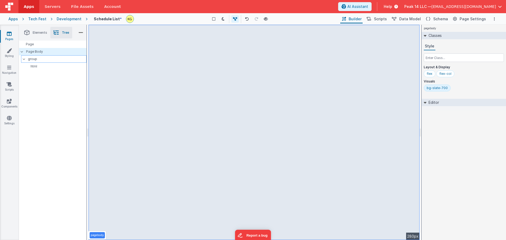
click at [42, 58] on p "group" at bounding box center [57, 59] width 58 height 6
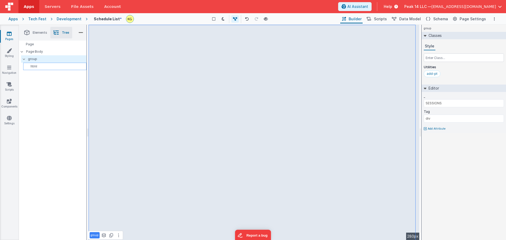
click at [43, 65] on p "html" at bounding box center [55, 66] width 61 height 4
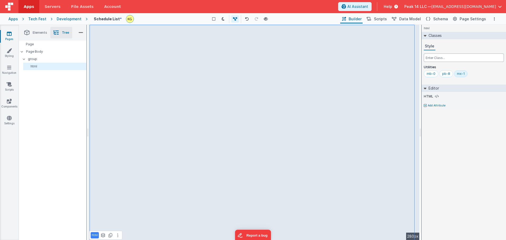
click at [444, 59] on input "text" at bounding box center [464, 57] width 80 height 8
click at [437, 96] on icon at bounding box center [437, 96] width 4 height 4
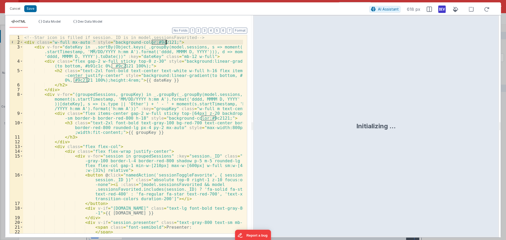
drag, startPoint x: 151, startPoint y: 42, endPoint x: 167, endPoint y: 42, distance: 16.3
click at [167, 42] on div "<!-- Star icon is filled if session._ID is in model.sessionsFavorited --> < div…" at bounding box center [133, 139] width 220 height 208
drag, startPoint x: 151, startPoint y: 43, endPoint x: 166, endPoint y: 42, distance: 15.0
click at [166, 42] on div "<!-- Star icon is filled if session._ID is in model.sessionsFavorited --> < div…" at bounding box center [133, 139] width 220 height 208
drag, startPoint x: 111, startPoint y: 65, endPoint x: 126, endPoint y: 64, distance: 14.3
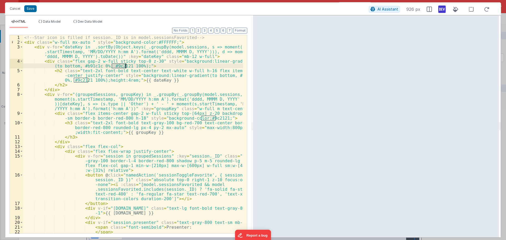
click at [126, 64] on div "<!-- Star icon is filled if session._ID is in model.sessionsFavorited --> < div…" at bounding box center [133, 139] width 220 height 208
click at [173, 66] on div "<!-- Star icon is filled if session._ID is in model.sessionsFavorited --> < div…" at bounding box center [133, 139] width 220 height 208
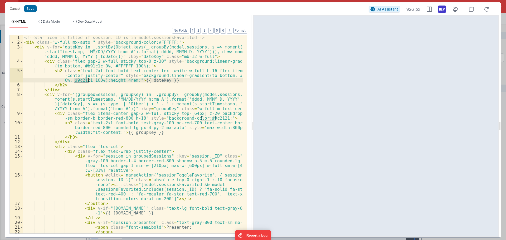
drag, startPoint x: 75, startPoint y: 80, endPoint x: 88, endPoint y: 79, distance: 13.4
click at [88, 79] on div "<!-- Star icon is filled if session._ID is in model.sessionsFavorited --> < div…" at bounding box center [133, 139] width 220 height 208
click at [199, 86] on div "<!-- Star icon is filled if session._ID is in model.sessionsFavorited --> < div…" at bounding box center [133, 139] width 220 height 208
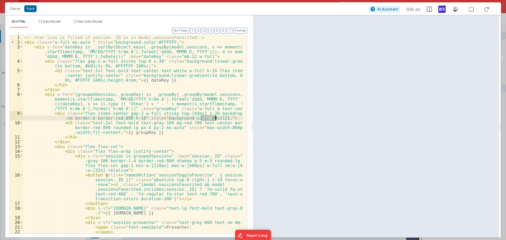
drag, startPoint x: 202, startPoint y: 119, endPoint x: 215, endPoint y: 119, distance: 13.2
click at [215, 119] on div "<!-- Star icon is filled if session._ID is in model.sessionsFavorited --> < div…" at bounding box center [133, 139] width 220 height 208
click at [205, 118] on div "<!-- Star icon is filled if session._ID is in model.sessionsFavorited --> < div…" at bounding box center [133, 139] width 220 height 208
click at [210, 118] on div "<!-- Star icon is filled if session._ID is in model.sessionsFavorited --> < div…" at bounding box center [133, 139] width 220 height 208
click at [213, 119] on div "<!-- Star icon is filled if session._ID is in model.sessionsFavorited --> < div…" at bounding box center [133, 139] width 220 height 208
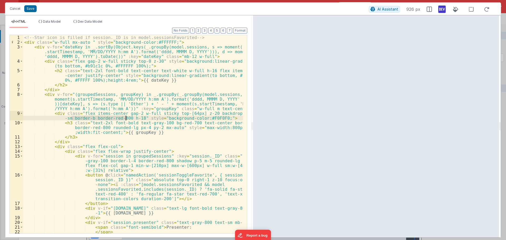
drag, startPoint x: 71, startPoint y: 119, endPoint x: 125, endPoint y: 117, distance: 54.1
click at [125, 117] on div "<!-- Star icon is filled if session._ID is in model.sessionsFavorited --> < div…" at bounding box center [133, 139] width 220 height 208
click at [149, 118] on div "<!-- Star icon is filled if session._ID is in model.sessionsFavorited --> < div…" at bounding box center [133, 139] width 220 height 208
click at [150, 118] on div "<!-- Star icon is filled if session._ID is in model.sessionsFavorited --> < div…" at bounding box center [133, 134] width 220 height 198
drag, startPoint x: 150, startPoint y: 119, endPoint x: 160, endPoint y: 118, distance: 10.3
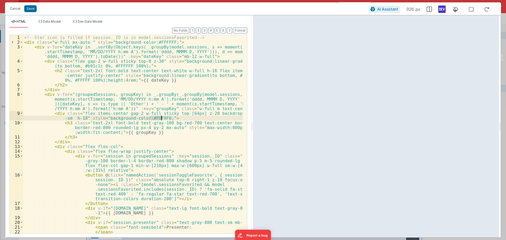
click at [160, 118] on div "<!-- Star icon is filled if session._ID is in model.sessionsFavorited --> < div…" at bounding box center [133, 139] width 220 height 208
click at [176, 121] on div "<!-- Star icon is filled if session._ID is in model.sessionsFavorited --> < div…" at bounding box center [133, 139] width 220 height 208
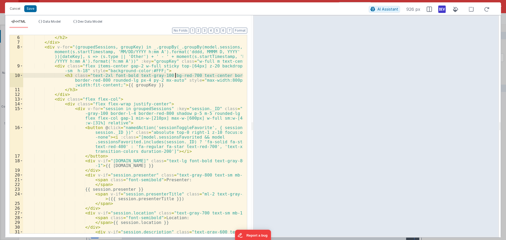
scroll to position [47, 0]
click at [142, 81] on div "</ h2 > </ div > < div v-for = "(groupedSessions, groupKey) in _.groupBy(_.grou…" at bounding box center [133, 141] width 220 height 213
click at [142, 80] on div "</ h2 > </ div > < div v-for = "(groupedSessions, groupKey) in _.groupBy(_.grou…" at bounding box center [133, 141] width 220 height 213
click at [142, 79] on div "</ h2 > </ div > < div v-for = "(groupedSessions, groupKey) in _.groupBy(_.grou…" at bounding box center [133, 141] width 220 height 213
click at [184, 75] on div "</ h2 > </ div > < div v-for = "(groupedSessions, groupKey) in _.groupBy(_.grou…" at bounding box center [133, 141] width 220 height 213
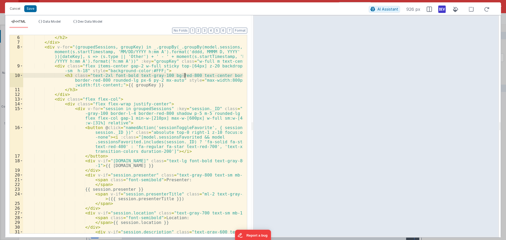
click at [184, 77] on div "</ h2 > </ div > < div v-for = "(groupedSessions, groupKey) in _.groupBy(_.grou…" at bounding box center [133, 141] width 220 height 213
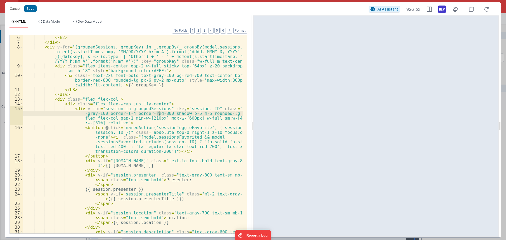
click at [158, 114] on div "</ h2 > </ div > < div v-for = "(groupedSessions, groupKey) in _.groupBy(_.grou…" at bounding box center [133, 141] width 220 height 213
click at [189, 115] on div "</ h2 > </ div > < div v-for = "(groupedSessions, groupKey) in _.groupBy(_.grou…" at bounding box center [133, 141] width 220 height 213
click at [221, 114] on div "</ h2 > </ div > < div v-for = "(groupedSessions, groupKey) in _.groupBy(_.grou…" at bounding box center [133, 141] width 220 height 213
drag, startPoint x: 225, startPoint y: 115, endPoint x: 221, endPoint y: 115, distance: 4.2
click at [221, 115] on div "</ h2 > </ div > < div v-for = "(groupedSessions, groupKey) in _.groupBy(_.grou…" at bounding box center [133, 141] width 220 height 213
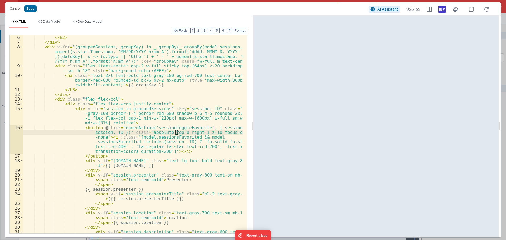
click at [177, 133] on div "</ h2 > </ div > < div v-for = "(groupedSessions, groupKey) in _.groupBy(_.grou…" at bounding box center [133, 141] width 220 height 213
drag, startPoint x: 503, startPoint y: 90, endPoint x: 503, endPoint y: 85, distance: 4.5
click at [503, 85] on div "Cancel Save AI Assistant 926 px HTML Data Model Dev Data Model Format 7 6 5 4 3…" at bounding box center [253, 120] width 506 height 240
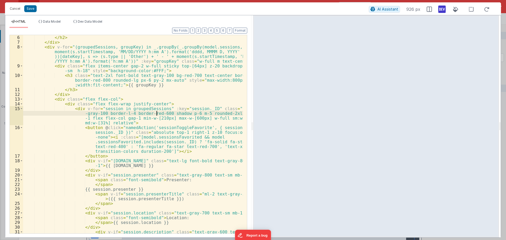
click at [156, 114] on div "</ h2 > </ div > < div v-for = "(groupedSessions, groupKey) in _.groupBy(_.grou…" at bounding box center [133, 141] width 220 height 213
click at [158, 113] on div "</ h2 > </ div > < div v-for = "(groupedSessions, groupKey) in _.groupBy(_.grou…" at bounding box center [133, 141] width 220 height 213
click at [158, 114] on div "</ h2 > </ div > < div v-for = "(groupedSessions, groupKey) in _.groupBy(_.grou…" at bounding box center [133, 141] width 220 height 213
click at [159, 113] on div "</ h2 > </ div > < div v-for = "(groupedSessions, groupKey) in _.groupBy(_.grou…" at bounding box center [133, 141] width 220 height 213
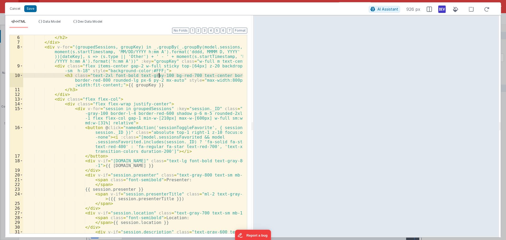
click at [159, 75] on div "</ h2 > </ div > < div v-for = "(groupedSessions, groupKey) in _.groupBy(_.grou…" at bounding box center [133, 141] width 220 height 213
click at [184, 74] on div "</ h2 > </ div > < div v-for = "(groupedSessions, groupKey) in _.groupBy(_.grou…" at bounding box center [133, 141] width 220 height 213
click at [183, 74] on div "</ h2 > </ div > < div v-for = "(groupedSessions, groupKey) in _.groupBy(_.grou…" at bounding box center [133, 141] width 220 height 213
click at [182, 76] on div "6 7 8 9 10 11 12 13 14 15 16 17 18 19 20 21 22 23 24 25 26 27 28 29 30 31 </ h2…" at bounding box center [128, 134] width 238 height 199
drag, startPoint x: 182, startPoint y: 76, endPoint x: 181, endPoint y: 71, distance: 4.9
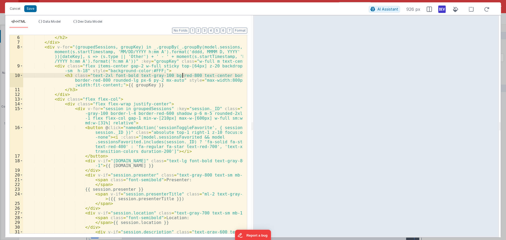
click at [181, 71] on div "</ h2 > </ div > < div v-for = "(groupedSessions, groupKey) in _.groupBy(_.grou…" at bounding box center [133, 141] width 220 height 213
click at [184, 75] on div "</ h2 > </ div > < div v-for = "(groupedSessions, groupKey) in _.groupBy(_.grou…" at bounding box center [133, 141] width 220 height 213
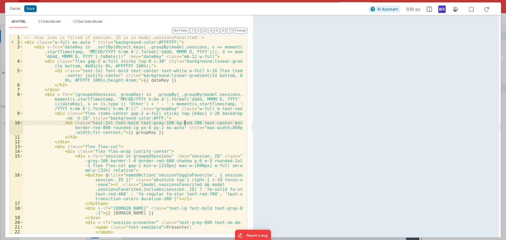
scroll to position [0, 0]
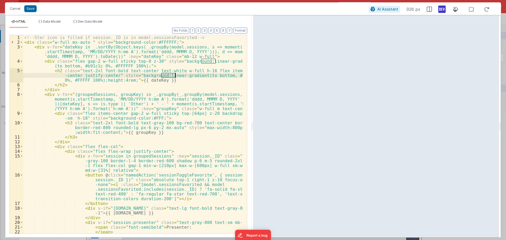
drag, startPoint x: 162, startPoint y: 76, endPoint x: 175, endPoint y: 77, distance: 13.5
click at [175, 77] on div "<!-- Star icon is filled if session._ID is in model.sessionsFavorited --> < div…" at bounding box center [133, 139] width 220 height 208
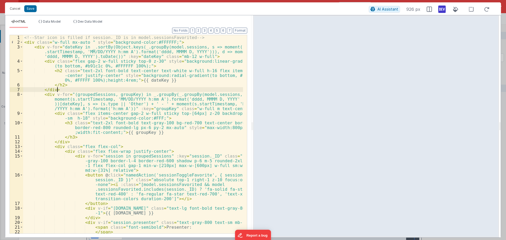
click at [186, 90] on div "<!-- Star icon is filled if session._ID is in model.sessionsFavorited --> < div…" at bounding box center [133, 139] width 220 height 208
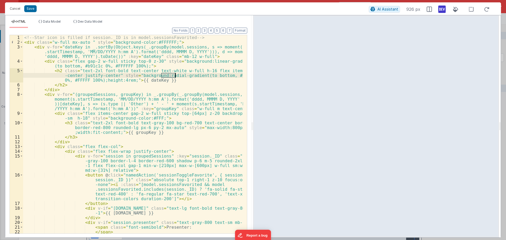
drag, startPoint x: 161, startPoint y: 75, endPoint x: 175, endPoint y: 74, distance: 13.7
click at [175, 74] on div "<!-- Star icon is filled if session._ID is in model.sessionsFavorited --> < div…" at bounding box center [133, 139] width 220 height 208
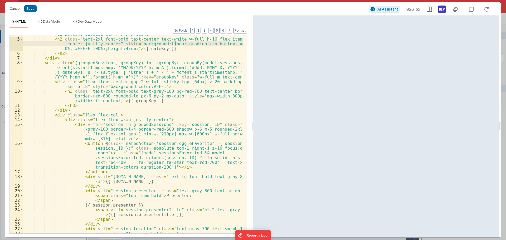
scroll to position [63, 0]
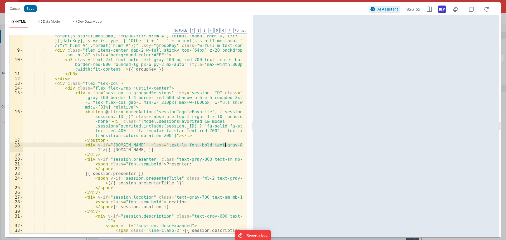
click at [224, 145] on div "< div v-for = "(groupedSessions, groupKey) in _.groupBy(_.groupBy(model.session…" at bounding box center [133, 140] width 220 height 222
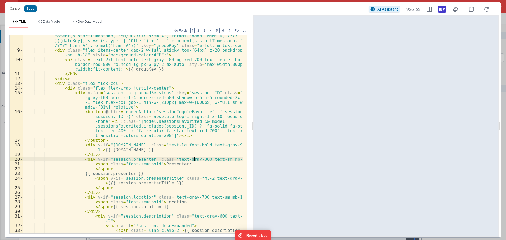
click at [193, 160] on div "< div v-for = "(groupedSessions, groupKey) in _.groupBy(_.groupBy(model.session…" at bounding box center [133, 140] width 220 height 222
click at [229, 178] on div "< div v-for = "(groupedSessions, groupKey) in _.groupBy(_.groupBy(model.session…" at bounding box center [133, 140] width 220 height 222
click at [192, 196] on div "< div v-for = "(groupedSessions, groupKey) in _.groupBy(_.groupBy(model.session…" at bounding box center [133, 140] width 220 height 222
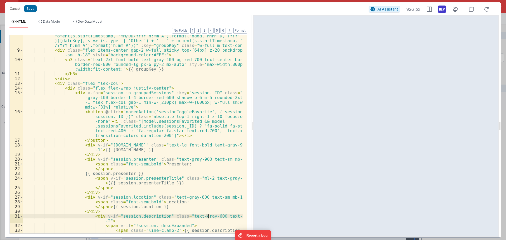
click at [208, 217] on div "< div v-for = "(groupedSessions, groupKey) in _.groupBy(_.groupBy(model.session…" at bounding box center [133, 140] width 220 height 222
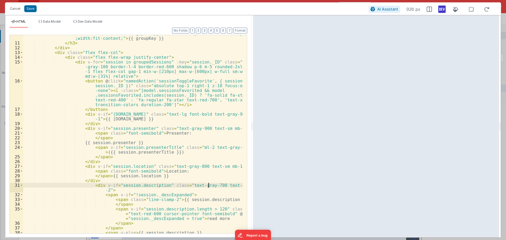
scroll to position [94, 0]
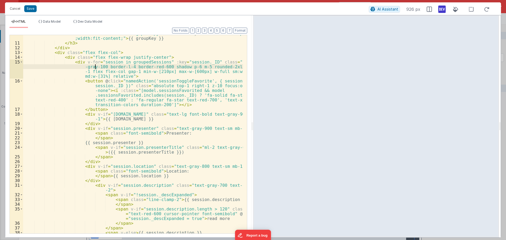
click at [97, 67] on div "< h3 class = "text-2xl font-bold text-gray-100 bg-red-700 text-center border bo…" at bounding box center [133, 134] width 220 height 217
click at [180, 67] on div "< h3 class = "text-2xl font-bold text-gray-100 bg-red-700 text-center border bo…" at bounding box center [133, 134] width 220 height 217
